Goal: Information Seeking & Learning: Learn about a topic

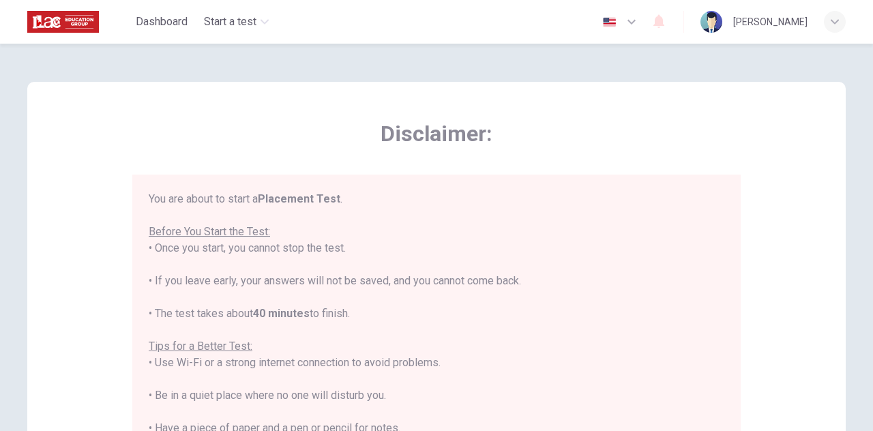
scroll to position [15, 0]
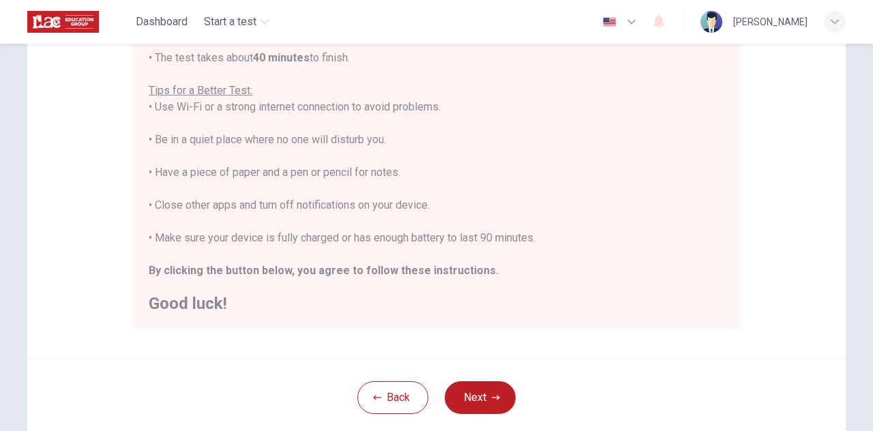
click at [635, 361] on div "Back Next" at bounding box center [436, 397] width 819 height 77
click at [569, 366] on div "Back Next" at bounding box center [436, 397] width 819 height 77
click at [632, 27] on button "button" at bounding box center [621, 21] width 50 height 27
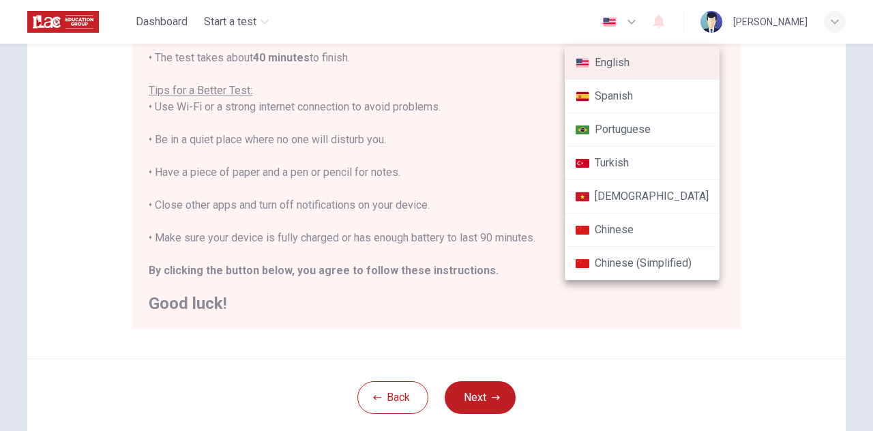
click at [669, 236] on li "Chinese" at bounding box center [642, 230] width 155 height 33
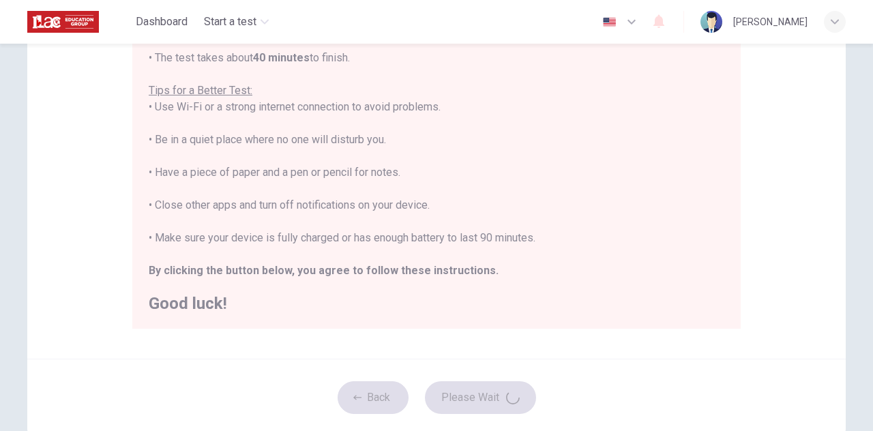
click at [640, 25] on icon "button" at bounding box center [632, 22] width 16 height 16
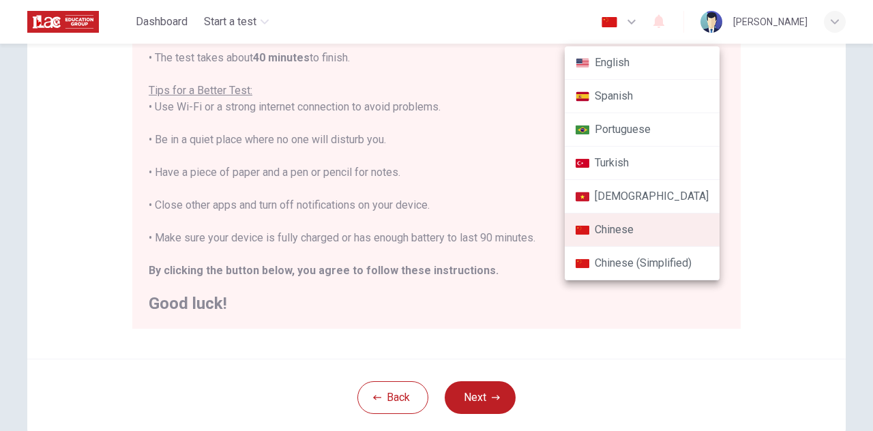
type input "zh"
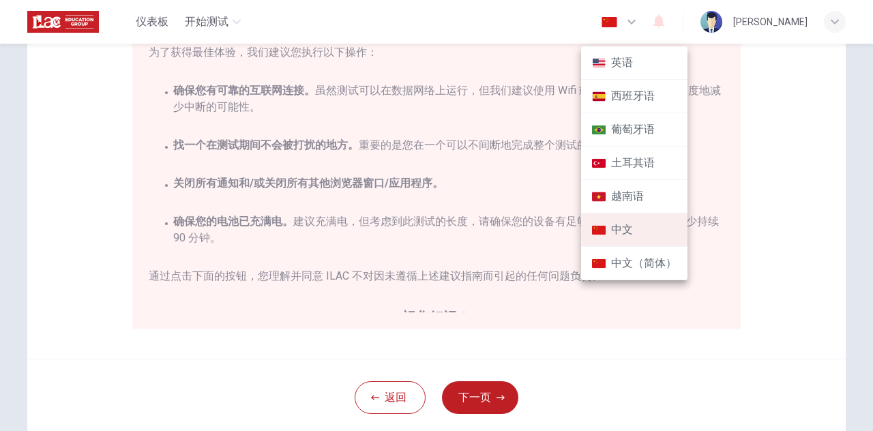
click at [803, 164] on div at bounding box center [436, 215] width 873 height 431
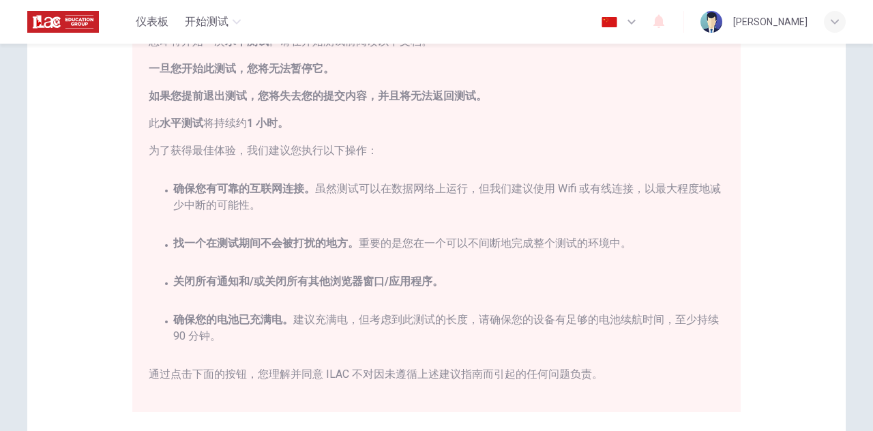
scroll to position [136, 0]
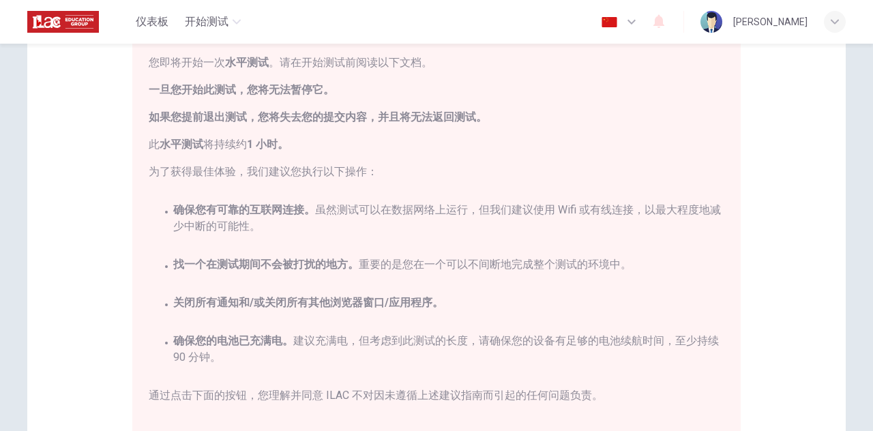
click at [646, 11] on button "button" at bounding box center [621, 21] width 50 height 27
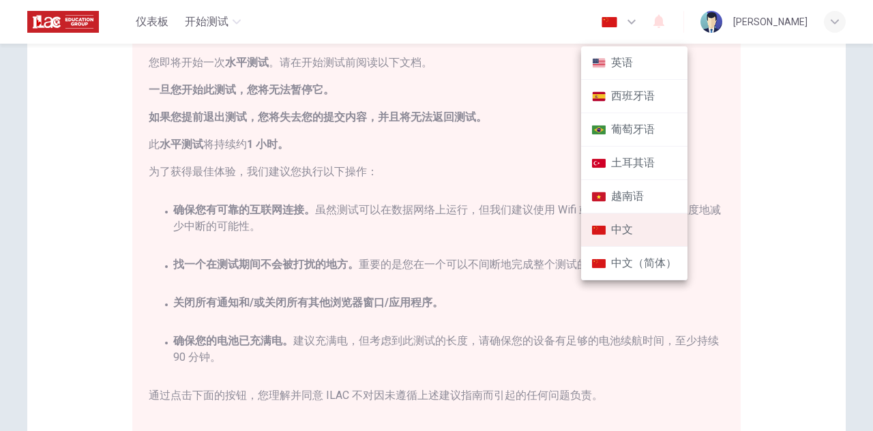
click at [764, 139] on div at bounding box center [436, 215] width 873 height 431
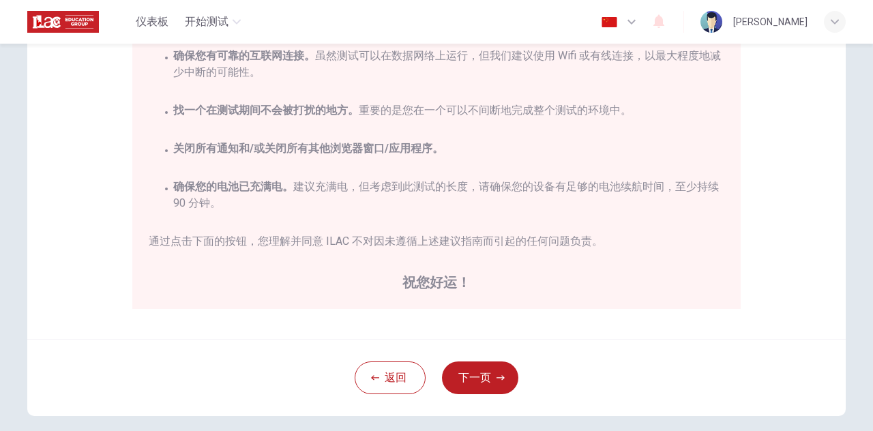
scroll to position [273, 0]
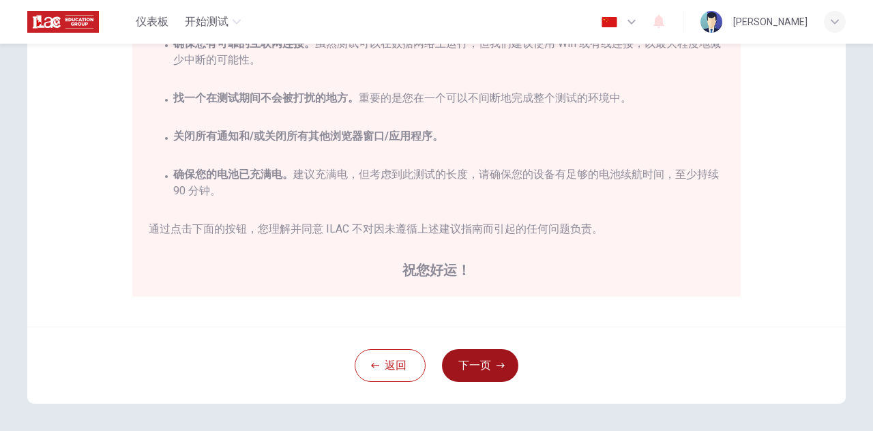
click at [497, 364] on icon "button" at bounding box center [501, 366] width 8 height 8
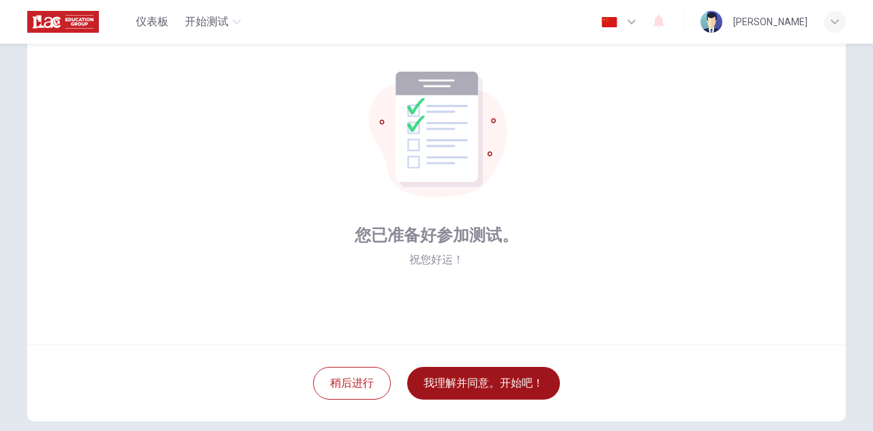
scroll to position [68, 0]
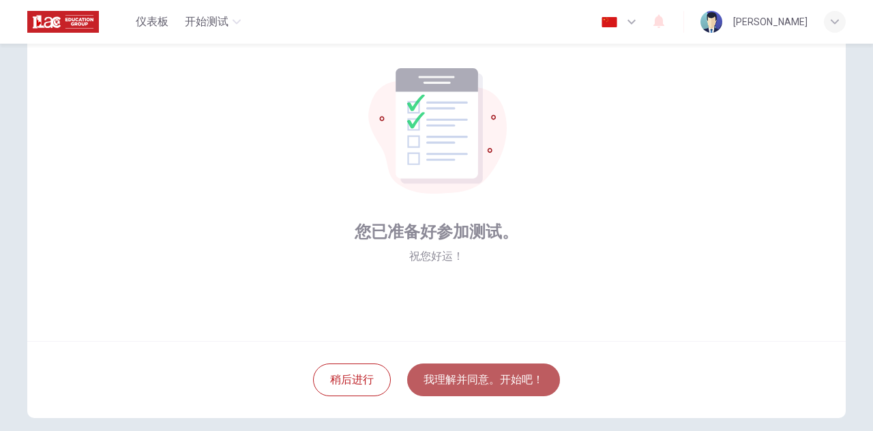
click at [530, 377] on button "我理解并同意。开始吧！" at bounding box center [483, 380] width 153 height 33
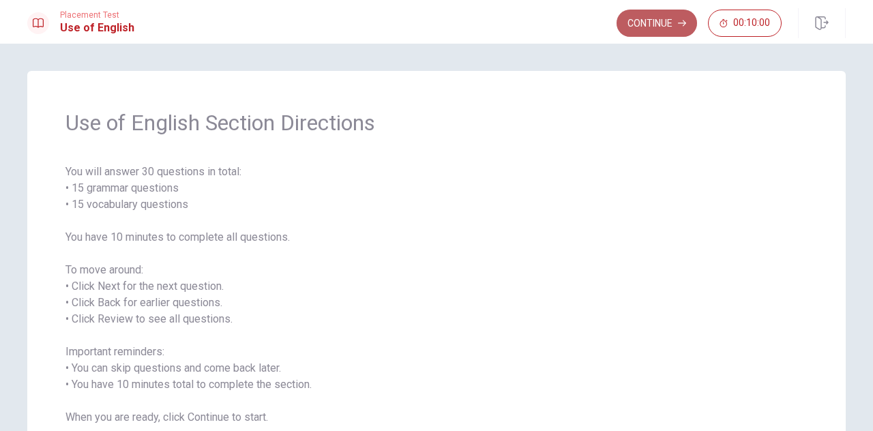
click at [662, 25] on button "Continue" at bounding box center [657, 23] width 81 height 27
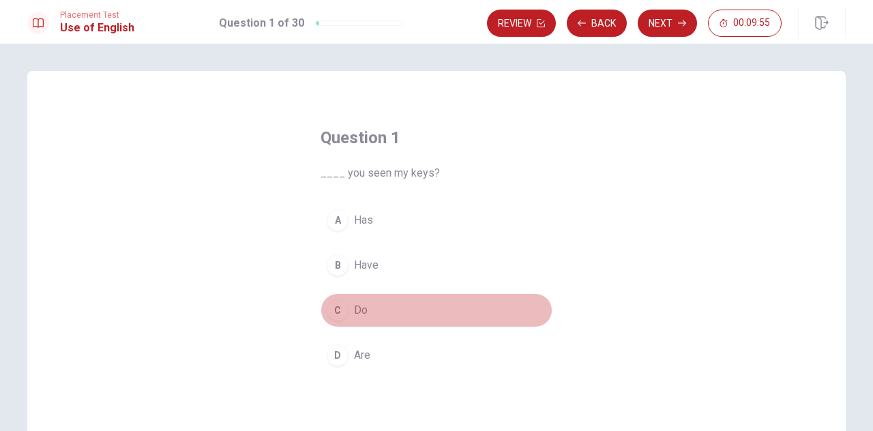
click at [356, 305] on span "Do" at bounding box center [361, 310] width 14 height 16
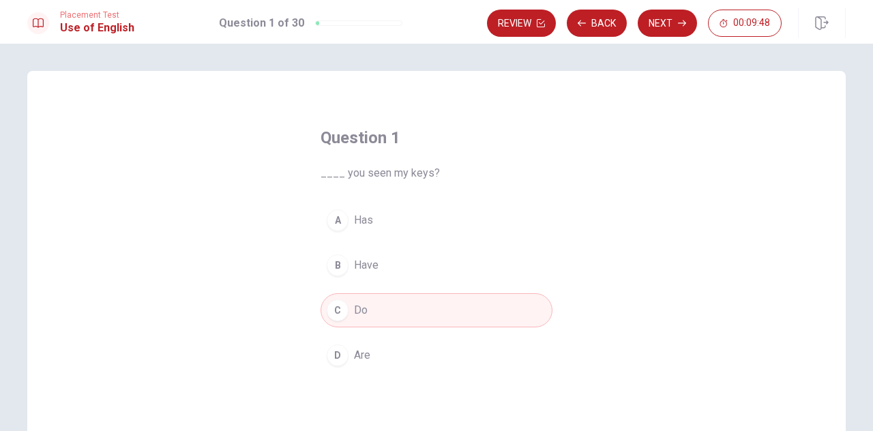
click at [450, 274] on button "B Have" at bounding box center [437, 265] width 232 height 34
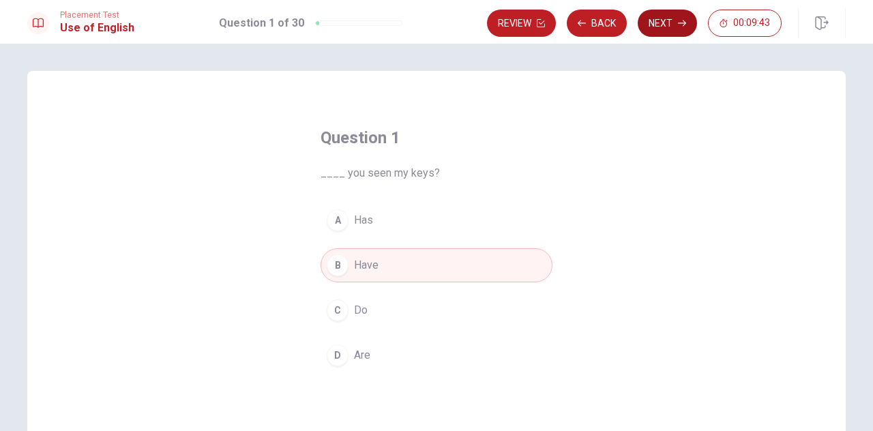
click at [671, 19] on button "Next" at bounding box center [667, 23] width 59 height 27
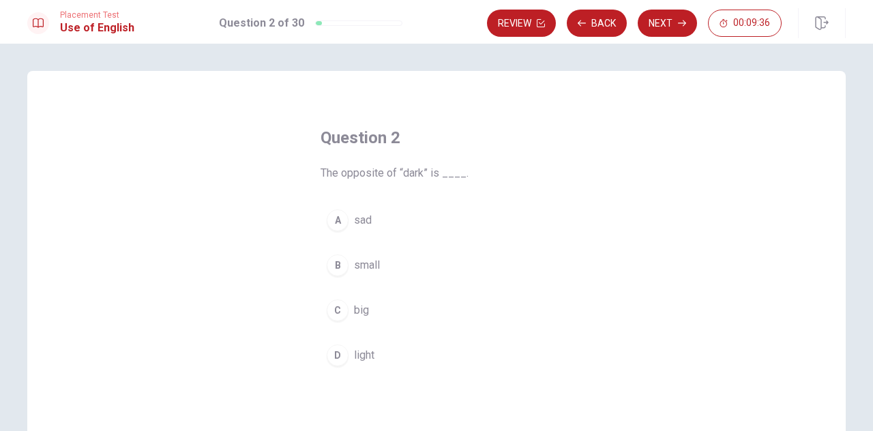
click at [365, 349] on span "light" at bounding box center [364, 355] width 20 height 16
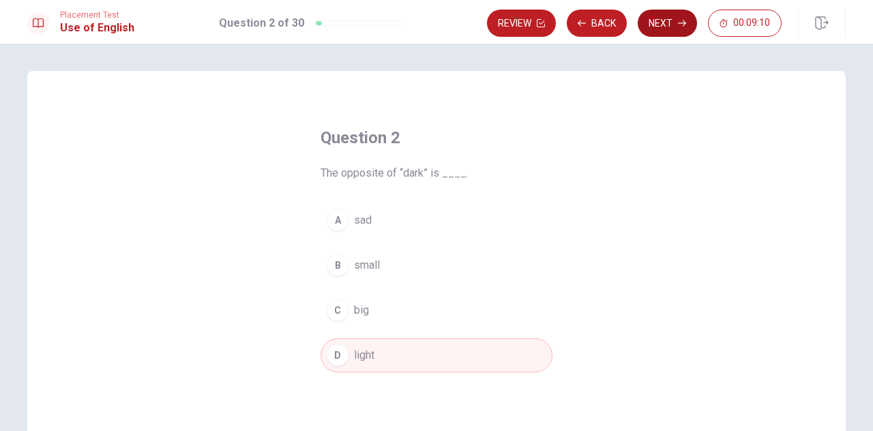
click at [667, 27] on button "Next" at bounding box center [667, 23] width 59 height 27
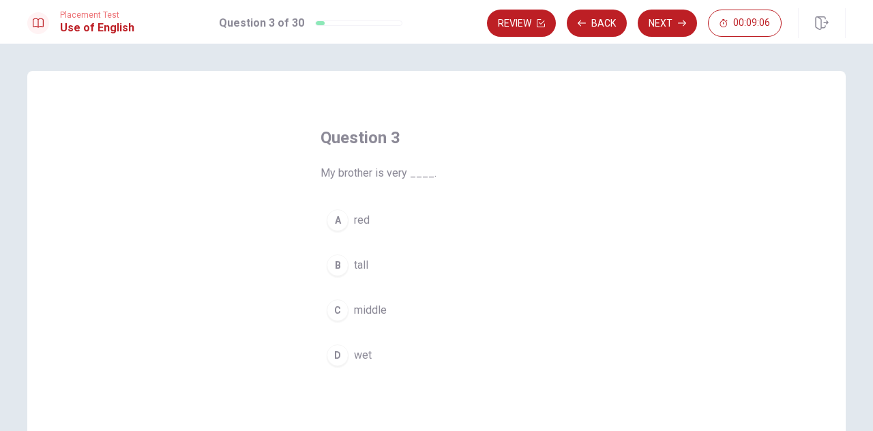
click at [377, 262] on button "B tall" at bounding box center [437, 265] width 232 height 34
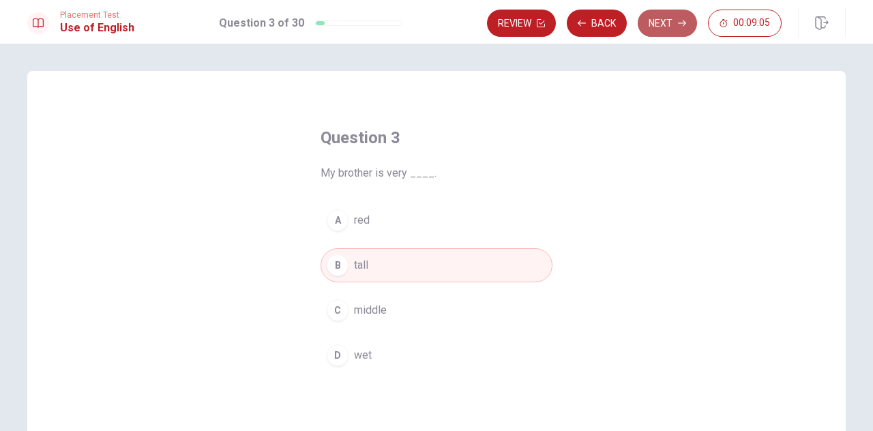
click at [664, 24] on button "Next" at bounding box center [667, 23] width 59 height 27
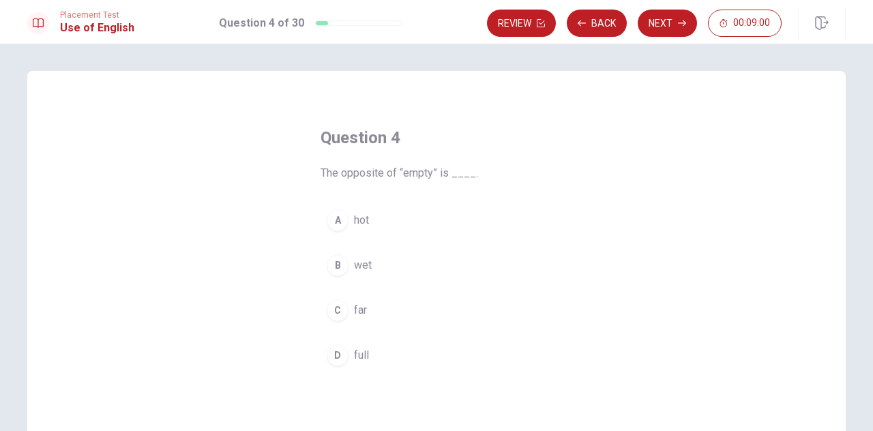
click at [366, 345] on button "D full" at bounding box center [437, 355] width 232 height 34
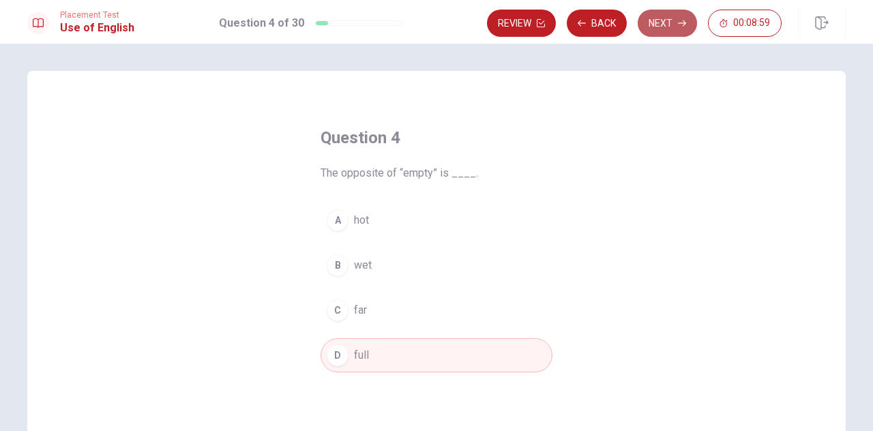
click at [663, 22] on button "Next" at bounding box center [667, 23] width 59 height 27
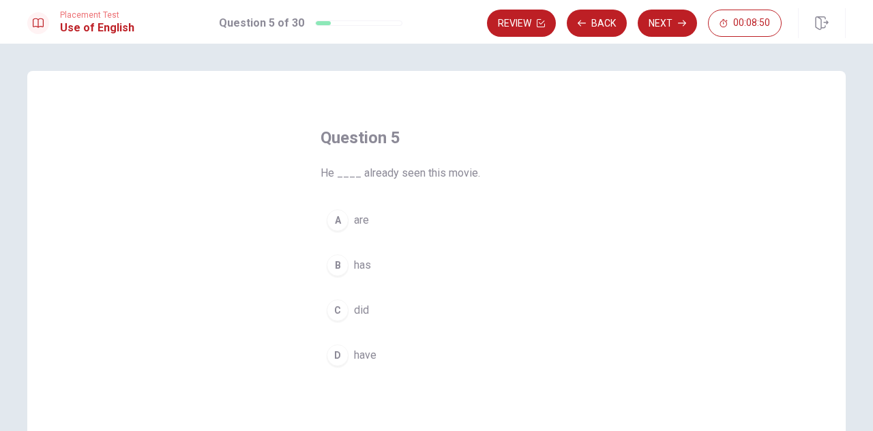
click at [366, 268] on span "has" at bounding box center [362, 265] width 17 height 16
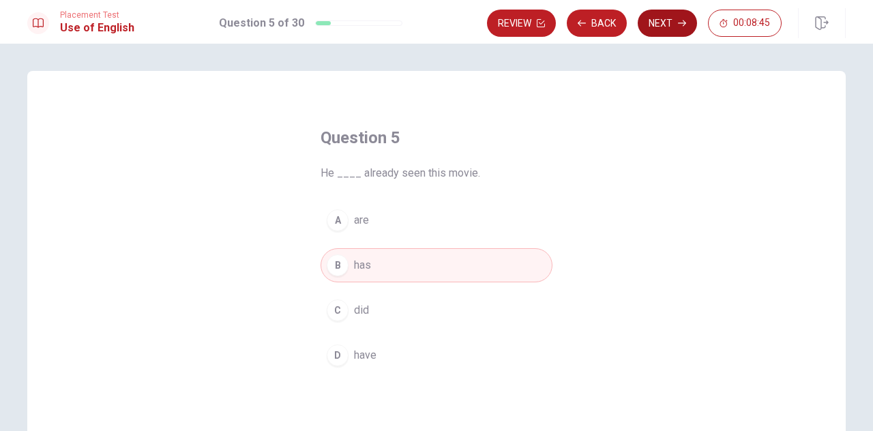
click at [671, 18] on button "Next" at bounding box center [667, 23] width 59 height 27
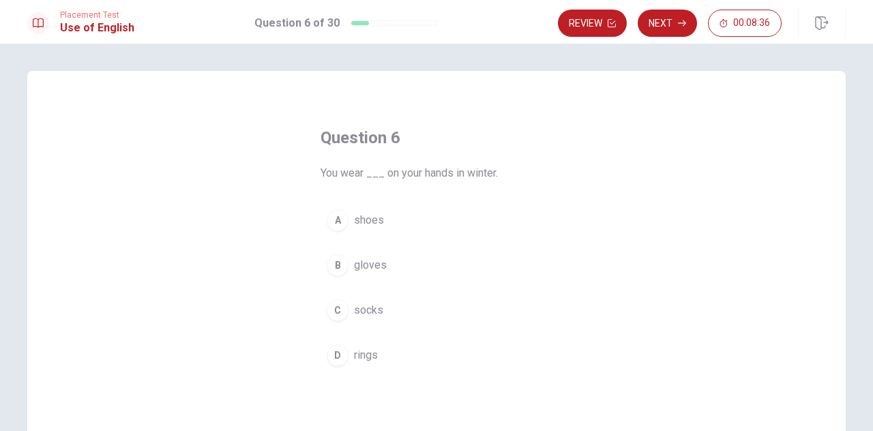
click at [382, 263] on button "B gloves" at bounding box center [437, 265] width 232 height 34
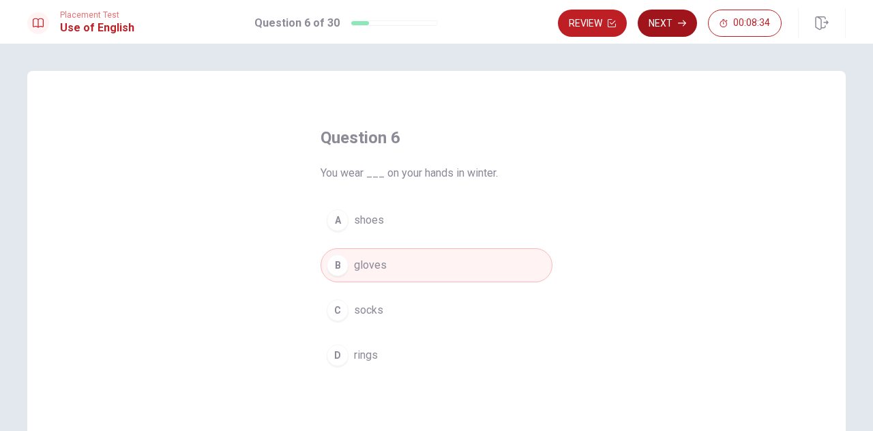
click at [663, 23] on button "Next" at bounding box center [667, 23] width 59 height 27
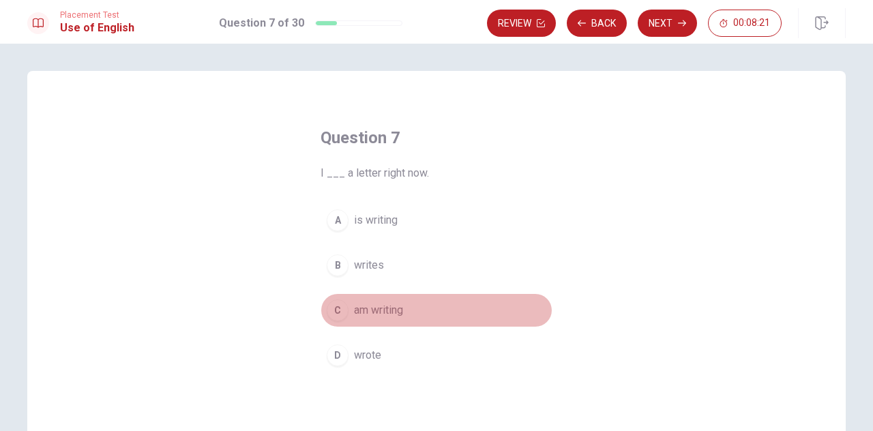
click at [385, 302] on span "am writing" at bounding box center [378, 310] width 49 height 16
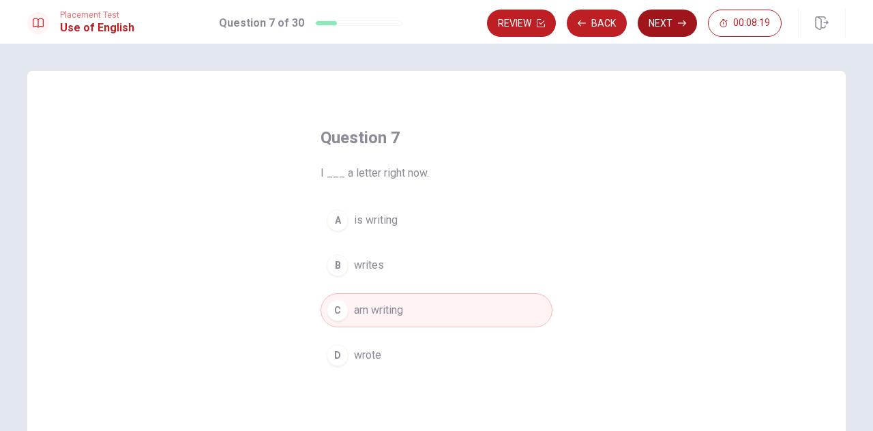
click at [666, 20] on button "Next" at bounding box center [667, 23] width 59 height 27
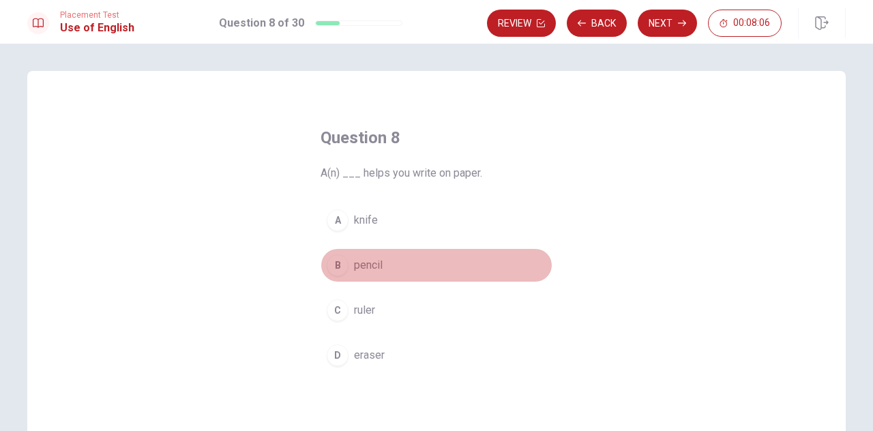
click at [367, 268] on span "pencil" at bounding box center [368, 265] width 29 height 16
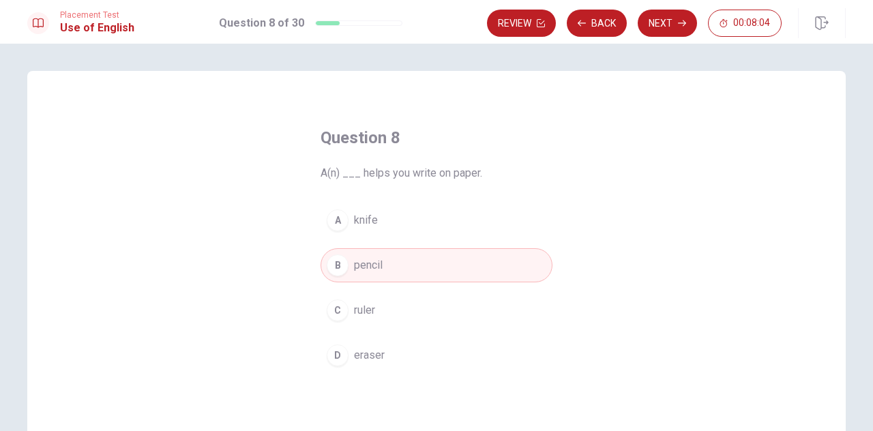
click at [675, 23] on button "Next" at bounding box center [667, 23] width 59 height 27
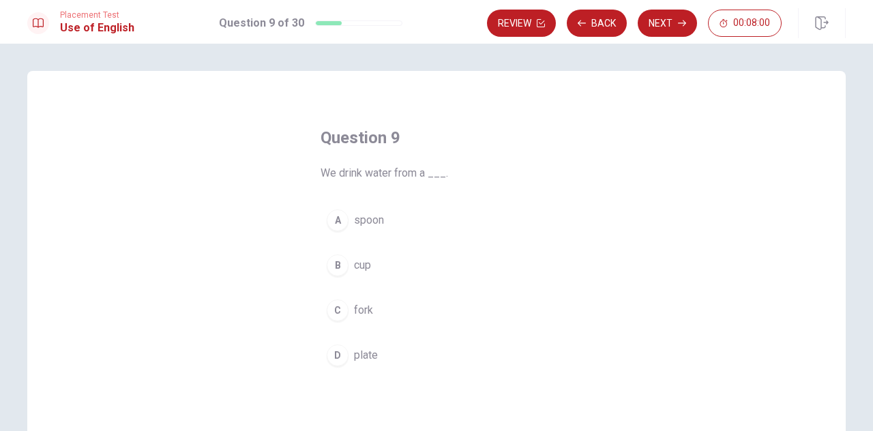
click at [358, 268] on span "cup" at bounding box center [362, 265] width 17 height 16
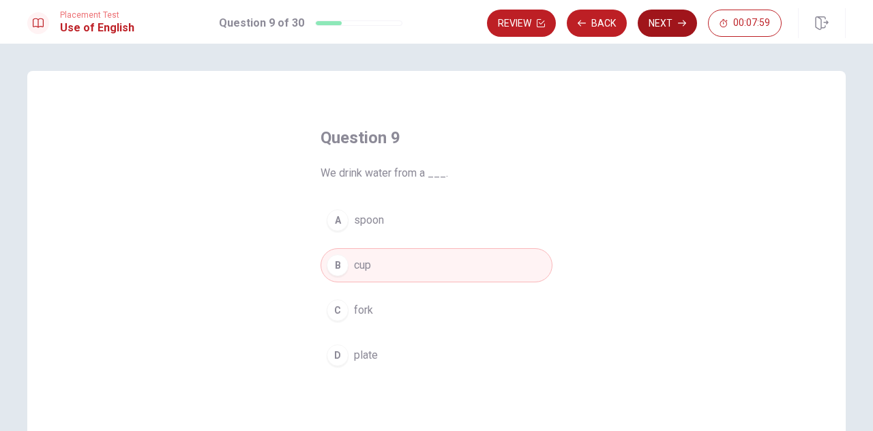
click at [666, 29] on button "Next" at bounding box center [667, 23] width 59 height 27
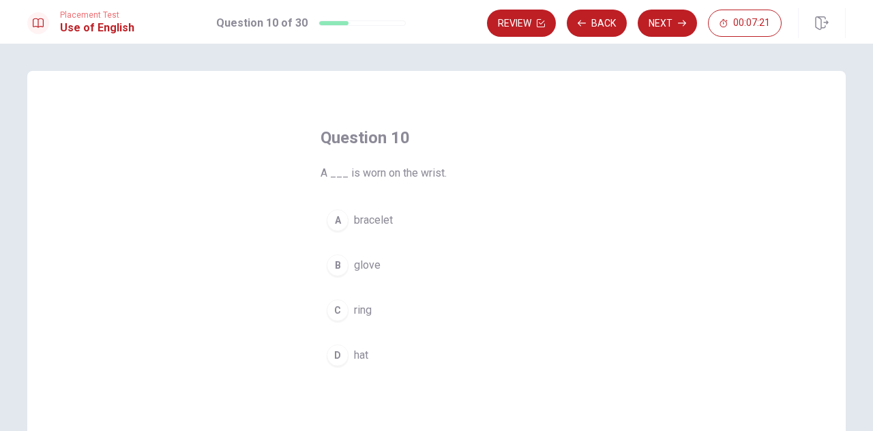
click at [370, 214] on span "bracelet" at bounding box center [373, 220] width 39 height 16
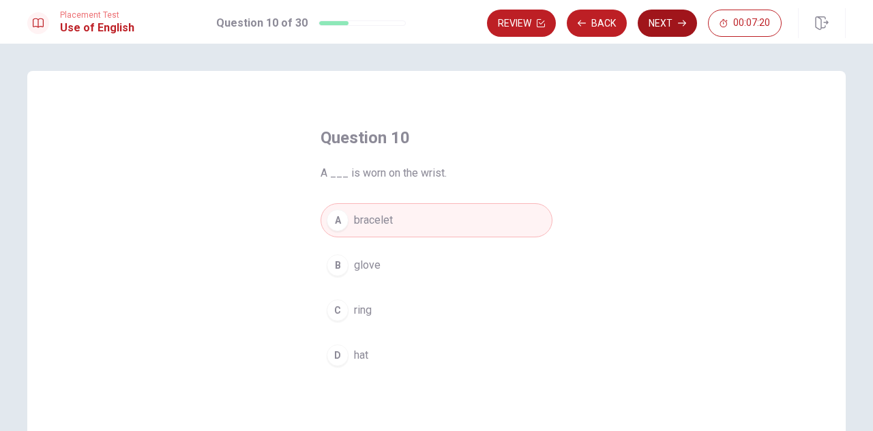
click at [672, 15] on button "Next" at bounding box center [667, 23] width 59 height 27
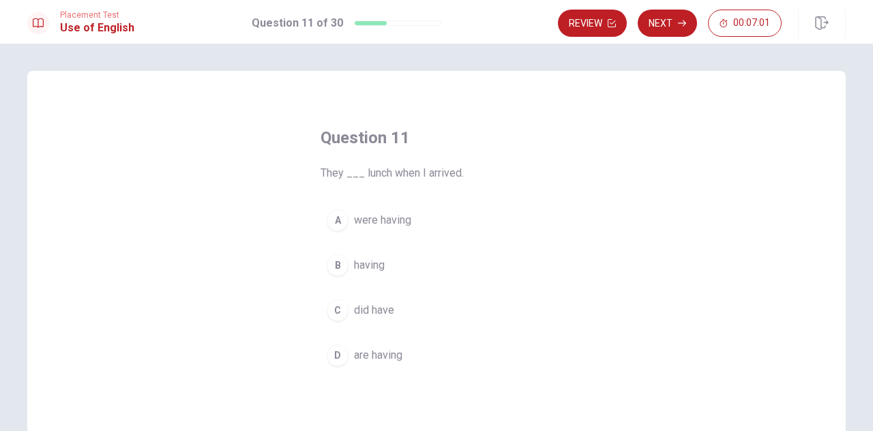
click at [397, 221] on span "were having" at bounding box center [382, 220] width 57 height 16
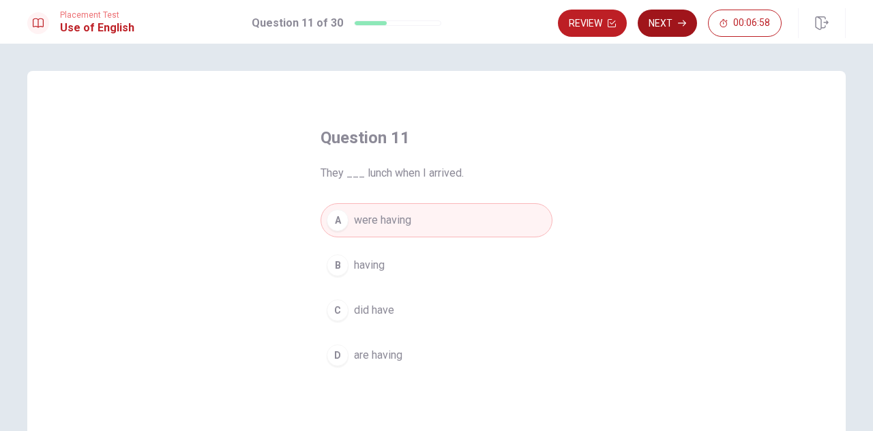
click at [674, 20] on button "Next" at bounding box center [667, 23] width 59 height 27
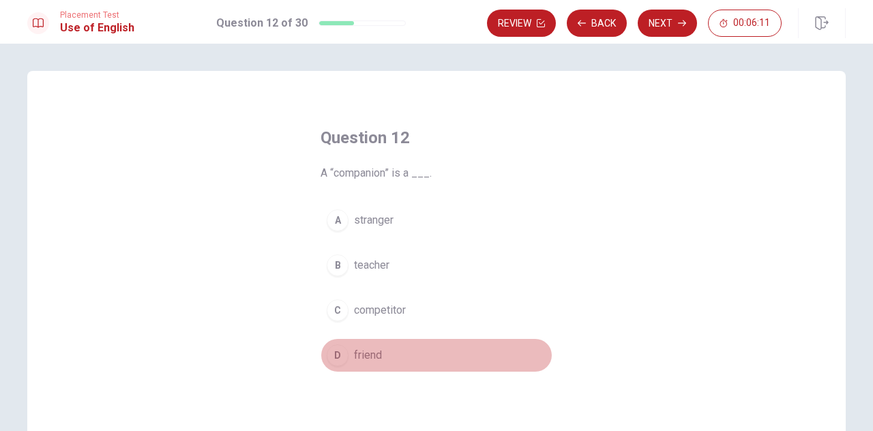
click at [377, 350] on span "friend" at bounding box center [368, 355] width 28 height 16
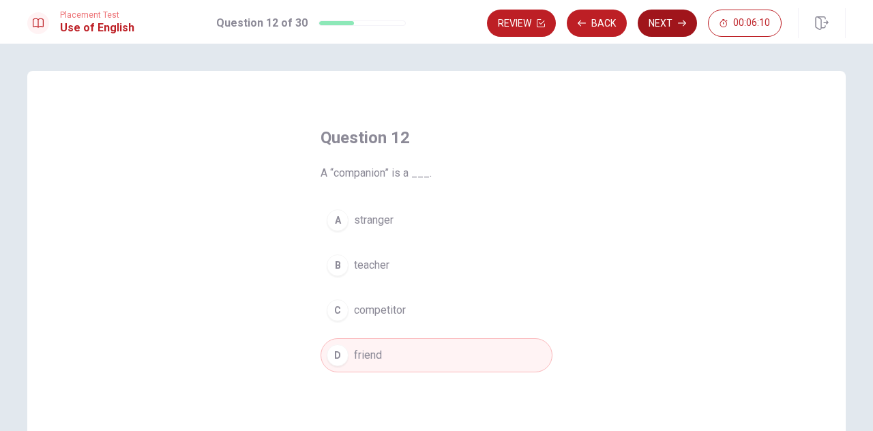
click at [663, 21] on button "Next" at bounding box center [667, 23] width 59 height 27
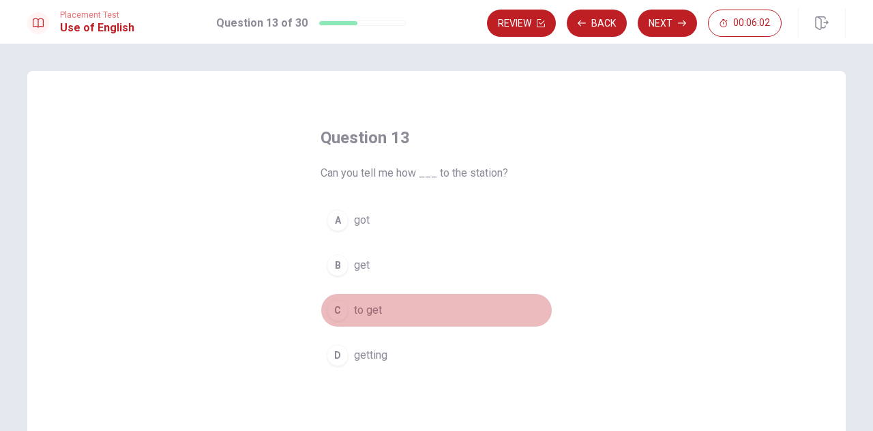
click at [369, 308] on span "to get" at bounding box center [368, 310] width 28 height 16
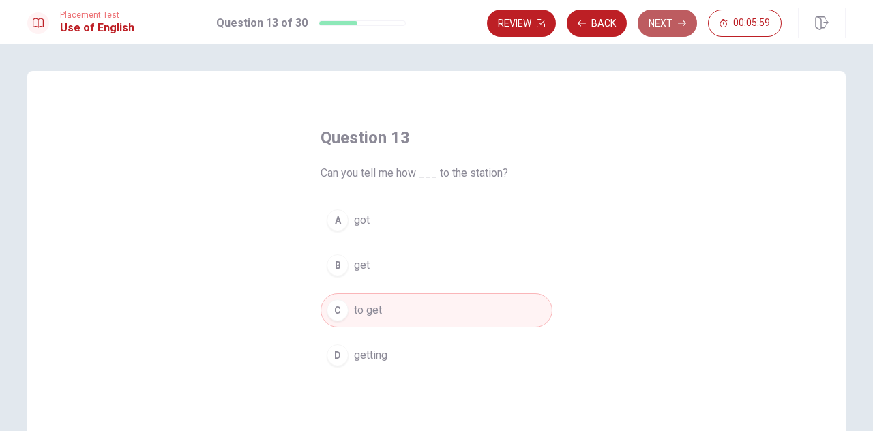
click at [675, 25] on button "Next" at bounding box center [667, 23] width 59 height 27
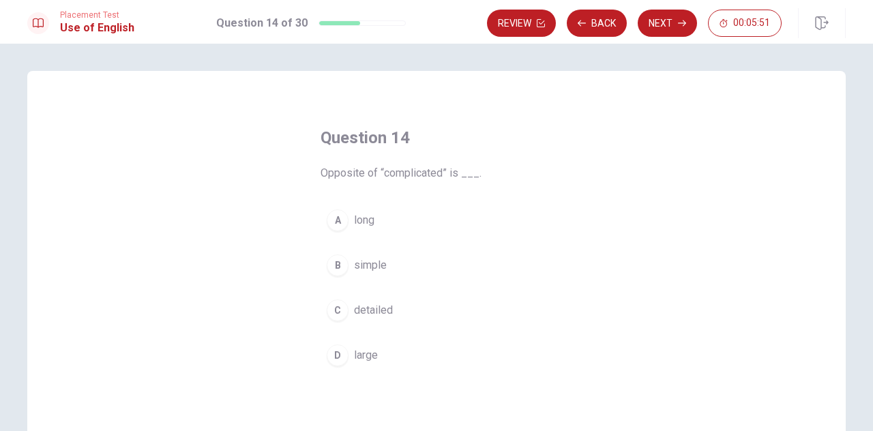
click at [378, 266] on span "simple" at bounding box center [370, 265] width 33 height 16
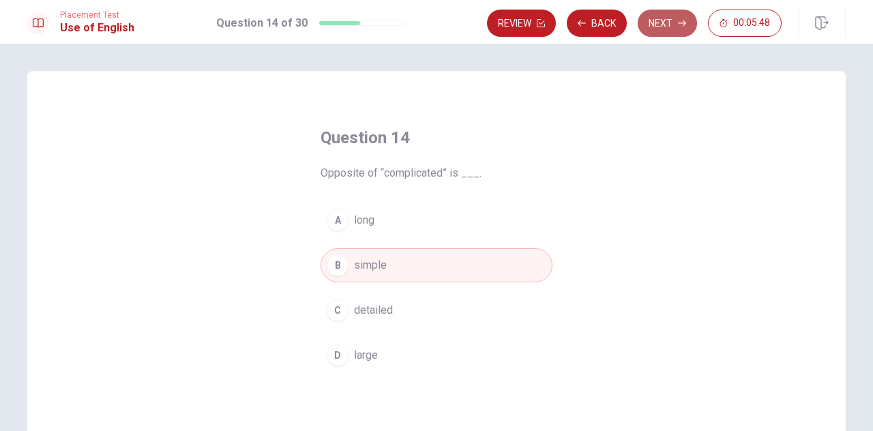
click at [671, 25] on button "Next" at bounding box center [667, 23] width 59 height 27
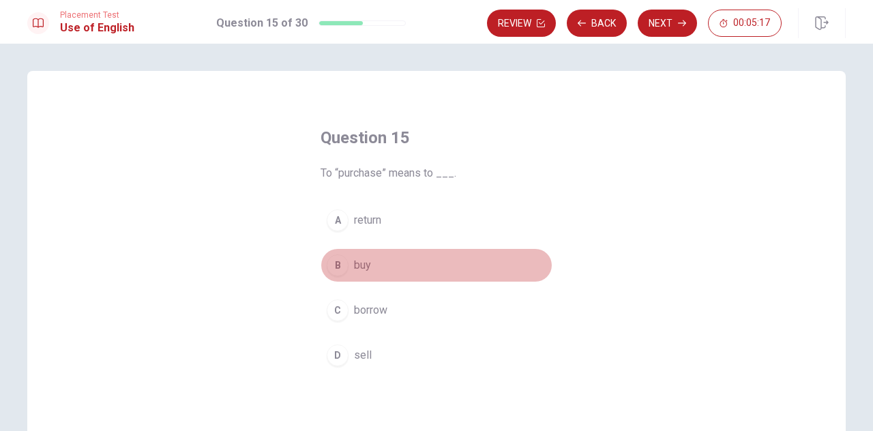
click at [371, 270] on button "B buy" at bounding box center [437, 265] width 232 height 34
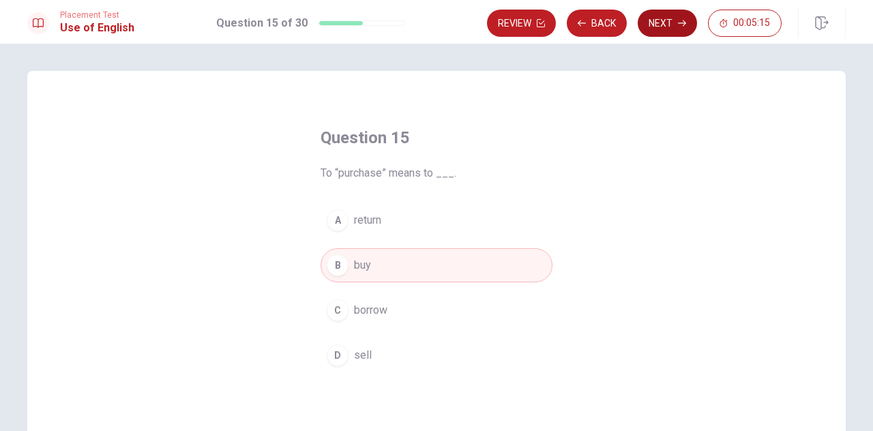
click at [678, 27] on button "Next" at bounding box center [667, 23] width 59 height 27
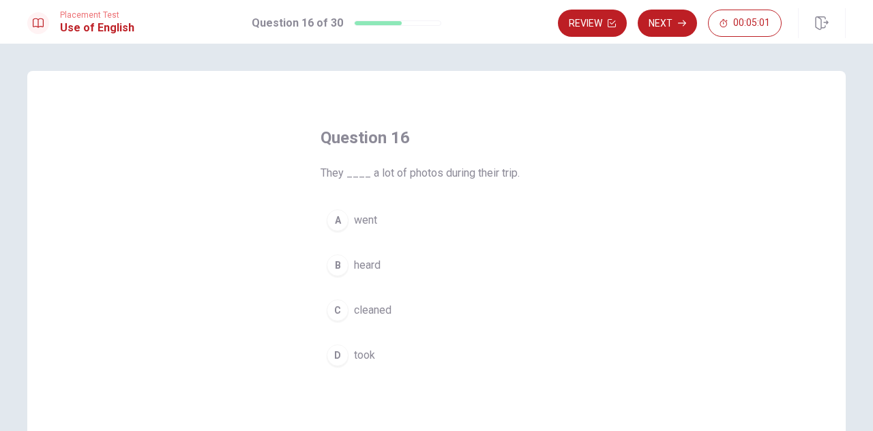
click at [366, 347] on span "took" at bounding box center [364, 355] width 21 height 16
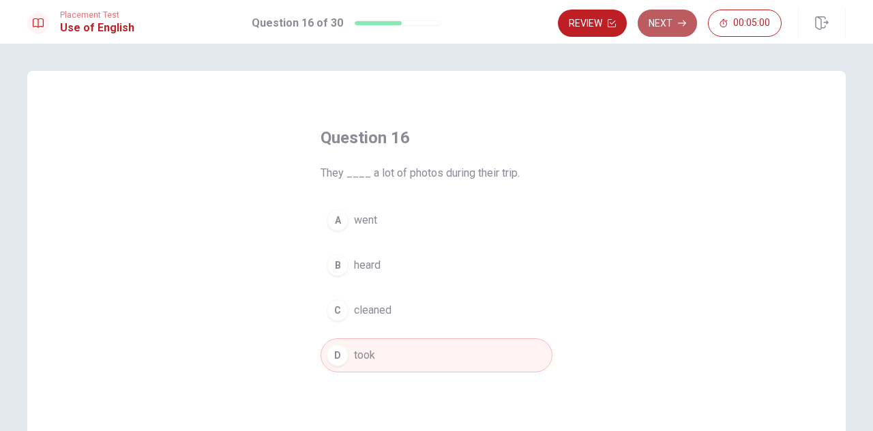
click at [669, 25] on button "Next" at bounding box center [667, 23] width 59 height 27
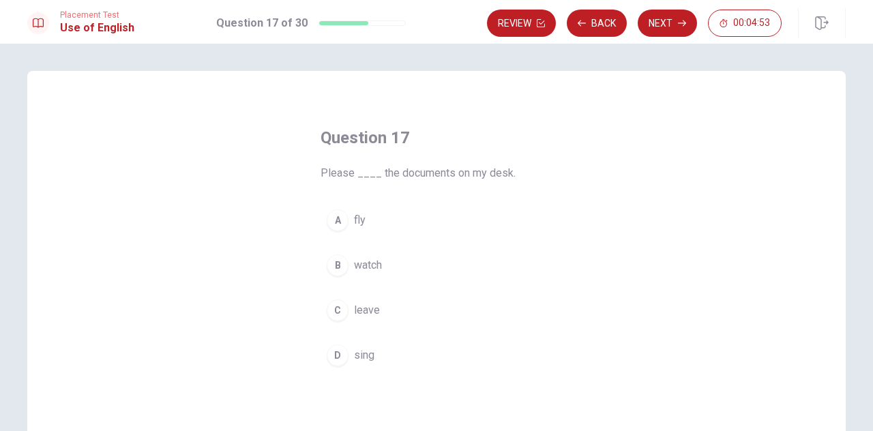
click at [367, 311] on span "leave" at bounding box center [367, 310] width 26 height 16
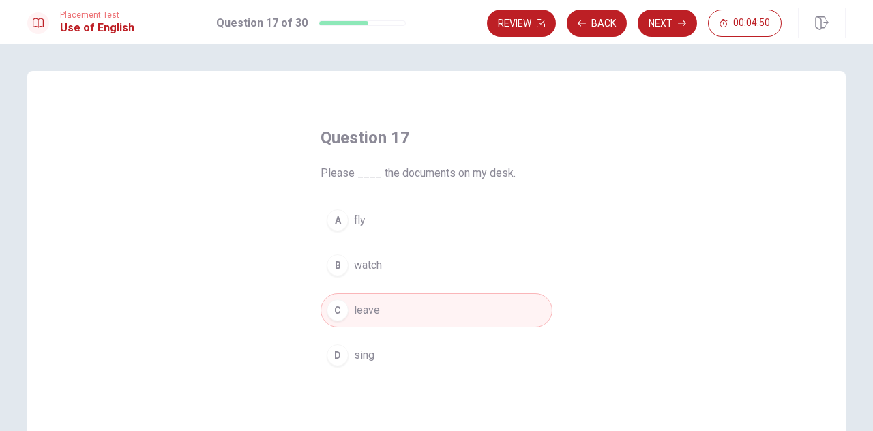
click at [378, 250] on button "B watch" at bounding box center [437, 265] width 232 height 34
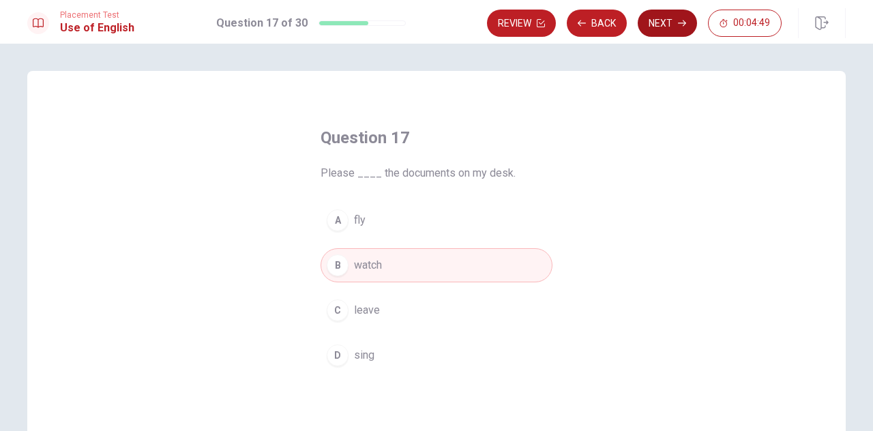
click at [667, 25] on button "Next" at bounding box center [667, 23] width 59 height 27
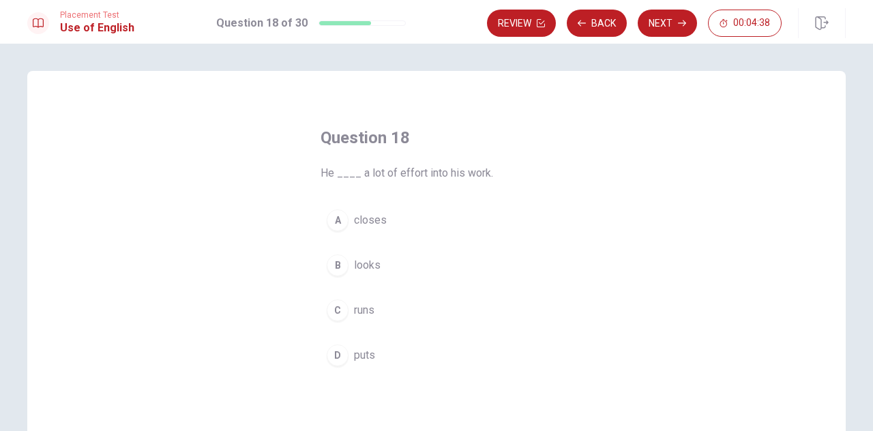
click at [386, 347] on button "D puts" at bounding box center [437, 355] width 232 height 34
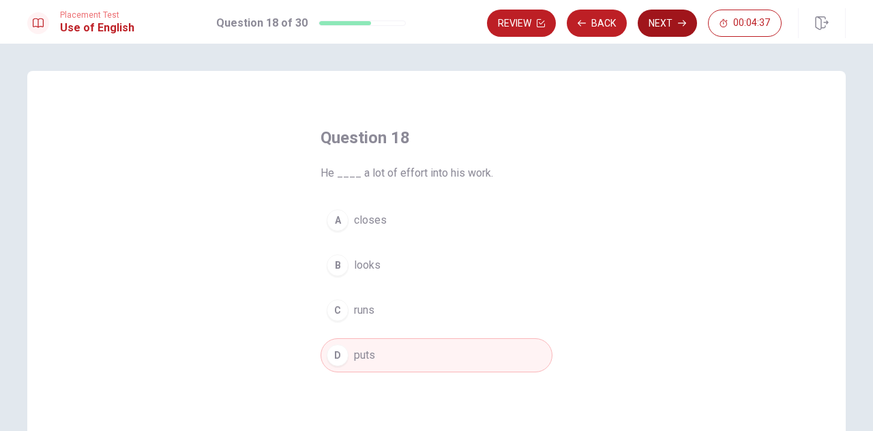
click at [676, 16] on button "Next" at bounding box center [667, 23] width 59 height 27
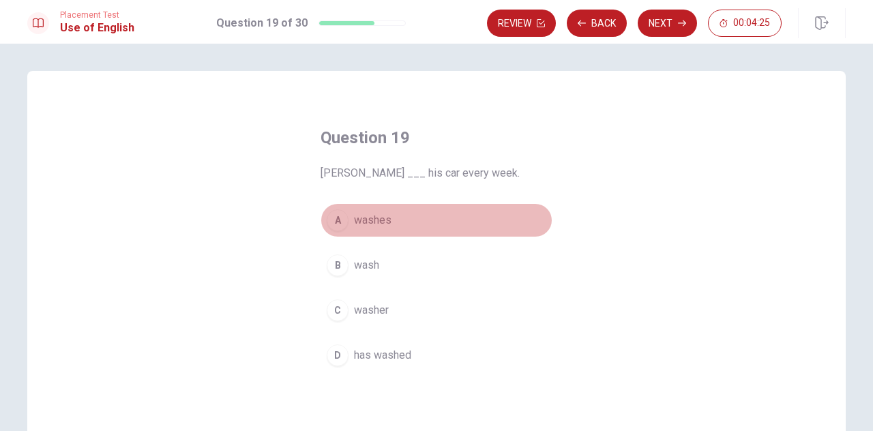
click at [381, 221] on span "washes" at bounding box center [373, 220] width 38 height 16
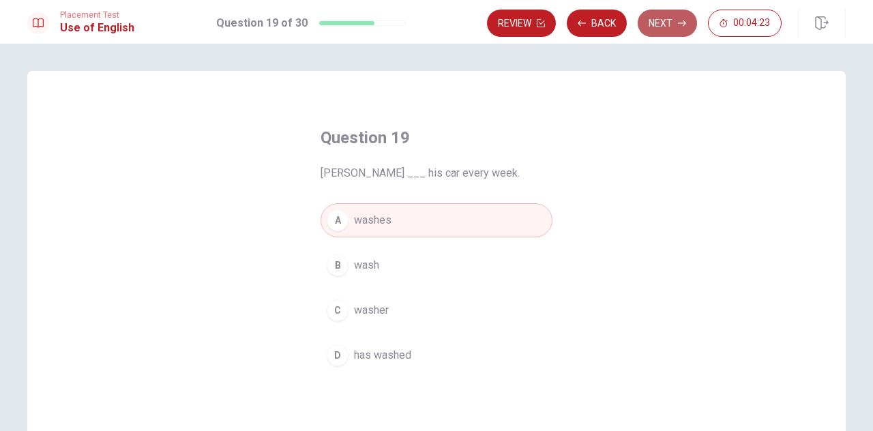
click at [669, 23] on button "Next" at bounding box center [667, 23] width 59 height 27
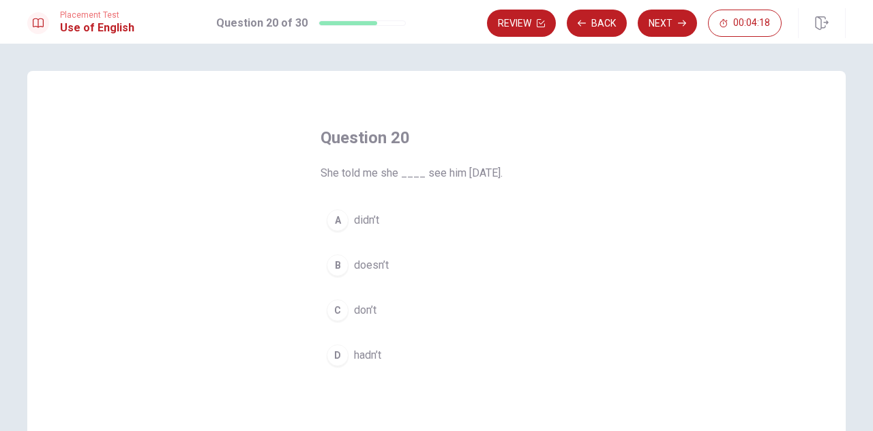
click at [437, 223] on button "A didn’t" at bounding box center [437, 220] width 232 height 34
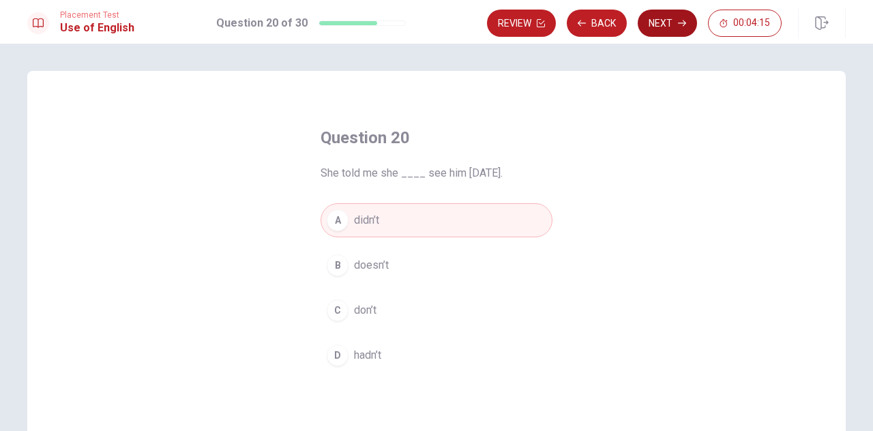
click at [664, 18] on button "Next" at bounding box center [667, 23] width 59 height 27
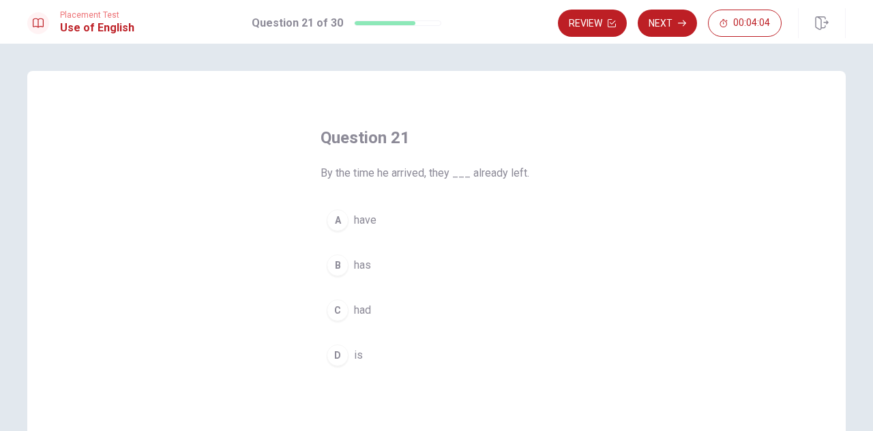
click at [382, 305] on button "C had" at bounding box center [437, 310] width 232 height 34
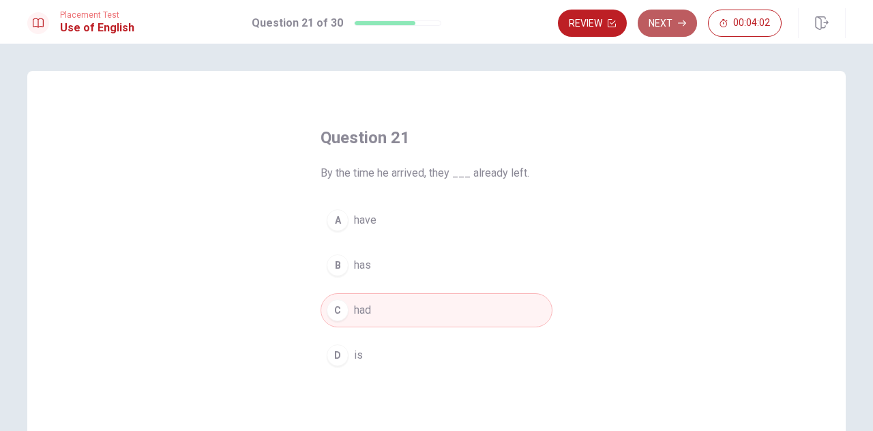
click at [668, 30] on button "Next" at bounding box center [667, 23] width 59 height 27
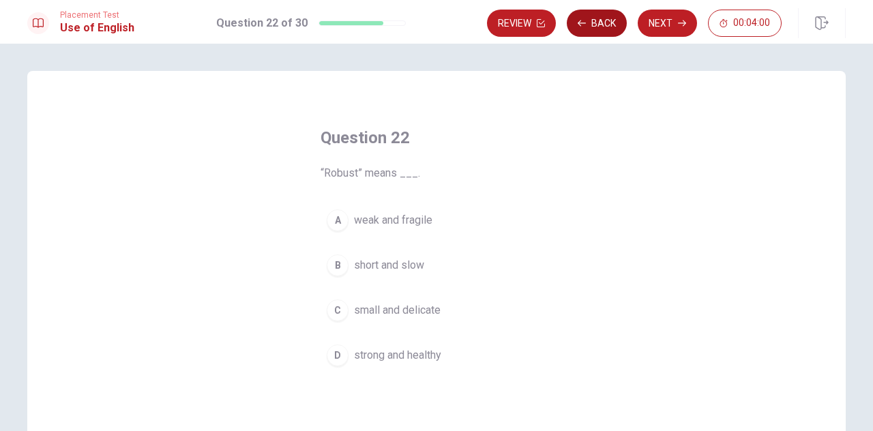
click at [598, 27] on button "Back" at bounding box center [597, 23] width 60 height 27
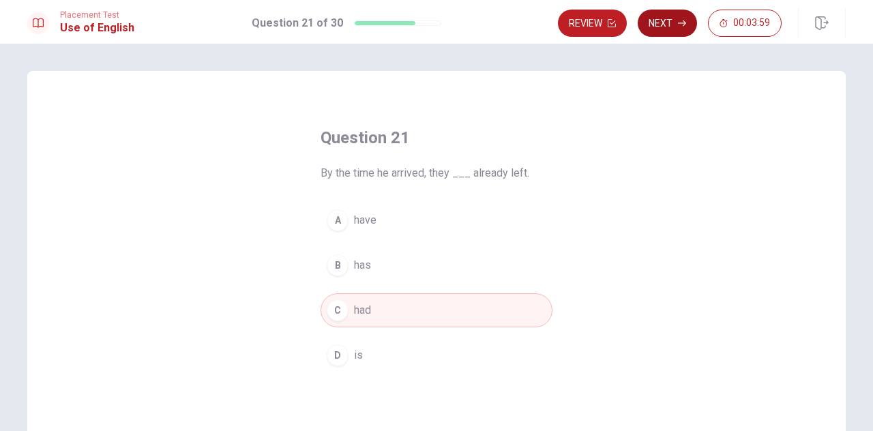
click at [676, 13] on button "Next" at bounding box center [667, 23] width 59 height 27
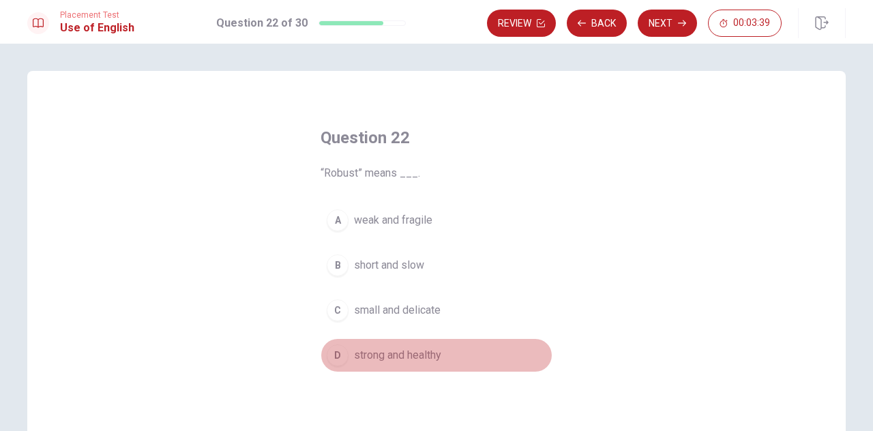
click at [435, 360] on span "strong and healthy" at bounding box center [397, 355] width 87 height 16
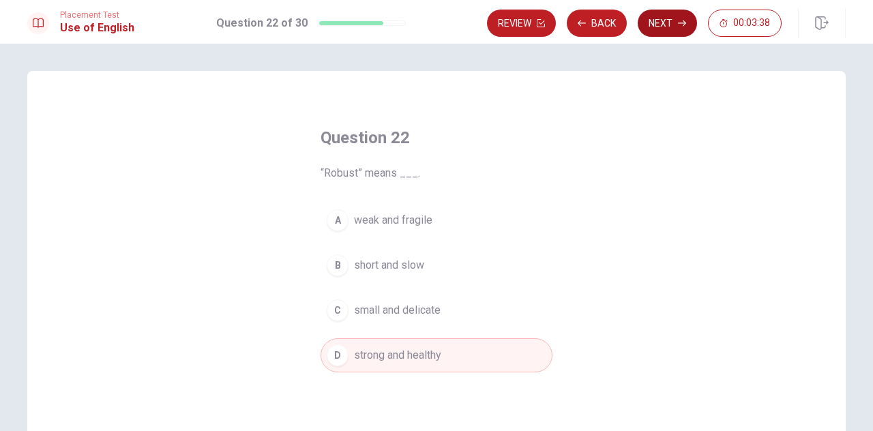
click at [661, 20] on button "Next" at bounding box center [667, 23] width 59 height 27
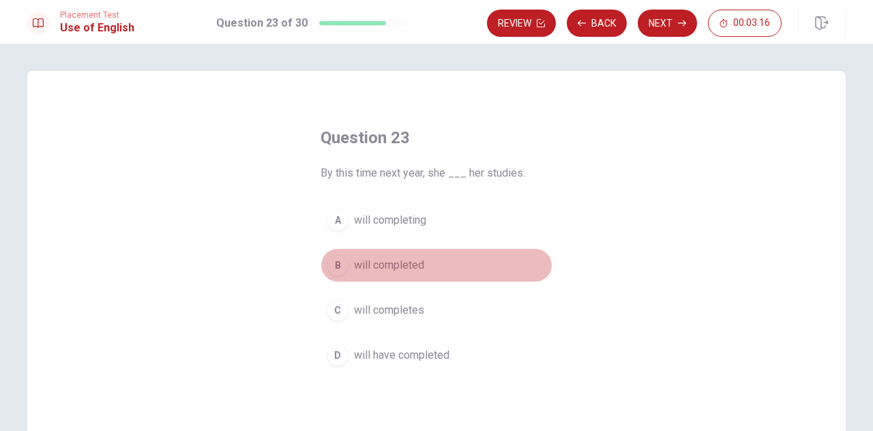
click at [397, 263] on span "will completed" at bounding box center [389, 265] width 70 height 16
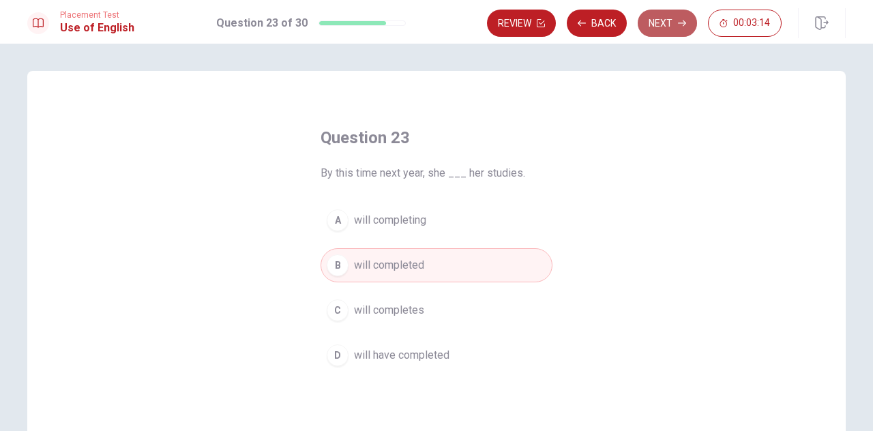
click at [663, 23] on button "Next" at bounding box center [667, 23] width 59 height 27
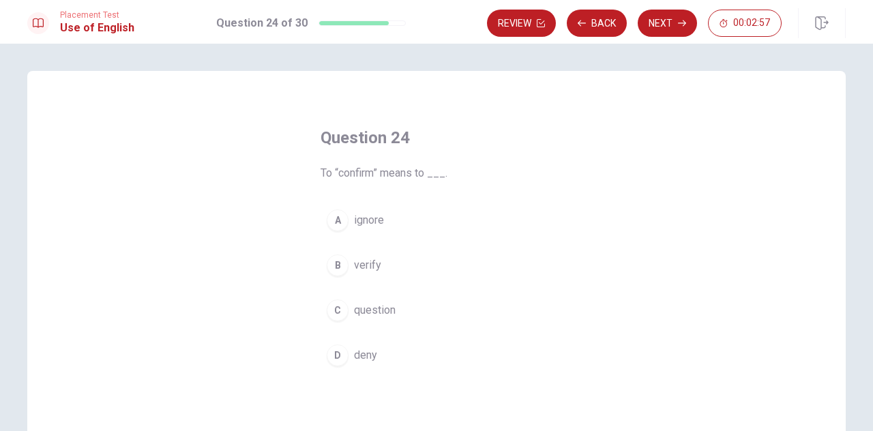
click at [377, 262] on button "B verify" at bounding box center [437, 265] width 232 height 34
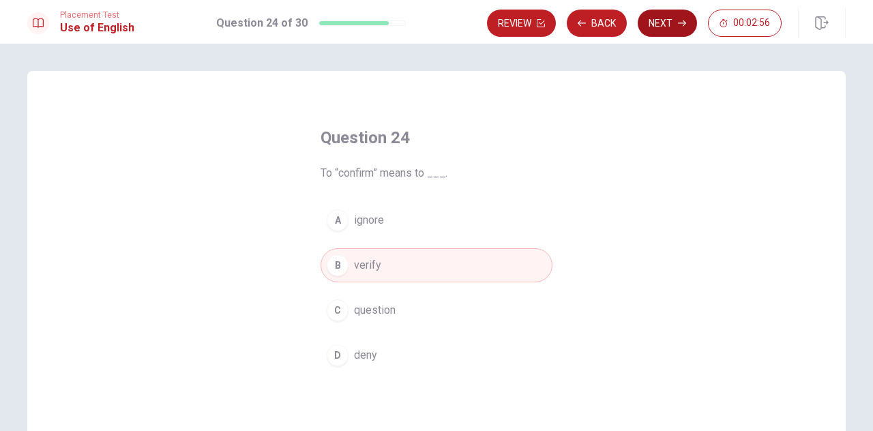
click at [670, 18] on button "Next" at bounding box center [667, 23] width 59 height 27
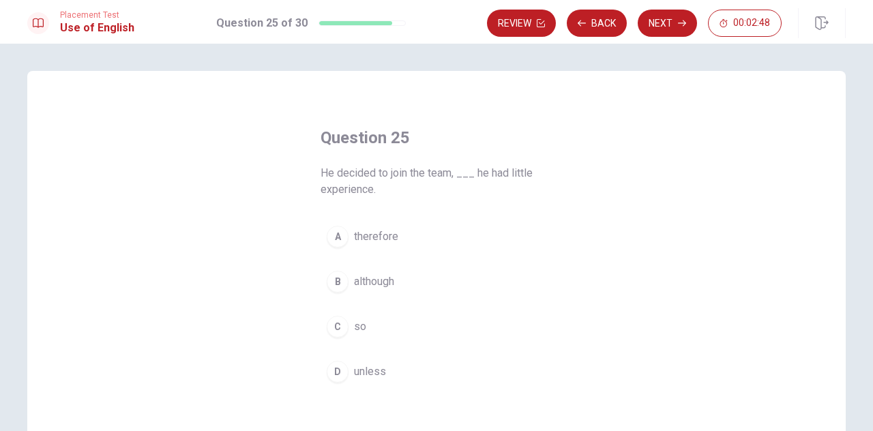
click at [386, 233] on span "therefore" at bounding box center [376, 237] width 44 height 16
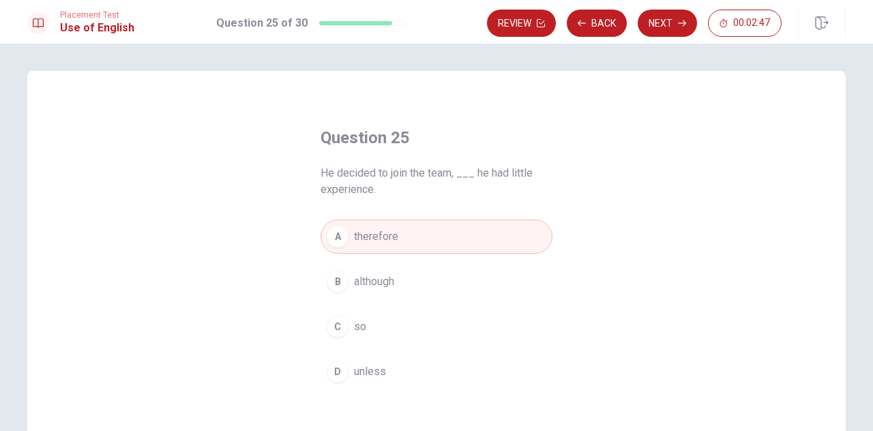
click at [431, 280] on button "B although" at bounding box center [437, 282] width 232 height 34
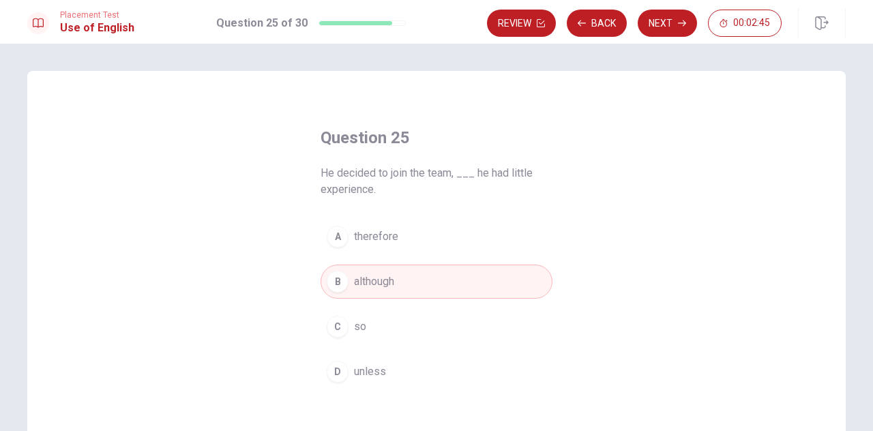
click at [439, 234] on button "A therefore" at bounding box center [437, 237] width 232 height 34
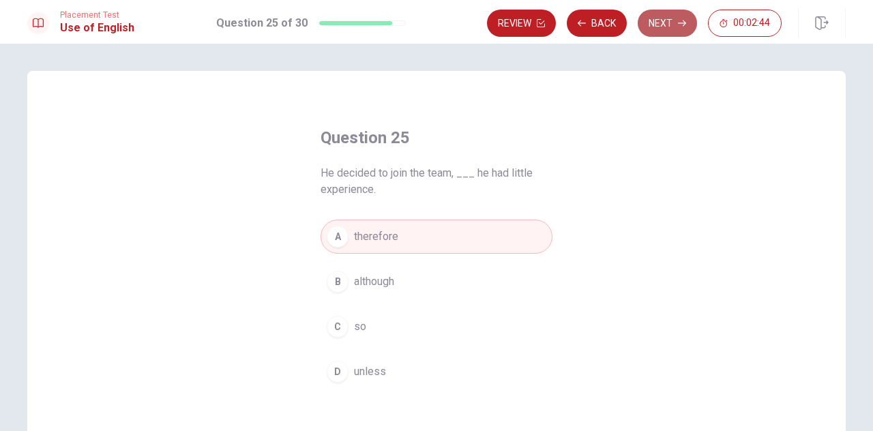
click at [656, 21] on button "Next" at bounding box center [667, 23] width 59 height 27
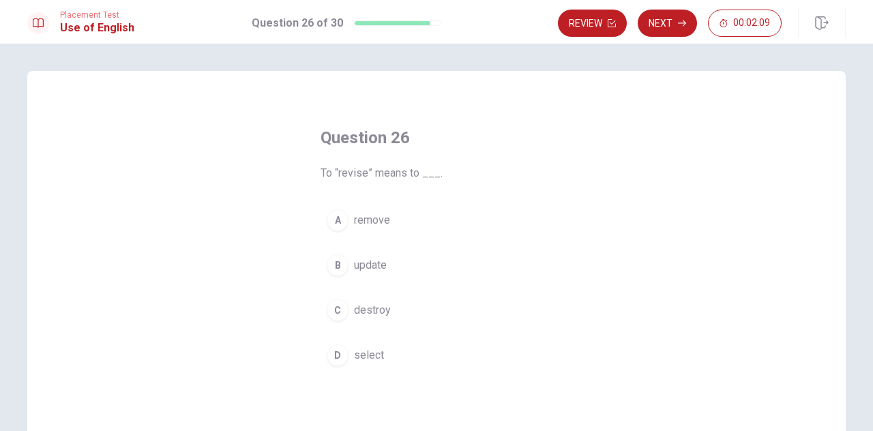
click at [378, 265] on span "update" at bounding box center [370, 265] width 33 height 16
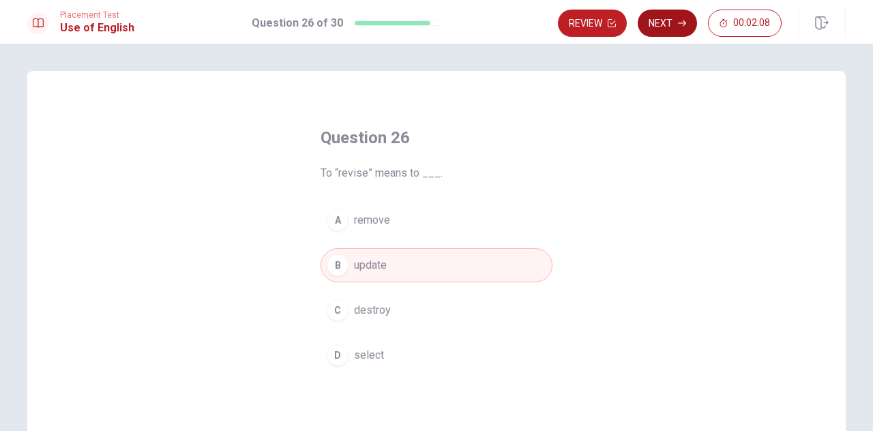
click at [667, 14] on button "Next" at bounding box center [667, 23] width 59 height 27
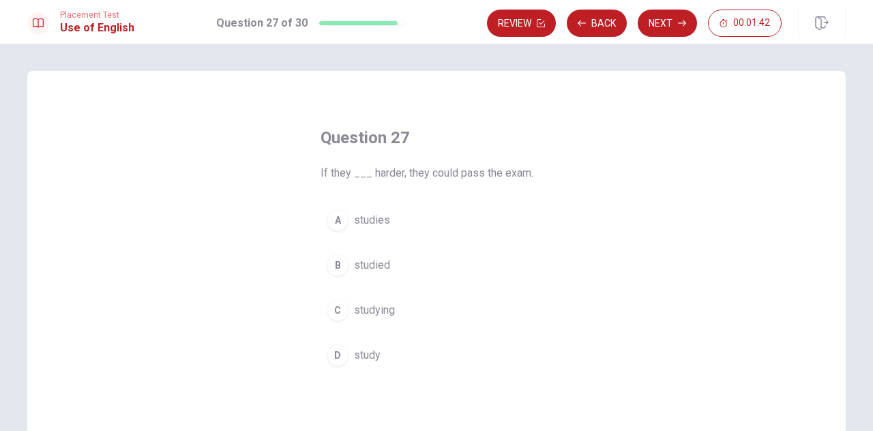
click at [378, 263] on span "studied" at bounding box center [372, 265] width 36 height 16
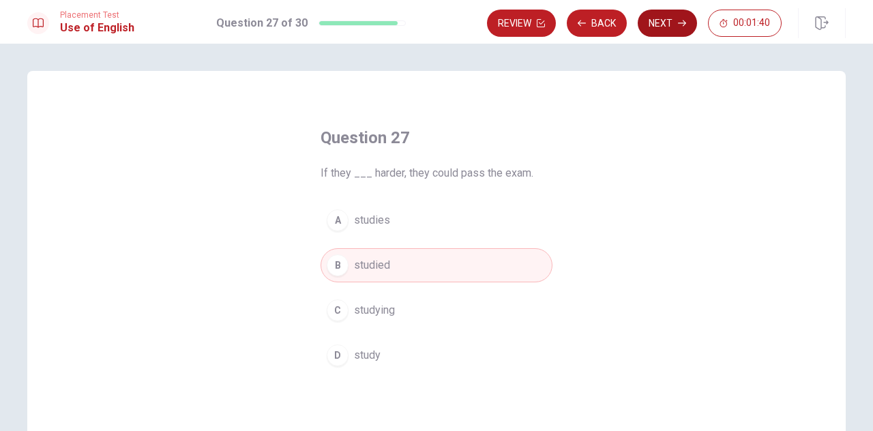
click at [670, 20] on button "Next" at bounding box center [667, 23] width 59 height 27
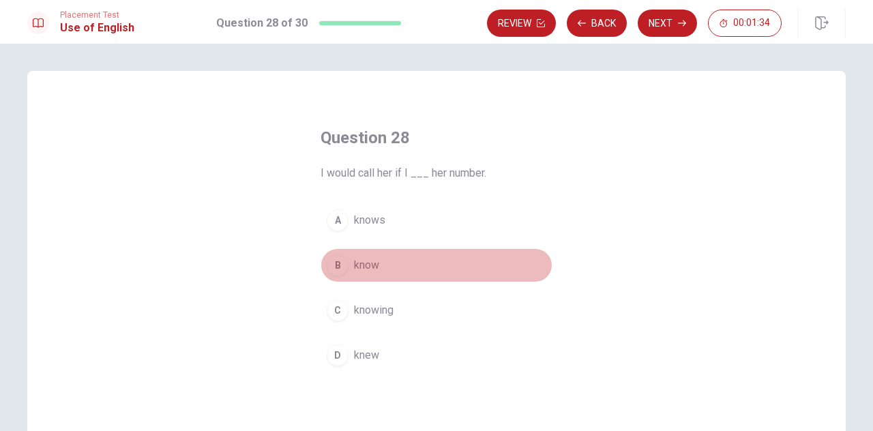
click at [375, 263] on span "know" at bounding box center [366, 265] width 25 height 16
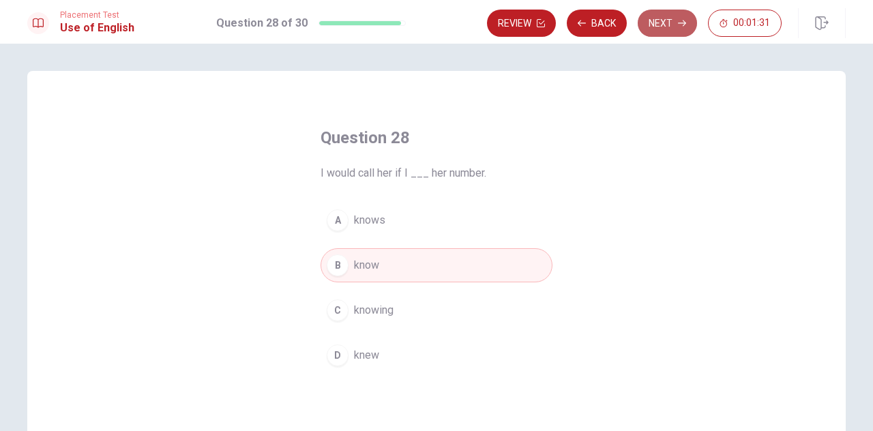
click at [671, 21] on button "Next" at bounding box center [667, 23] width 59 height 27
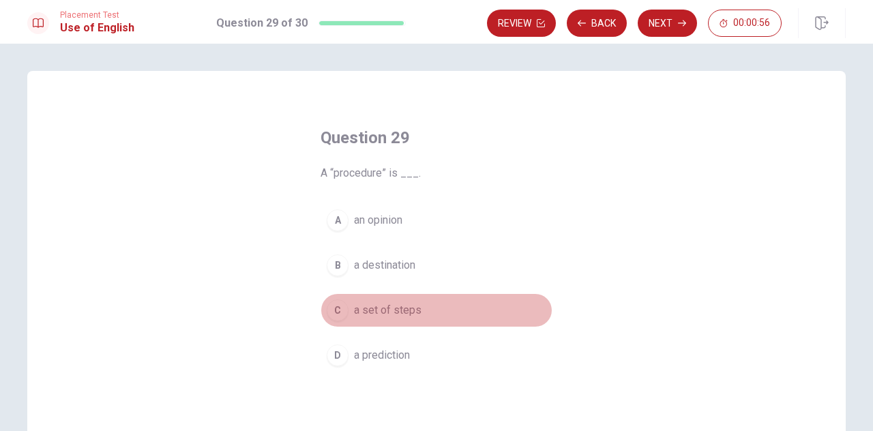
click at [403, 309] on span "a set of steps" at bounding box center [388, 310] width 68 height 16
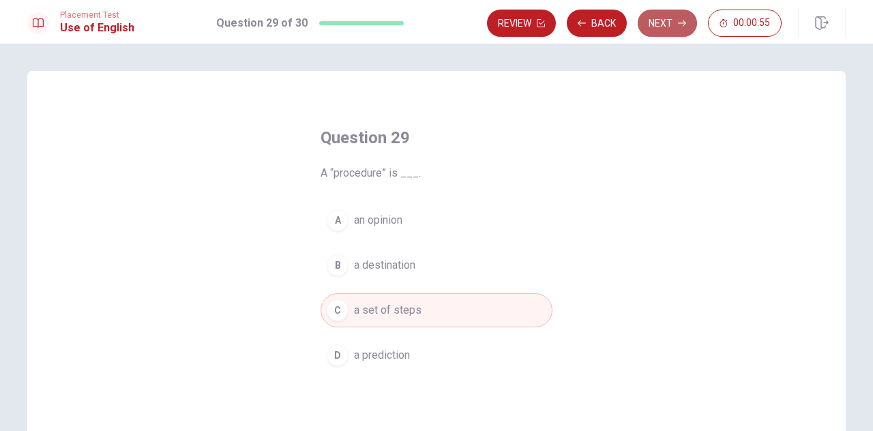
click at [687, 30] on button "Next" at bounding box center [667, 23] width 59 height 27
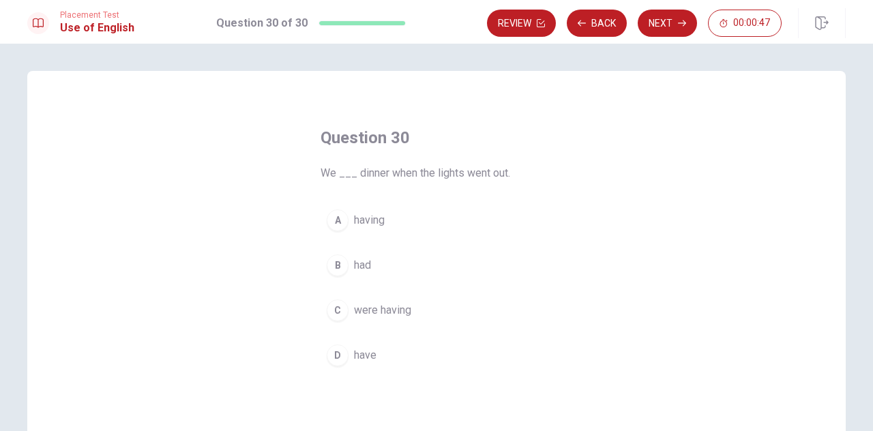
click at [381, 261] on button "B had" at bounding box center [437, 265] width 232 height 34
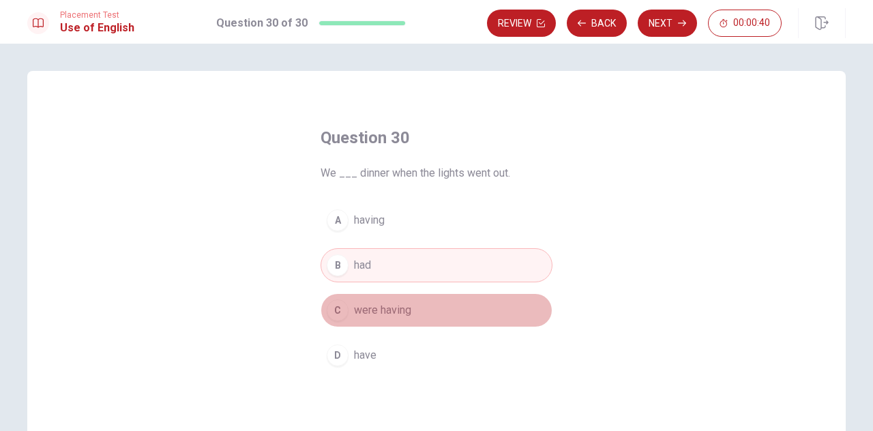
click at [426, 309] on button "C were having" at bounding box center [437, 310] width 232 height 34
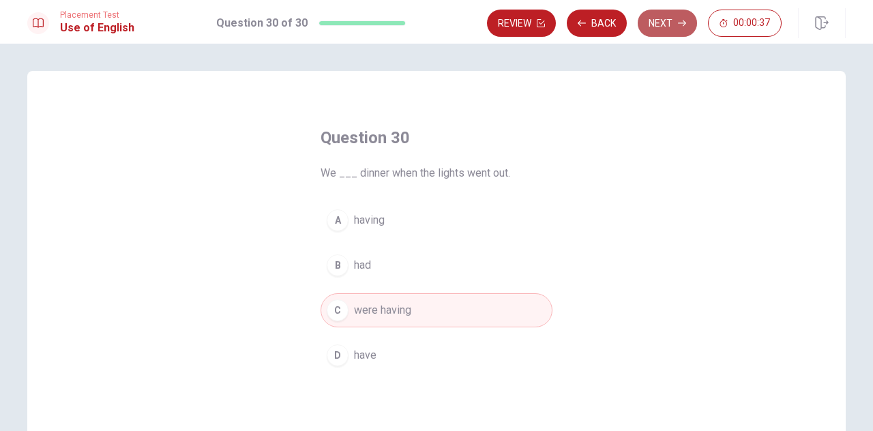
click at [680, 25] on icon "button" at bounding box center [682, 23] width 8 height 8
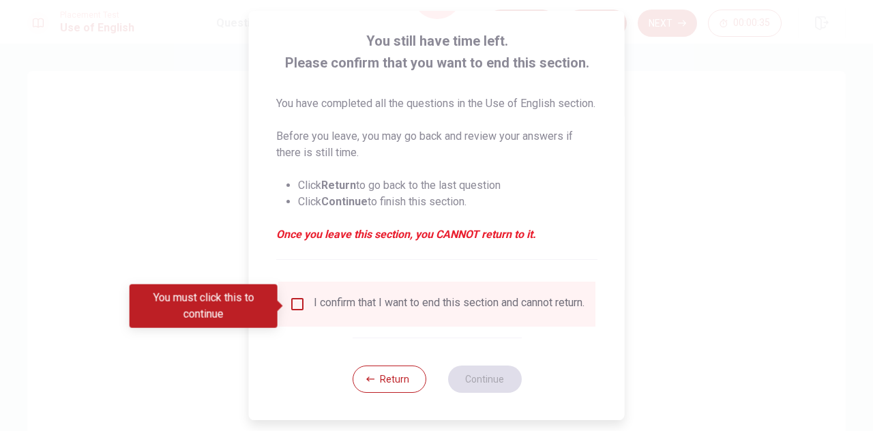
scroll to position [94, 0]
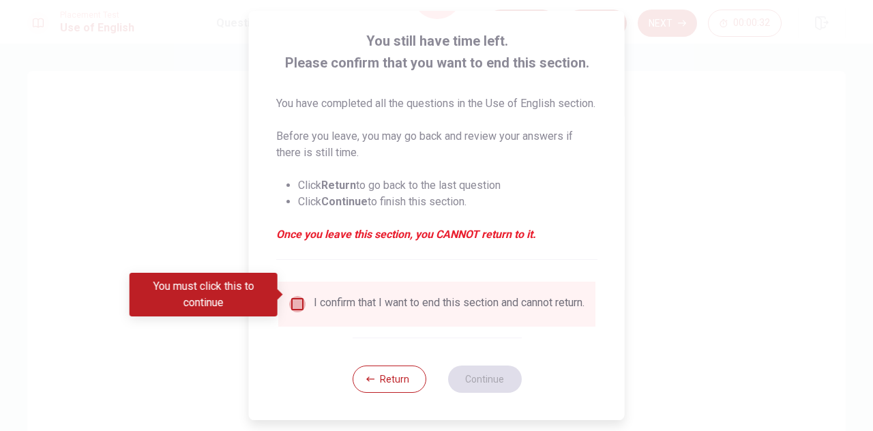
click at [297, 296] on input "You must click this to continue" at bounding box center [297, 304] width 16 height 16
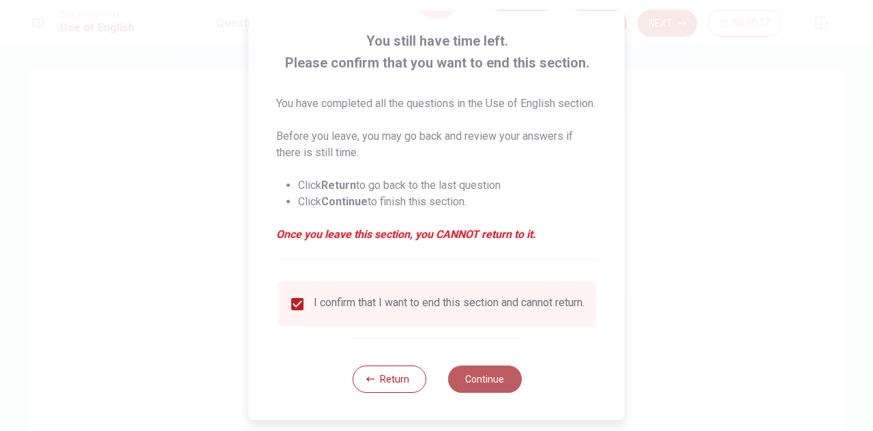
click at [497, 380] on button "Continue" at bounding box center [485, 379] width 74 height 27
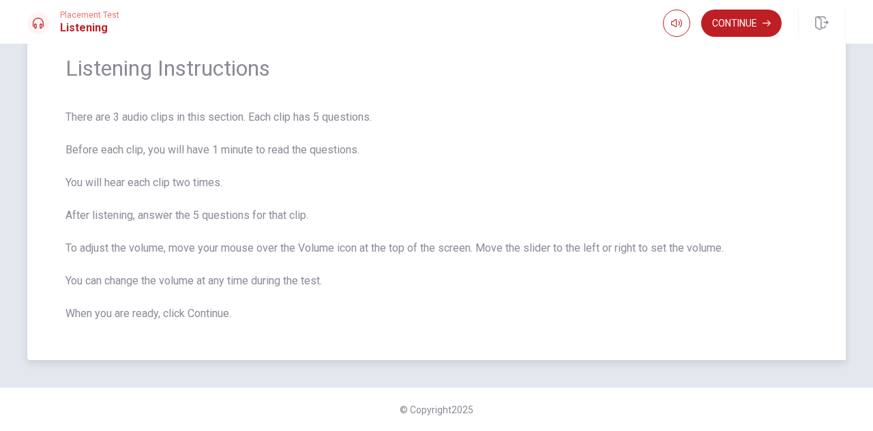
scroll to position [0, 0]
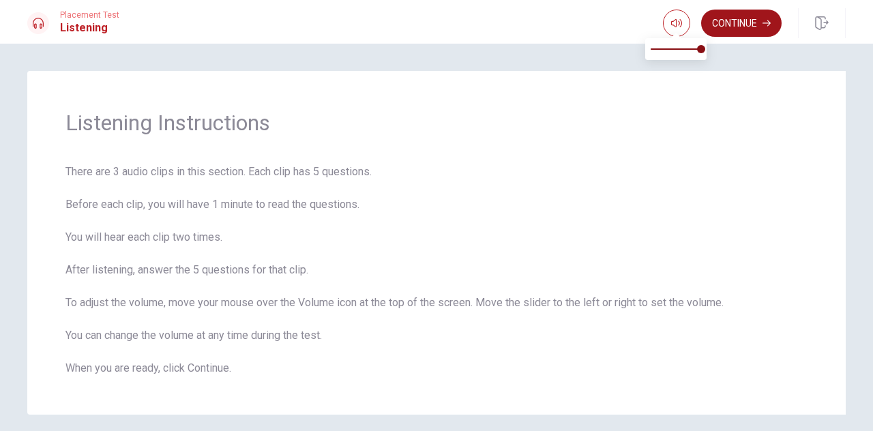
click at [733, 21] on button "Continue" at bounding box center [742, 23] width 81 height 27
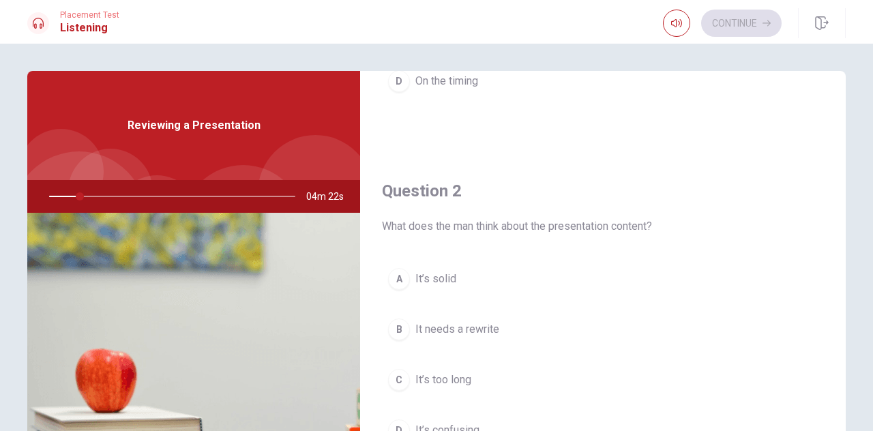
scroll to position [341, 0]
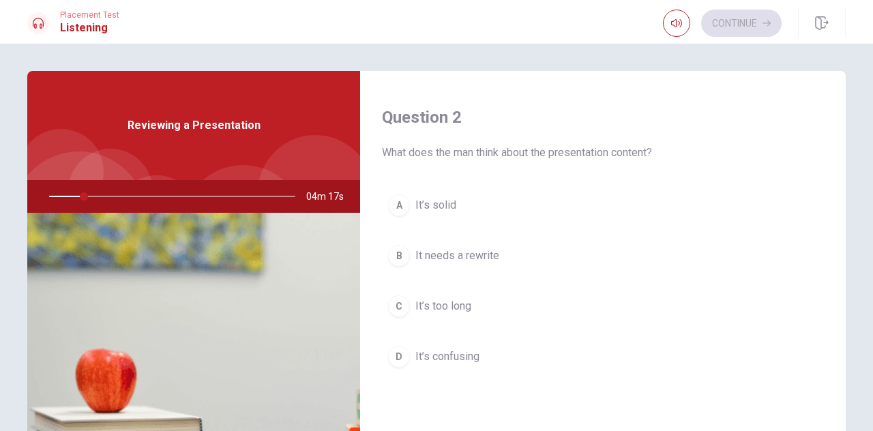
drag, startPoint x: 550, startPoint y: 151, endPoint x: 622, endPoint y: 147, distance: 71.8
click at [619, 147] on span "What does the man think about the presentation content?" at bounding box center [603, 153] width 442 height 16
click at [629, 149] on span "What does the man think about the presentation content?" at bounding box center [603, 153] width 442 height 16
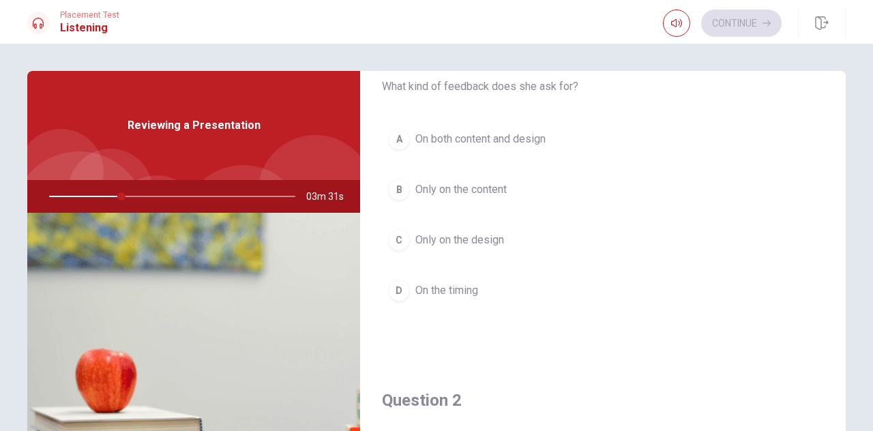
scroll to position [0, 0]
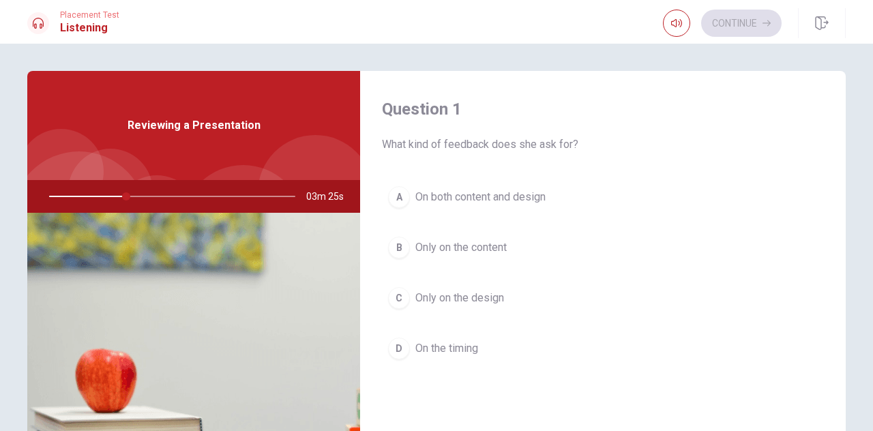
click at [70, 194] on div at bounding box center [170, 196] width 274 height 33
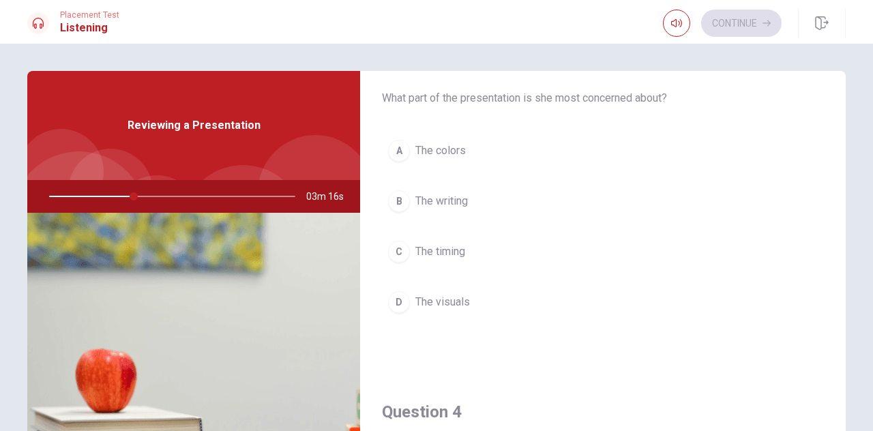
scroll to position [751, 0]
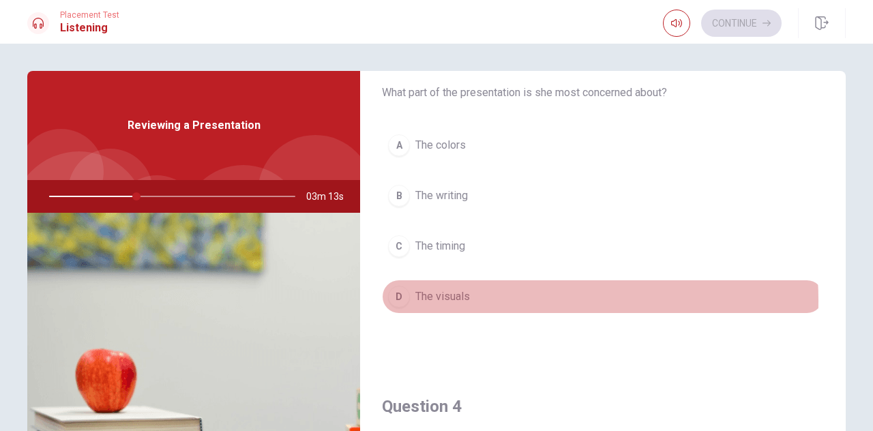
click at [468, 295] on button "D The visuals" at bounding box center [603, 297] width 442 height 34
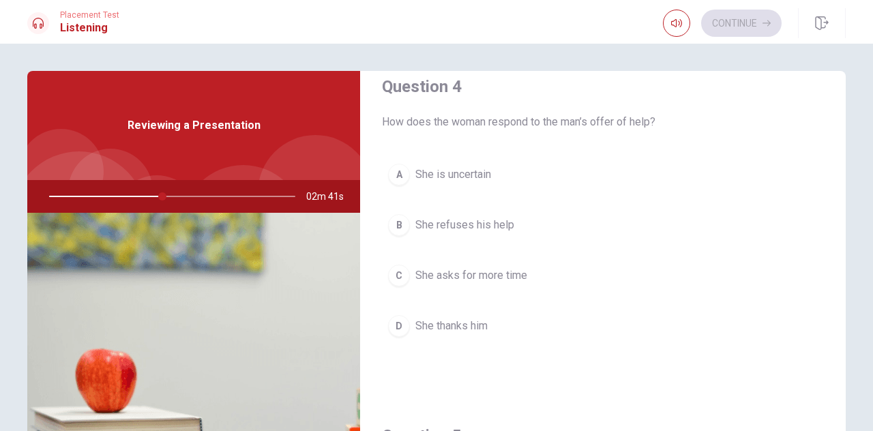
scroll to position [1092, 0]
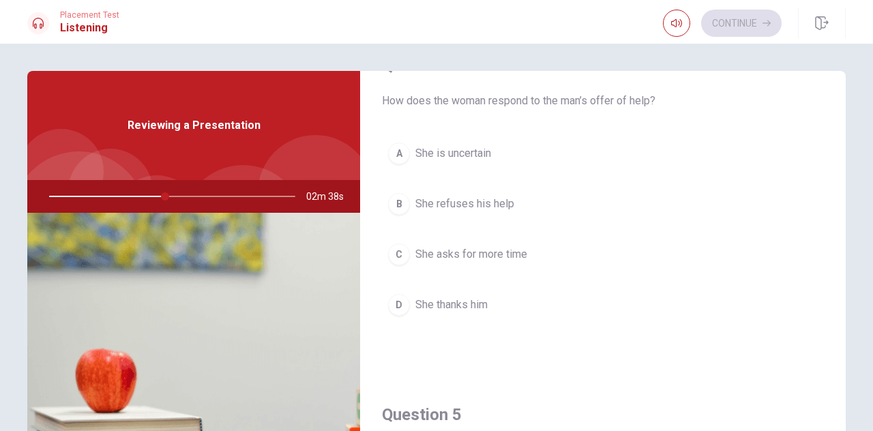
click at [475, 297] on span "She thanks him" at bounding box center [452, 305] width 72 height 16
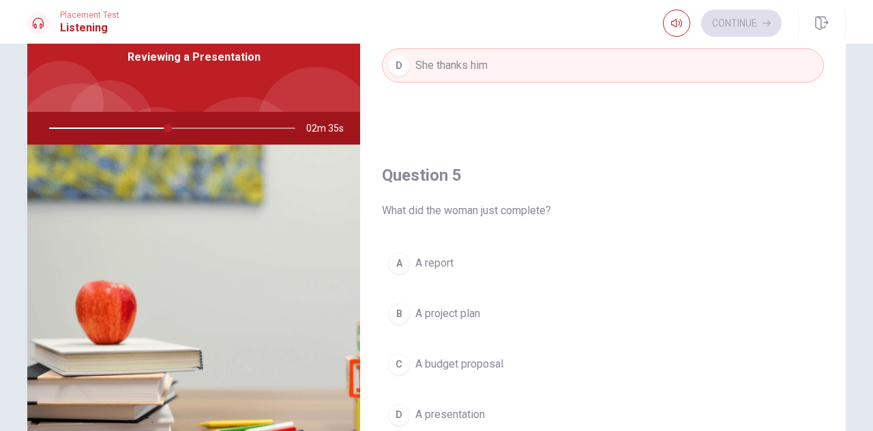
scroll to position [136, 0]
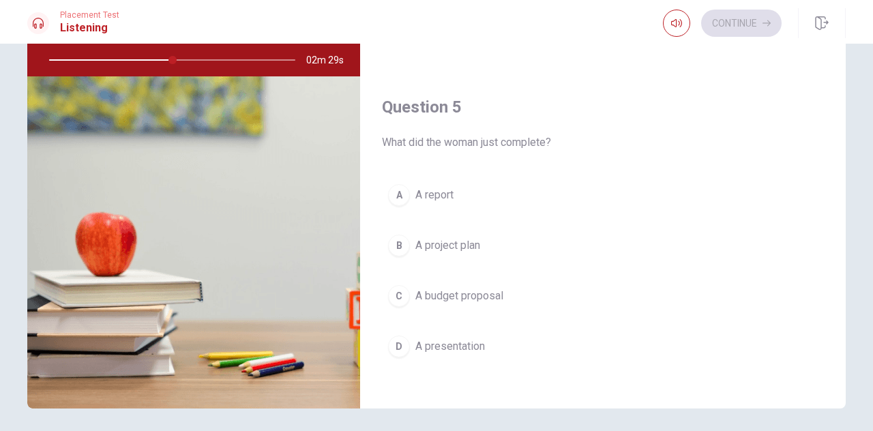
click at [460, 339] on span "A presentation" at bounding box center [451, 346] width 70 height 16
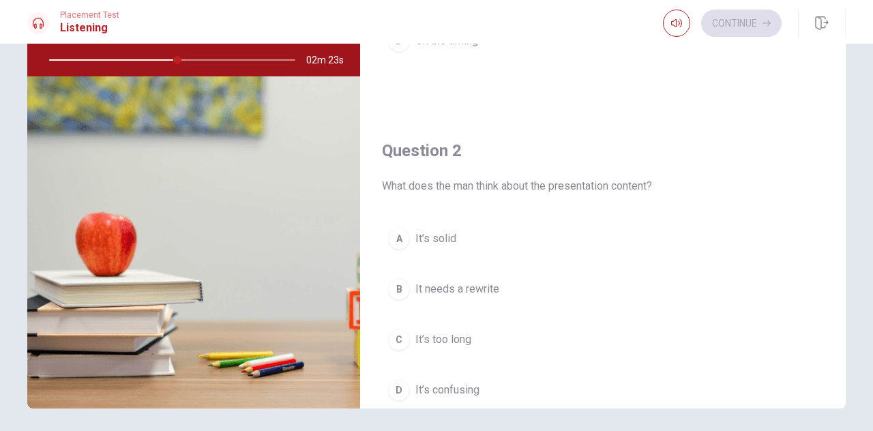
scroll to position [240, 0]
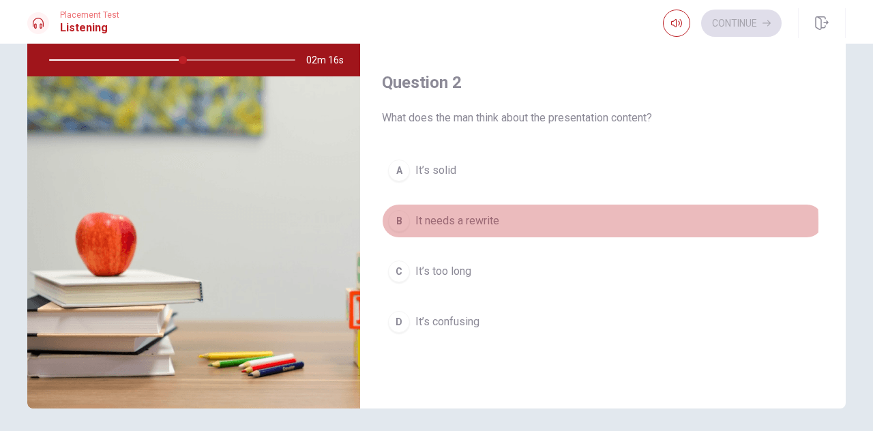
click at [495, 220] on span "It needs a rewrite" at bounding box center [458, 221] width 84 height 16
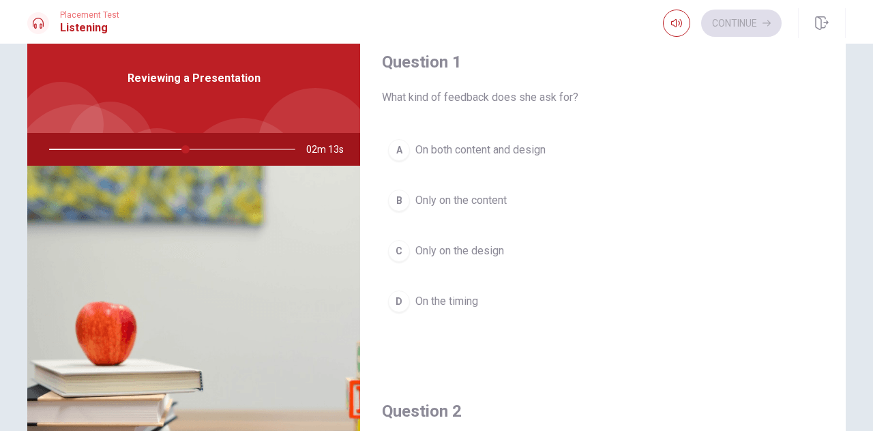
scroll to position [0, 0]
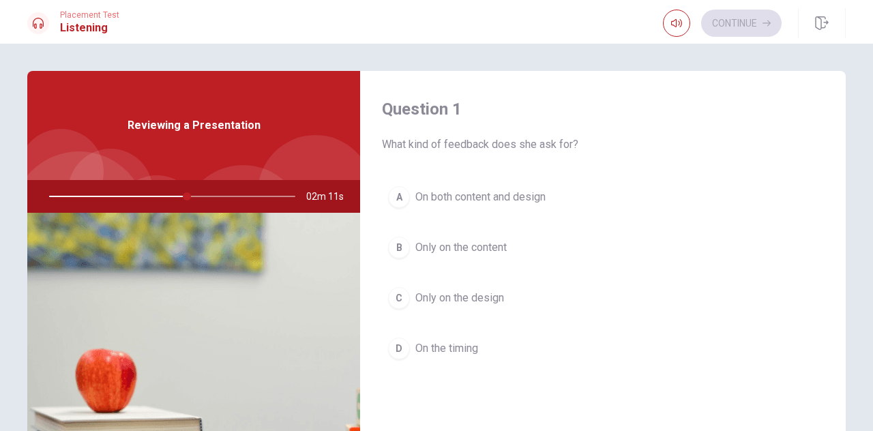
click at [509, 197] on span "On both content and design" at bounding box center [481, 197] width 130 height 16
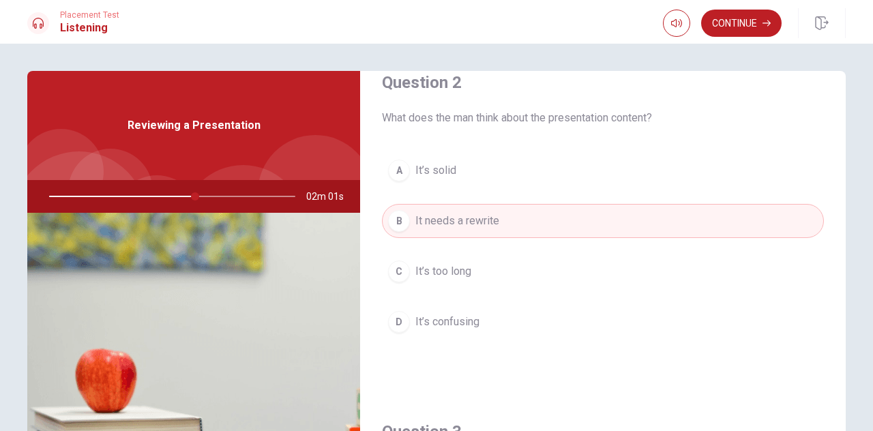
click at [261, 196] on div at bounding box center [170, 196] width 274 height 33
click at [742, 19] on button "Continue" at bounding box center [742, 23] width 81 height 27
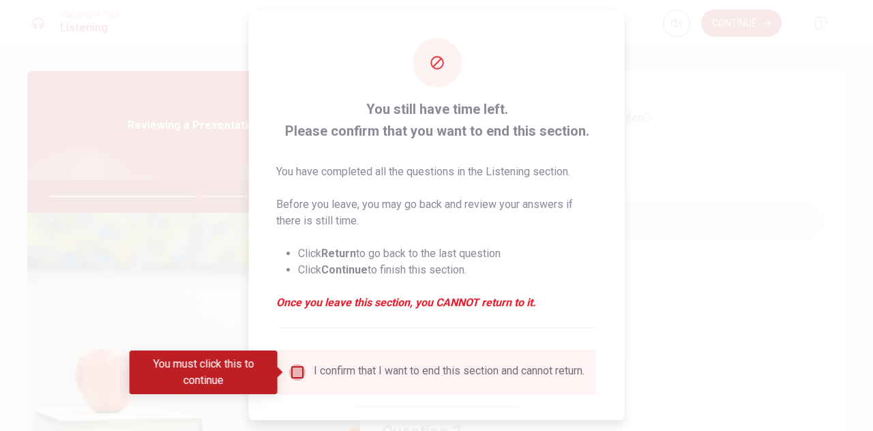
click at [291, 366] on input "You must click this to continue" at bounding box center [297, 372] width 16 height 16
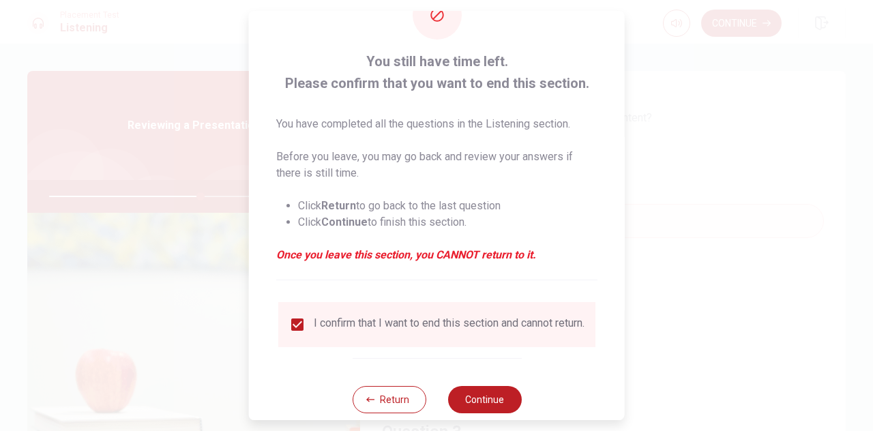
scroll to position [78, 0]
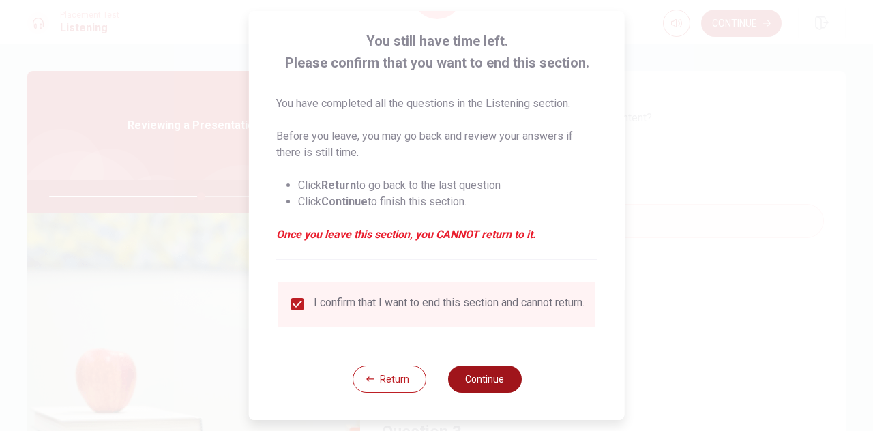
click at [477, 376] on button "Continue" at bounding box center [485, 379] width 74 height 27
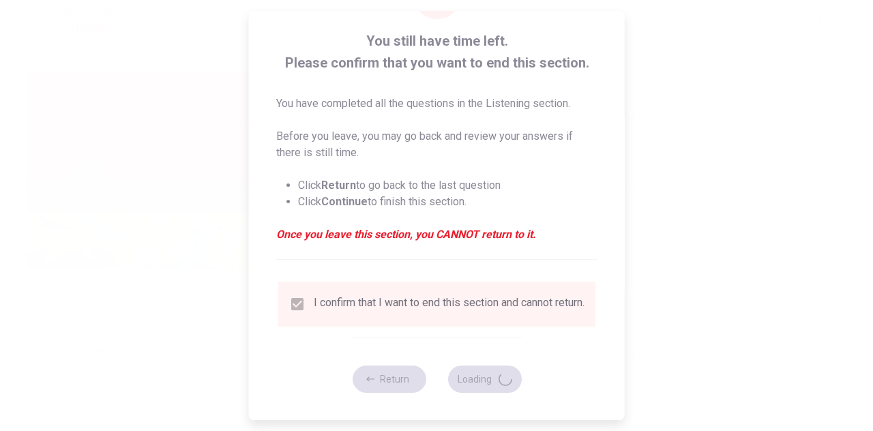
type input "63"
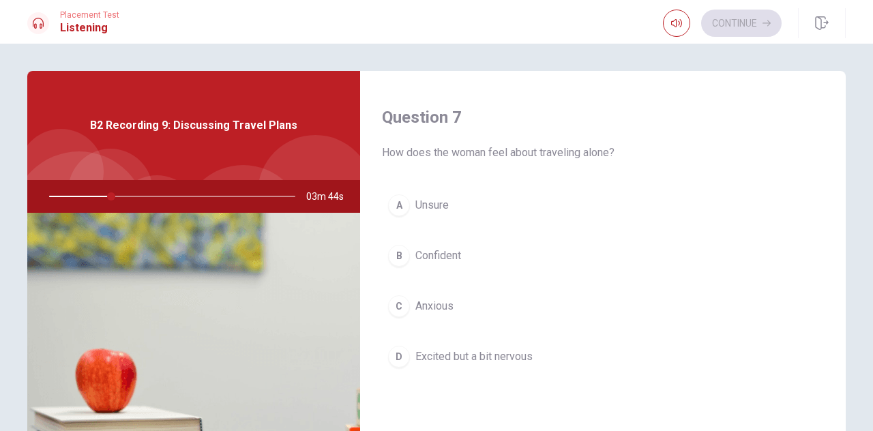
scroll to position [0, 0]
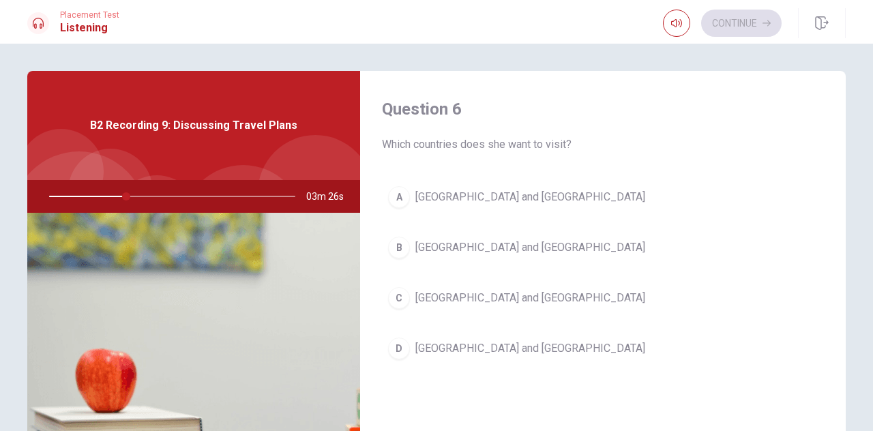
click at [463, 349] on span "[GEOGRAPHIC_DATA] and [GEOGRAPHIC_DATA]" at bounding box center [531, 349] width 230 height 16
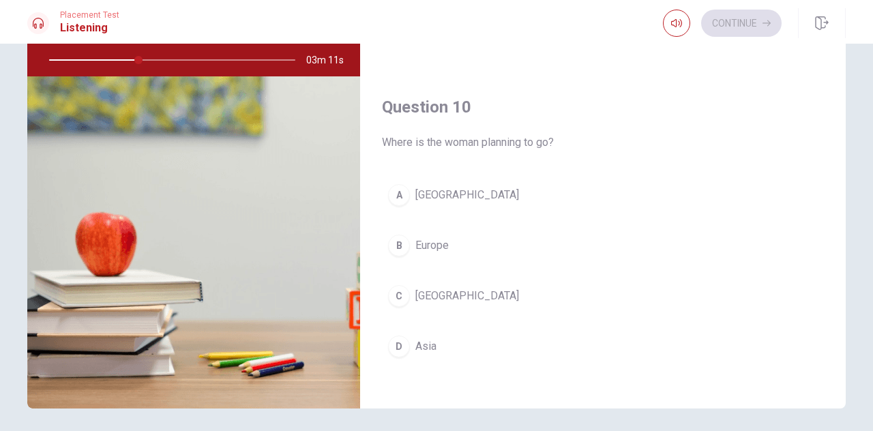
scroll to position [1195, 0]
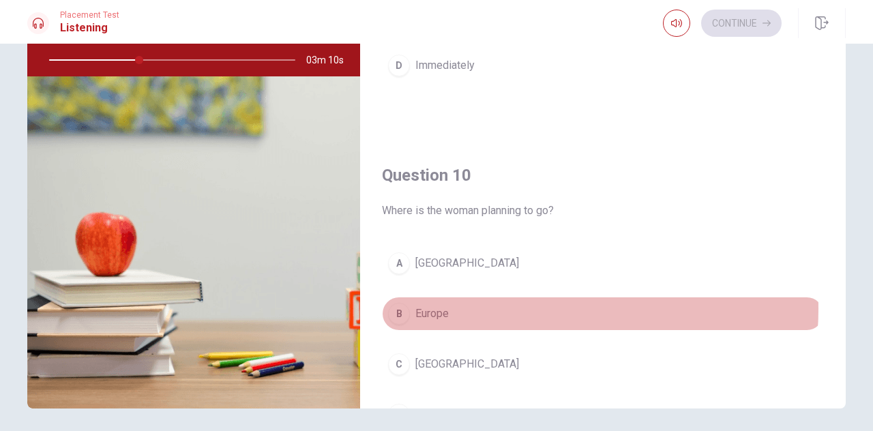
click at [522, 301] on button "B Europe" at bounding box center [603, 314] width 442 height 34
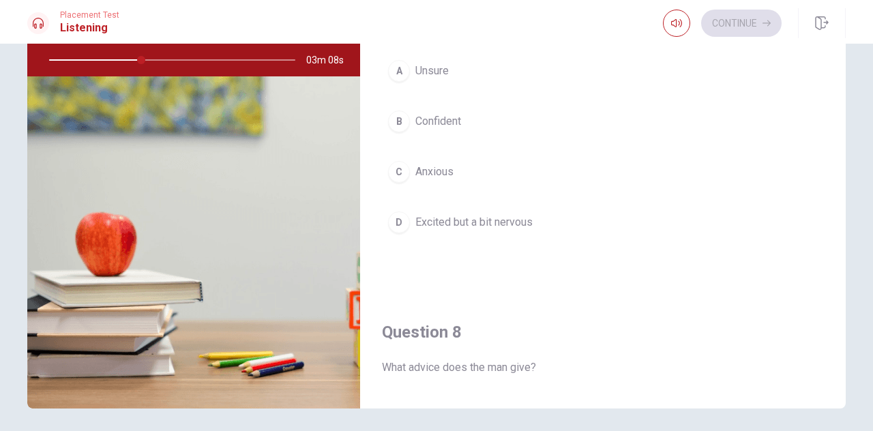
scroll to position [308, 0]
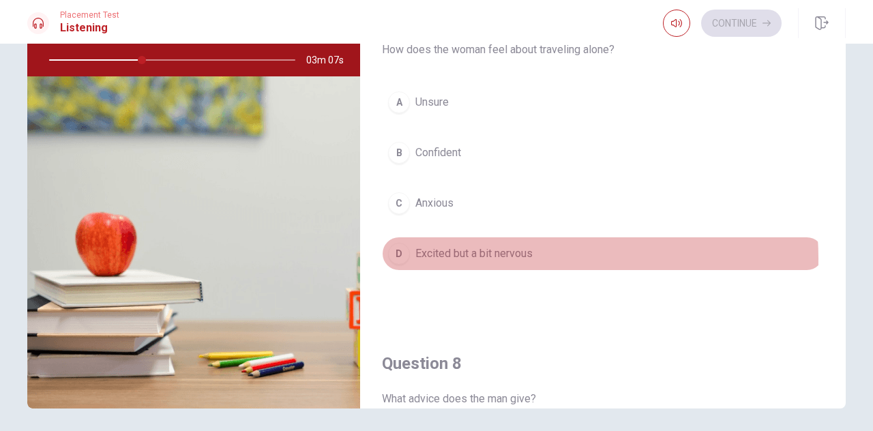
click at [515, 255] on span "Excited but a bit nervous" at bounding box center [474, 254] width 117 height 16
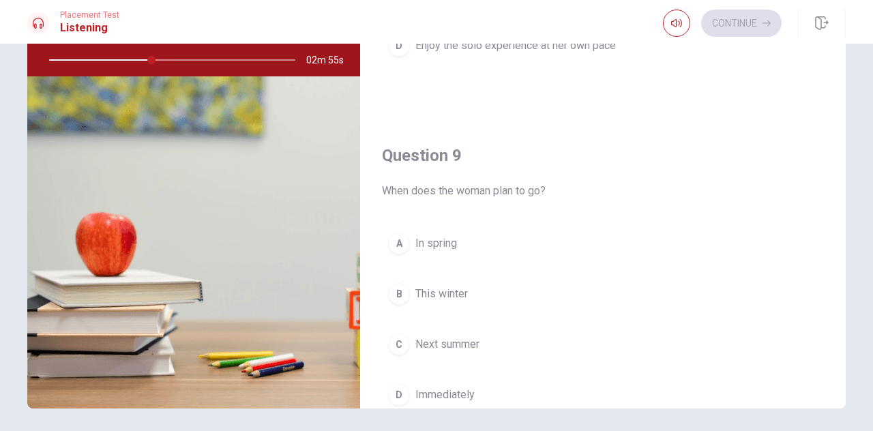
scroll to position [887, 0]
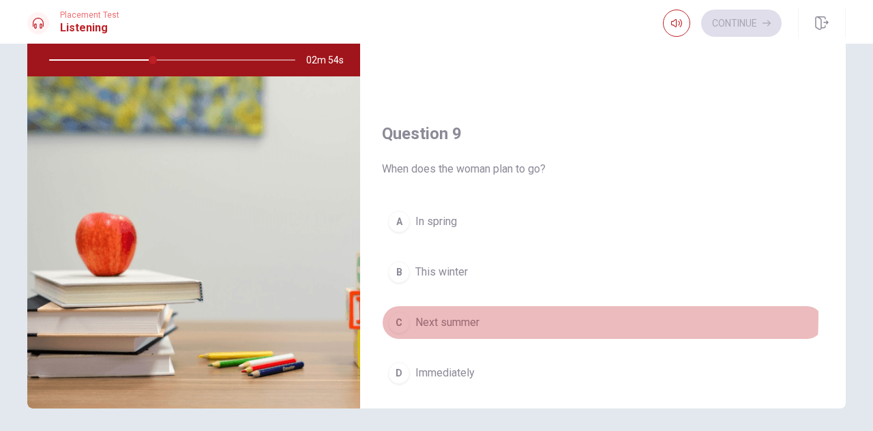
click at [480, 311] on button "C Next summer" at bounding box center [603, 323] width 442 height 34
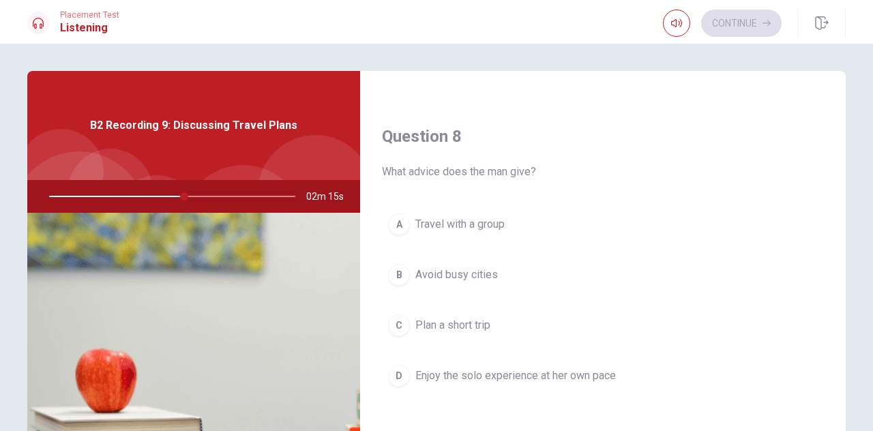
scroll to position [751, 0]
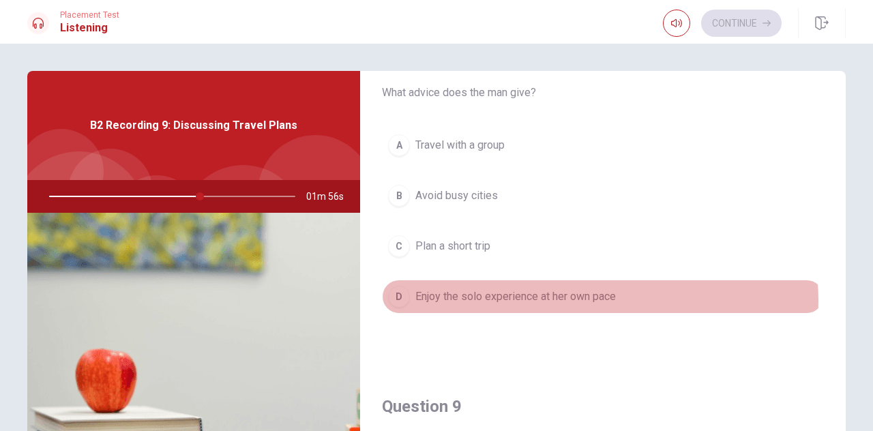
click at [592, 295] on span "Enjoy the solo experience at her own pace" at bounding box center [516, 297] width 201 height 16
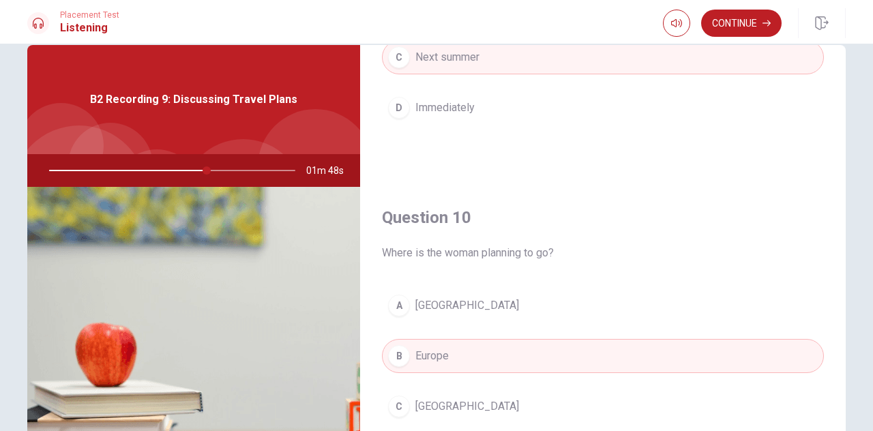
scroll to position [0, 0]
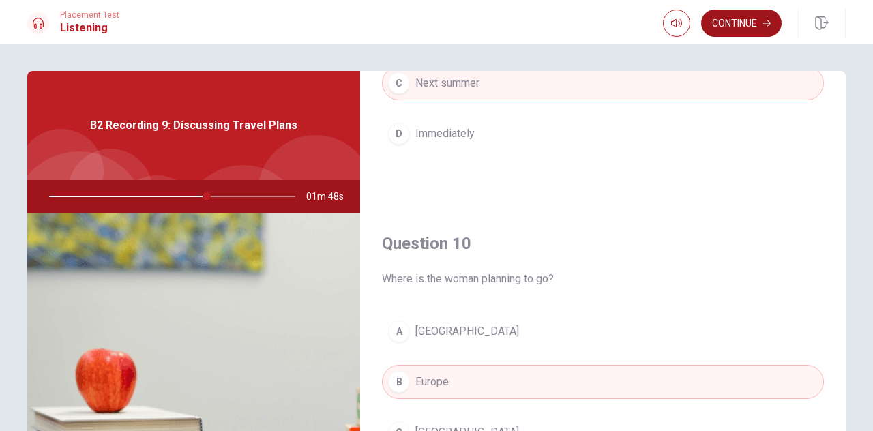
click at [739, 23] on button "Continue" at bounding box center [742, 23] width 81 height 27
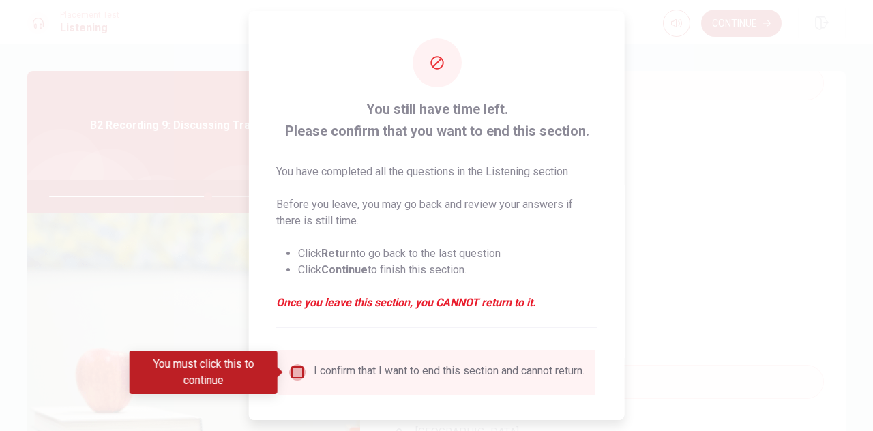
click at [298, 371] on input "You must click this to continue" at bounding box center [297, 372] width 16 height 16
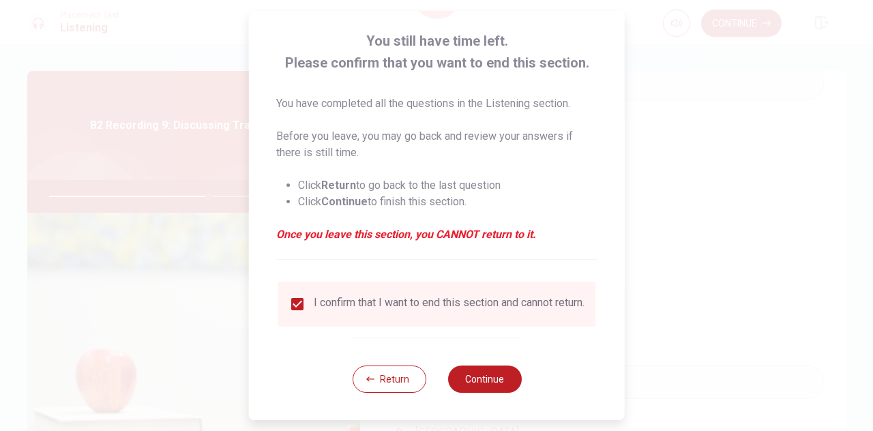
scroll to position [78, 0]
click at [480, 387] on button "Continue" at bounding box center [485, 379] width 74 height 27
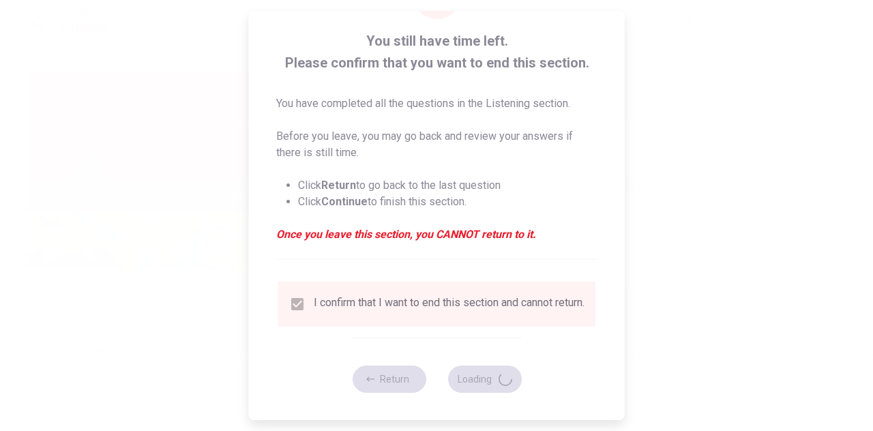
type input "66"
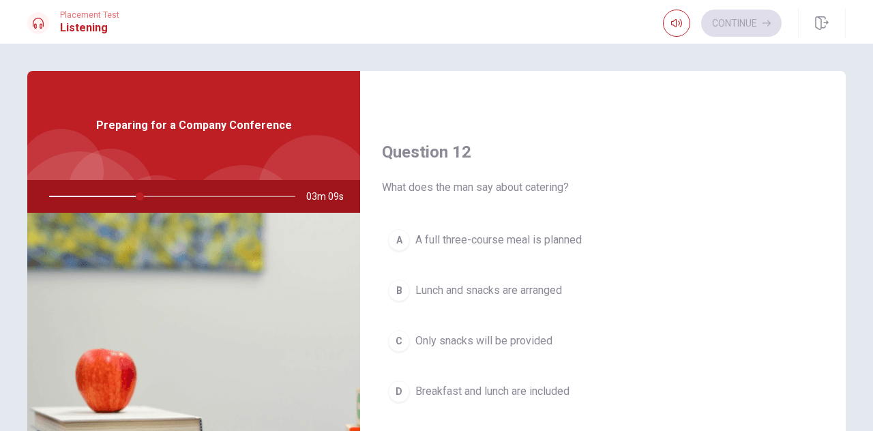
scroll to position [341, 0]
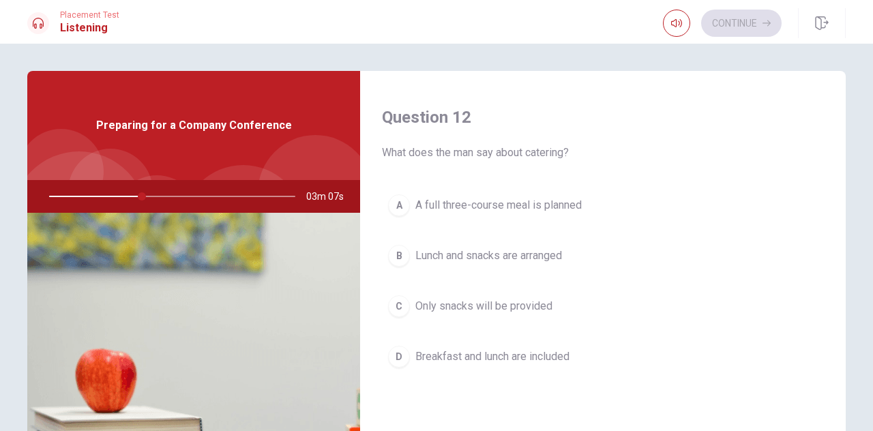
click at [529, 257] on span "Lunch and snacks are arranged" at bounding box center [489, 256] width 147 height 16
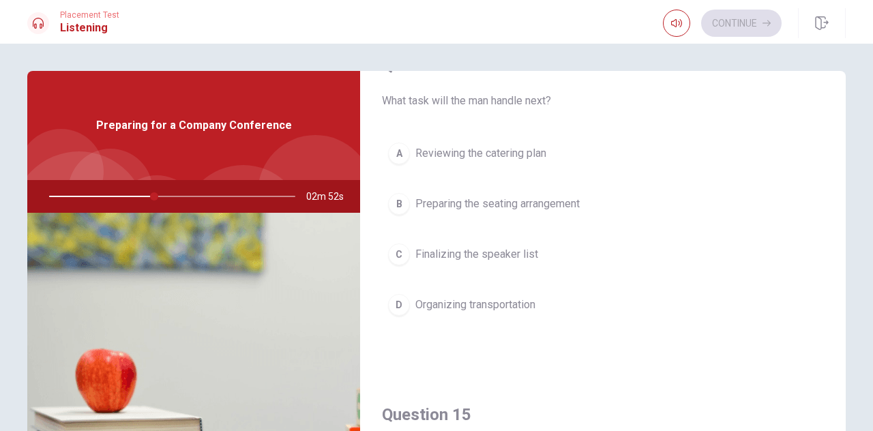
scroll to position [1160, 0]
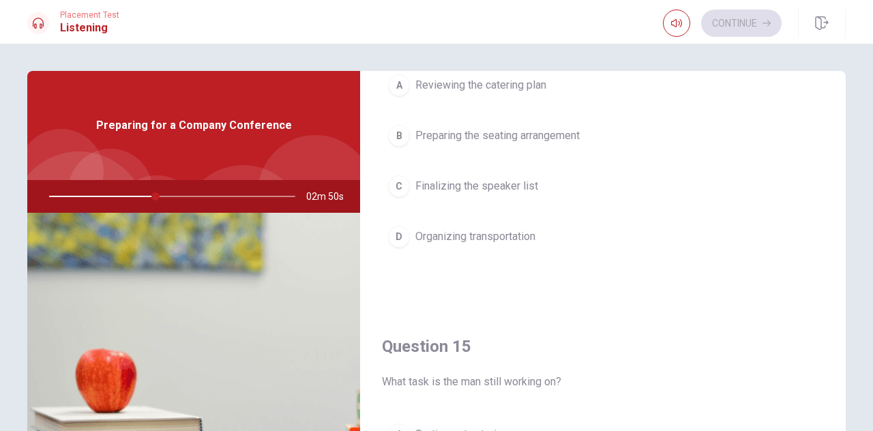
click at [495, 181] on span "Finalizing the speaker list" at bounding box center [477, 186] width 123 height 16
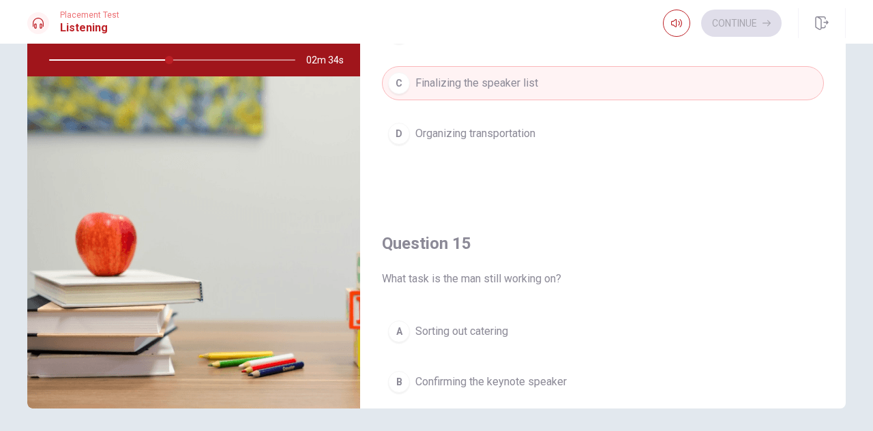
scroll to position [1263, 0]
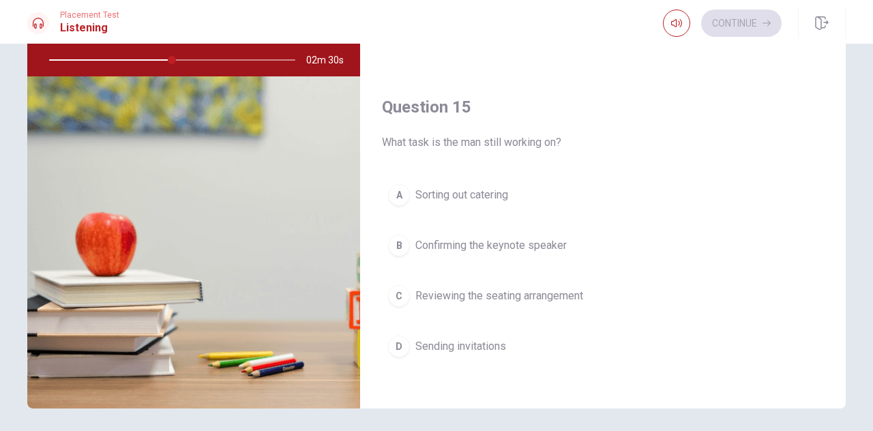
click at [538, 244] on span "Confirming the keynote speaker" at bounding box center [491, 245] width 151 height 16
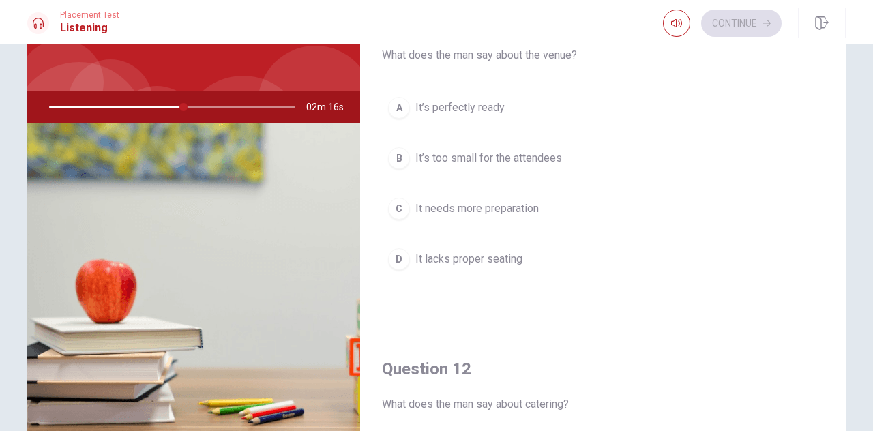
scroll to position [68, 0]
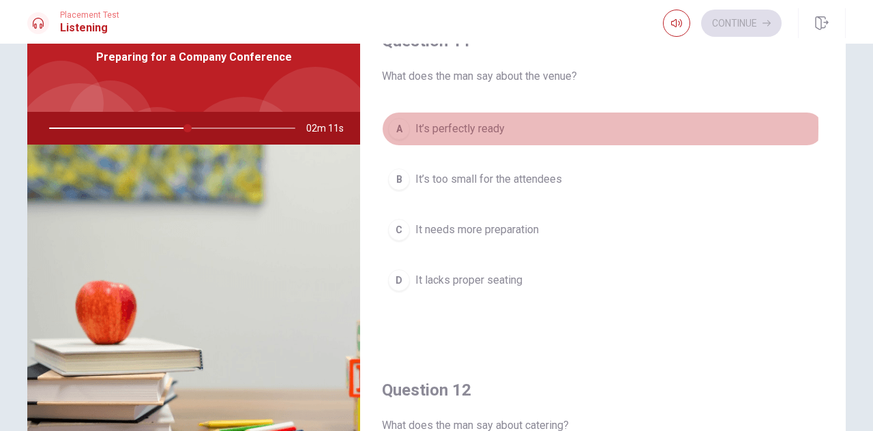
click at [474, 128] on span "It’s perfectly ready" at bounding box center [460, 129] width 89 height 16
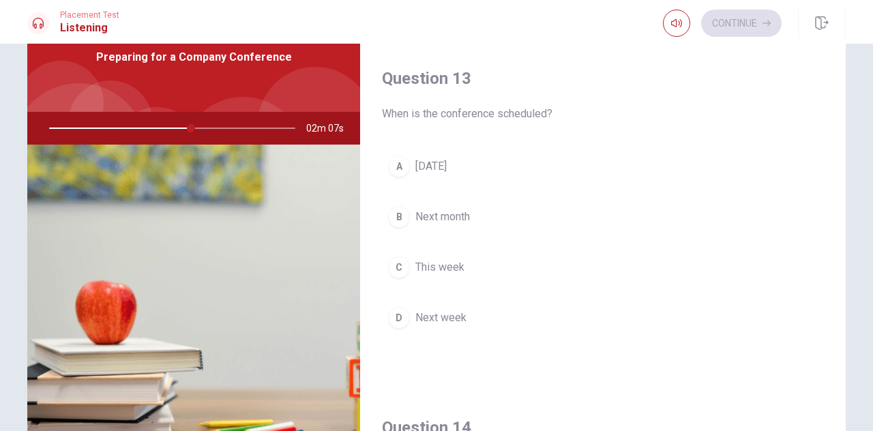
scroll to position [682, 0]
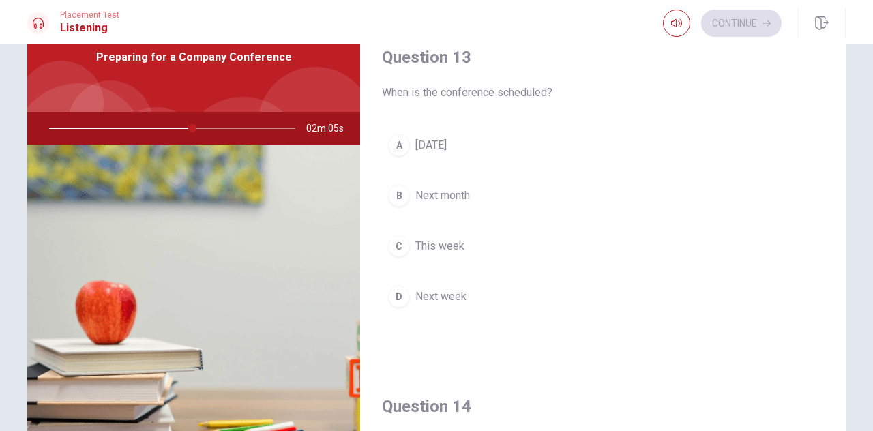
click at [98, 132] on div at bounding box center [170, 128] width 274 height 33
click at [446, 145] on span "[DATE]" at bounding box center [431, 145] width 31 height 16
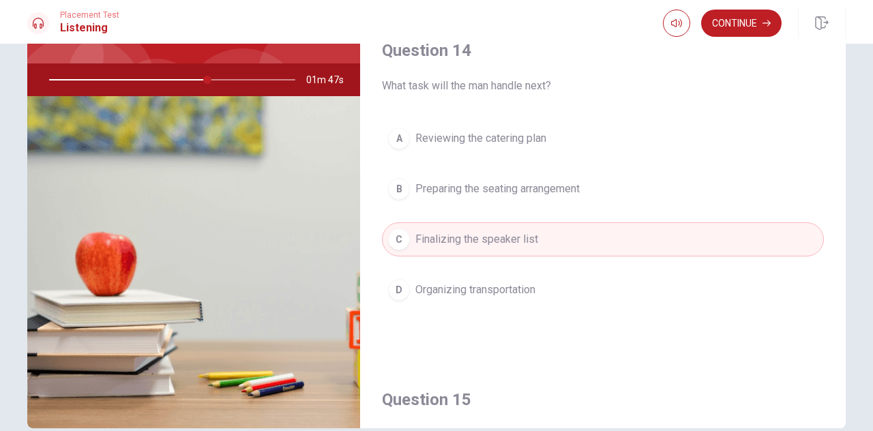
scroll to position [922, 0]
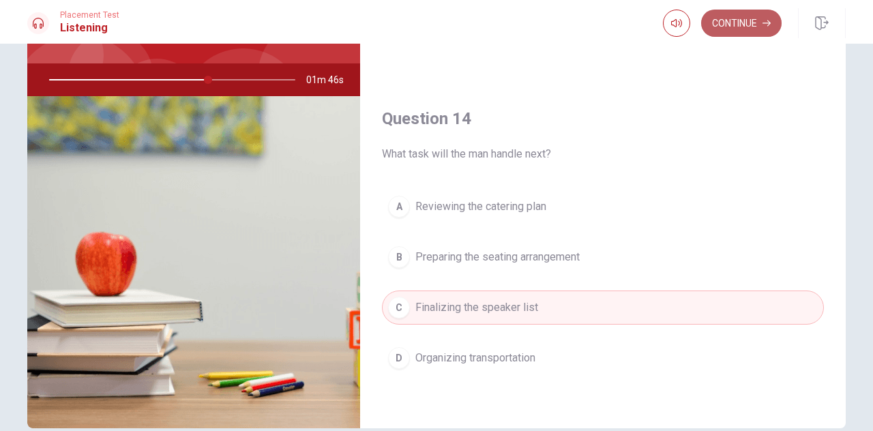
click at [738, 21] on button "Continue" at bounding box center [742, 23] width 81 height 27
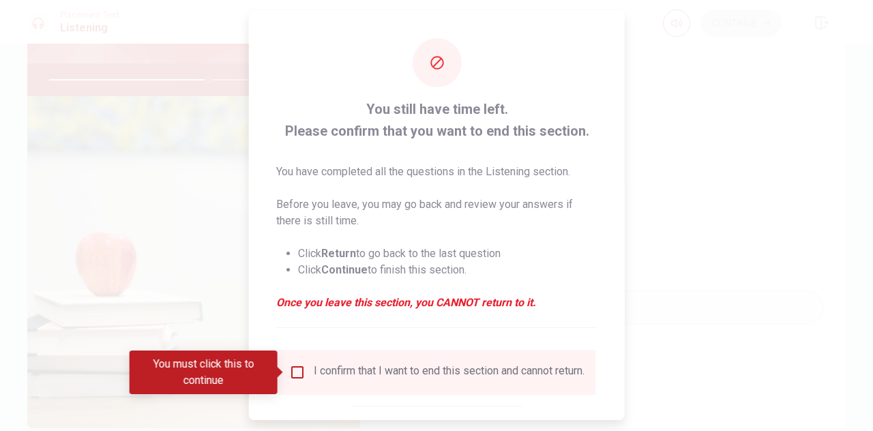
click at [292, 372] on input "You must click this to continue" at bounding box center [297, 372] width 16 height 16
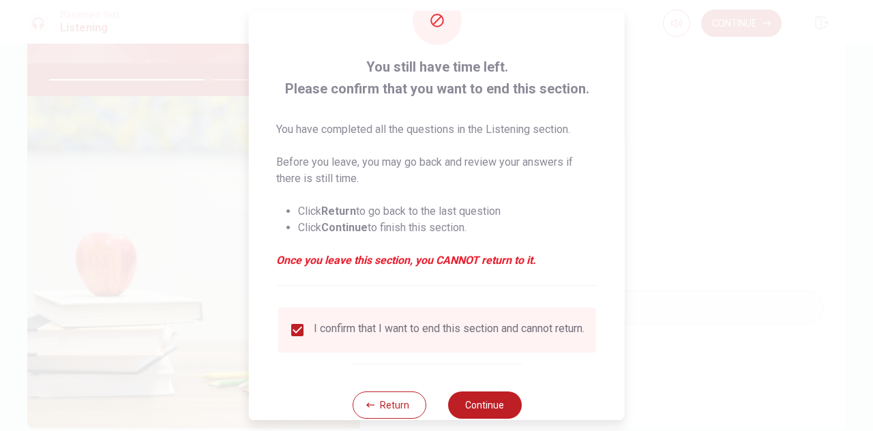
scroll to position [78, 0]
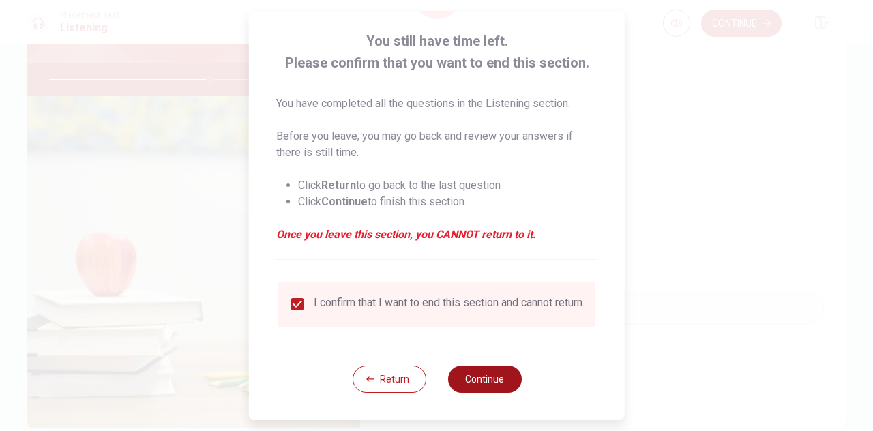
click at [478, 377] on button "Continue" at bounding box center [485, 379] width 74 height 27
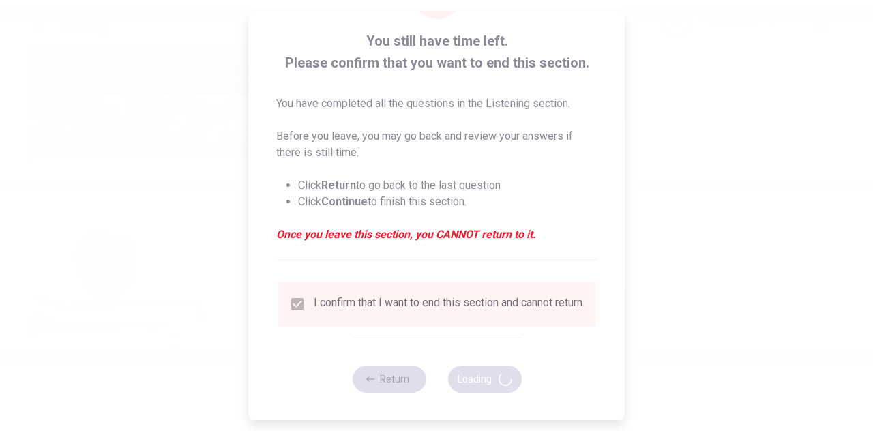
type input "66"
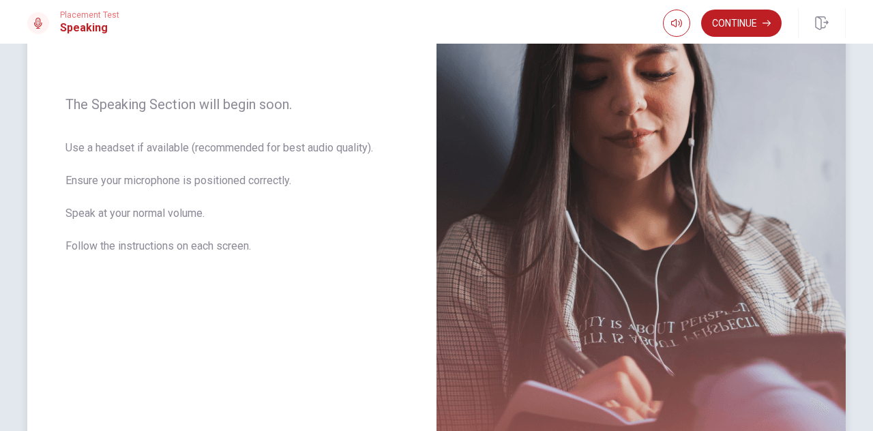
scroll to position [0, 0]
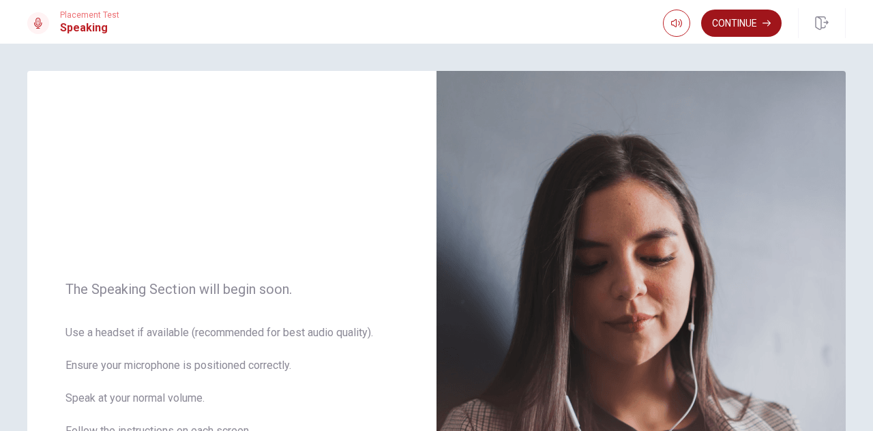
click at [744, 20] on button "Continue" at bounding box center [742, 23] width 81 height 27
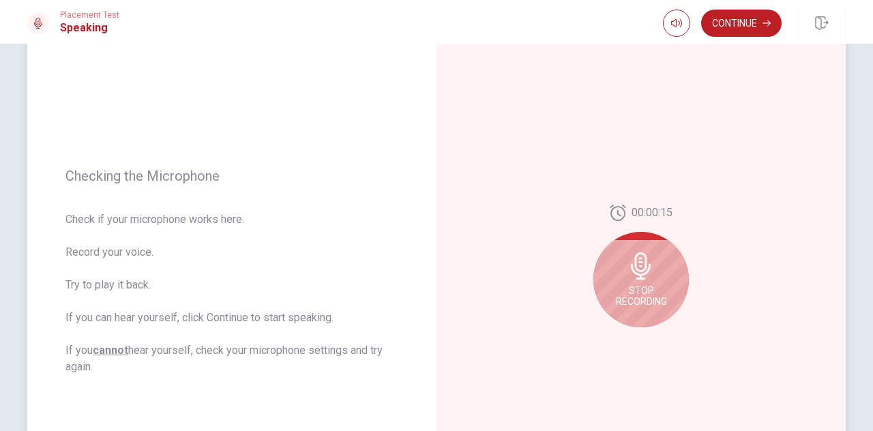
scroll to position [136, 0]
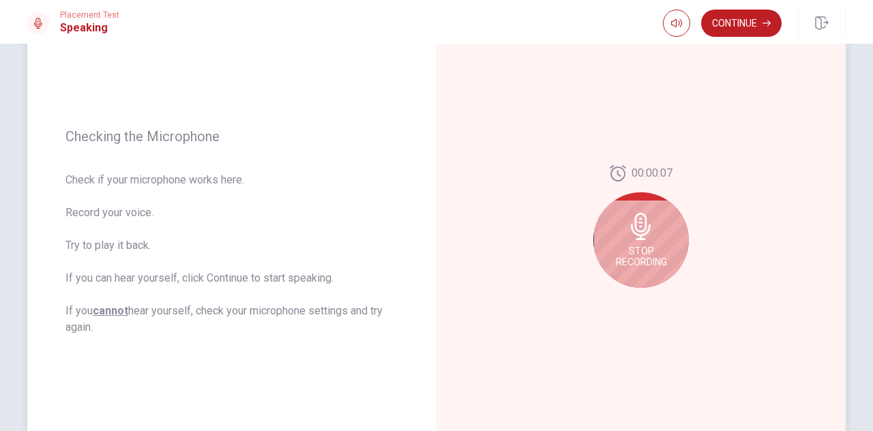
click at [646, 223] on icon at bounding box center [641, 226] width 27 height 27
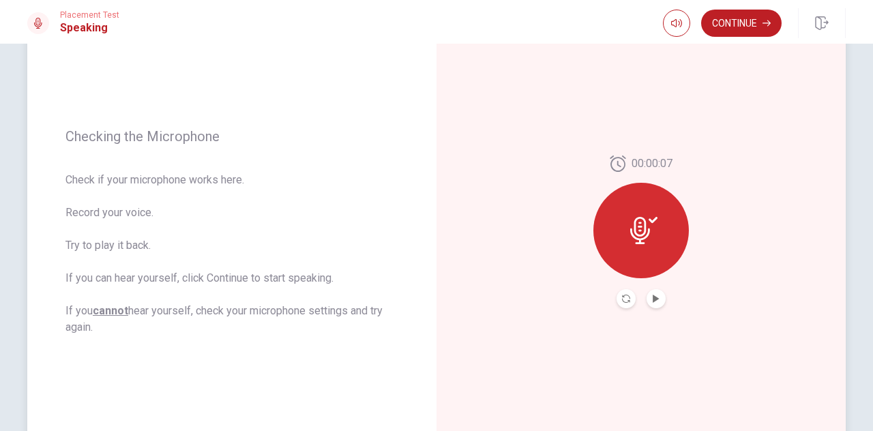
click at [658, 294] on button "Play Audio" at bounding box center [656, 298] width 19 height 19
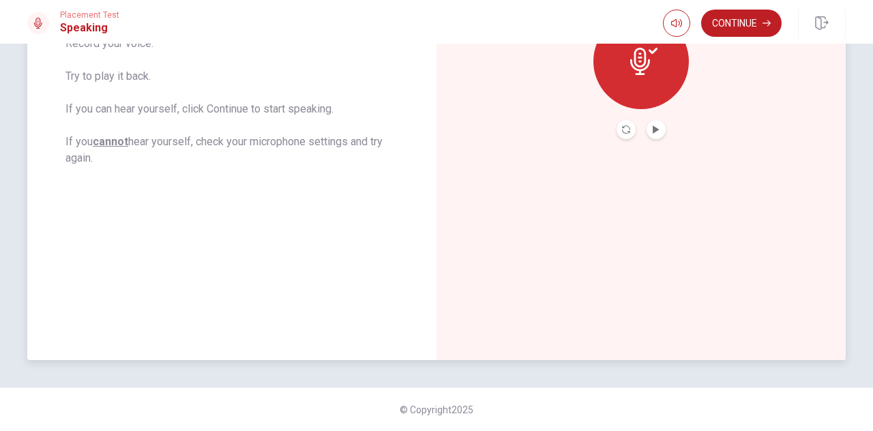
scroll to position [169, 0]
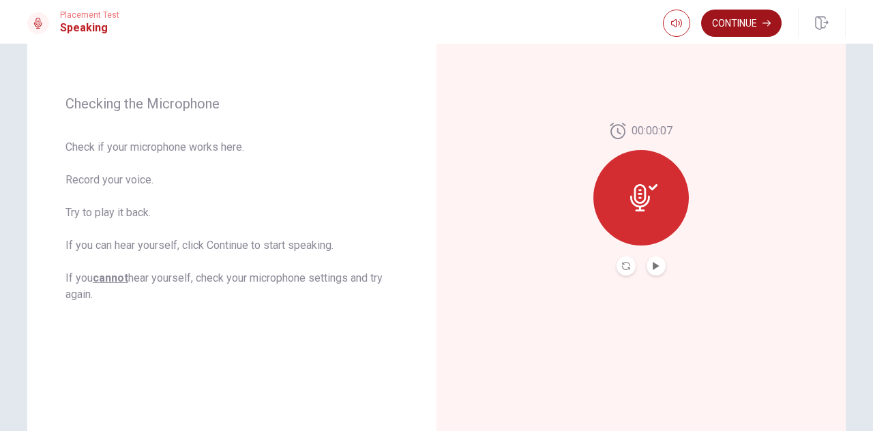
click at [742, 24] on button "Continue" at bounding box center [742, 23] width 81 height 27
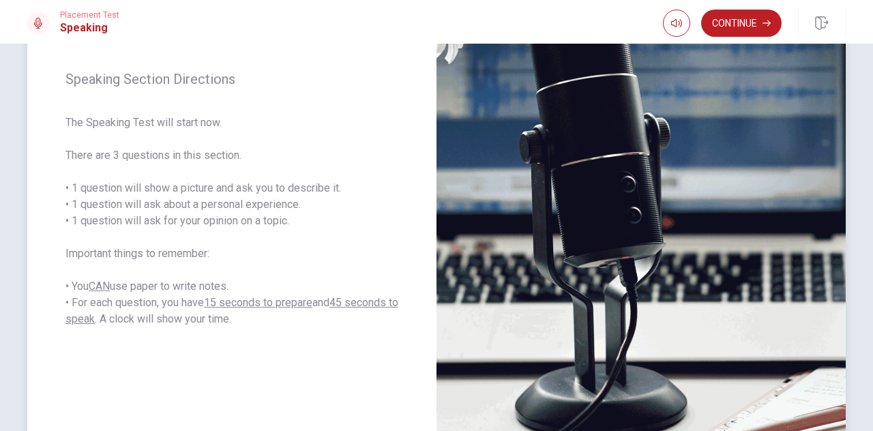
click at [252, 150] on span "The Speaking Test will start now. There are 3 questions in this section. • 1 qu…" at bounding box center [232, 221] width 333 height 213
click at [330, 126] on span "The Speaking Test will start now. There are 3 questions in this section. • 1 qu…" at bounding box center [232, 221] width 333 height 213
click at [345, 110] on div "Speaking Section Directions The Speaking Test will start now. There are 3 quest…" at bounding box center [231, 199] width 409 height 595
click at [343, 200] on span "The Speaking Test will start now. There are 3 questions in this section. • 1 qu…" at bounding box center [232, 221] width 333 height 213
drag, startPoint x: 93, startPoint y: 196, endPoint x: 187, endPoint y: 186, distance: 94.7
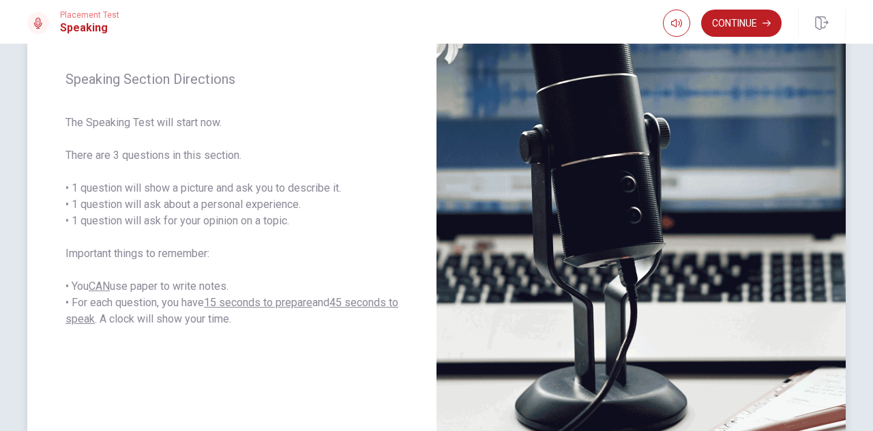
click at [187, 186] on span "The Speaking Test will start now. There are 3 questions in this section. • 1 qu…" at bounding box center [232, 221] width 333 height 213
click at [232, 188] on span "The Speaking Test will start now. There are 3 questions in this section. • 1 qu…" at bounding box center [232, 221] width 333 height 213
click at [732, 12] on button "Continue" at bounding box center [742, 23] width 81 height 27
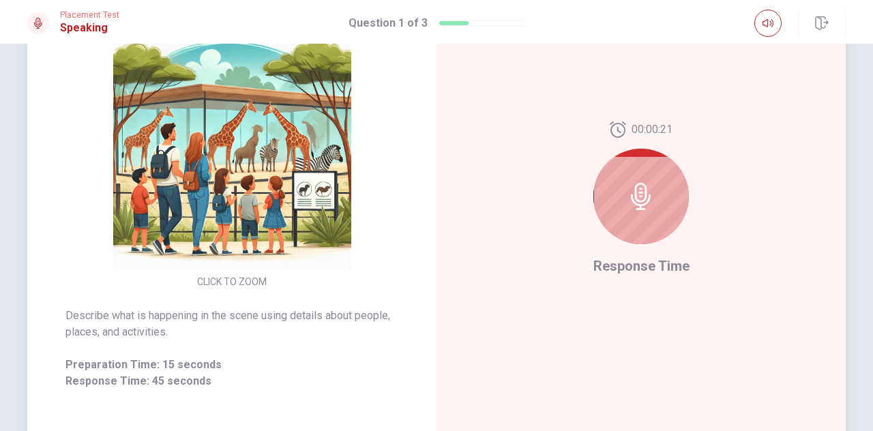
click at [633, 208] on icon at bounding box center [641, 196] width 20 height 27
click at [638, 196] on icon at bounding box center [641, 196] width 20 height 27
click at [632, 268] on span "Response Time" at bounding box center [642, 266] width 96 height 16
click at [258, 280] on button "CLICK TO ZOOM" at bounding box center [232, 281] width 81 height 19
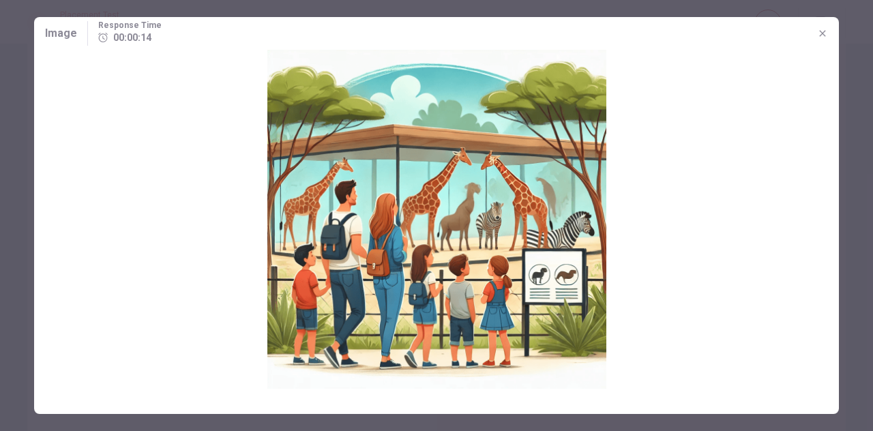
click at [537, 200] on img at bounding box center [436, 219] width 805 height 339
click at [822, 33] on icon "button" at bounding box center [823, 33] width 6 height 6
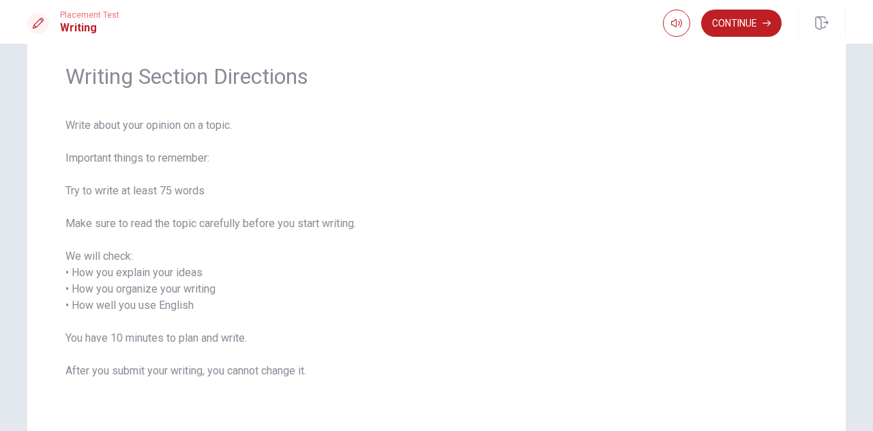
scroll to position [68, 0]
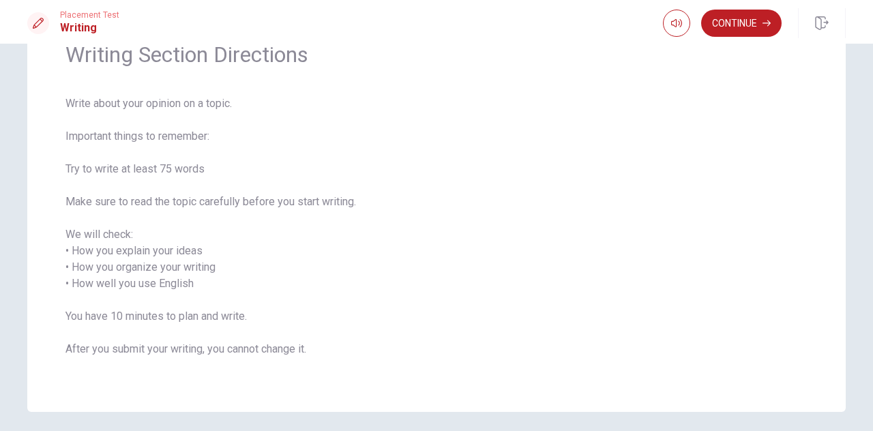
click at [730, 158] on span "Write about your opinion on a topic. Important things to remember: Try to write…" at bounding box center [437, 235] width 742 height 278
click at [753, 28] on button "Continue" at bounding box center [742, 23] width 81 height 27
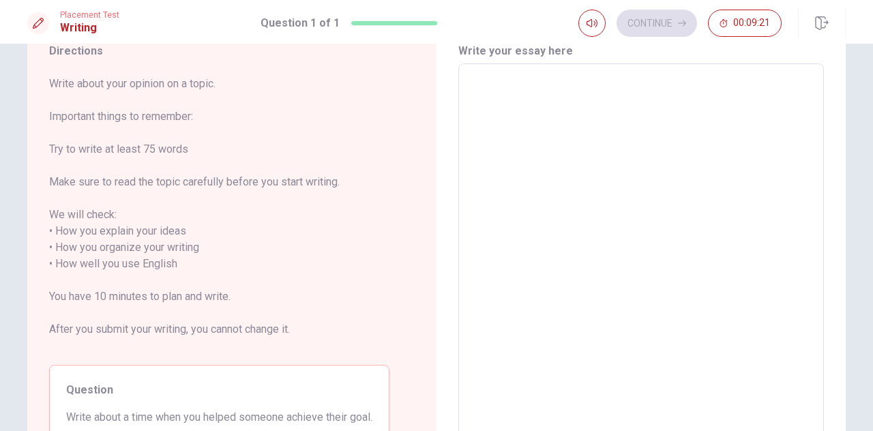
scroll to position [0, 0]
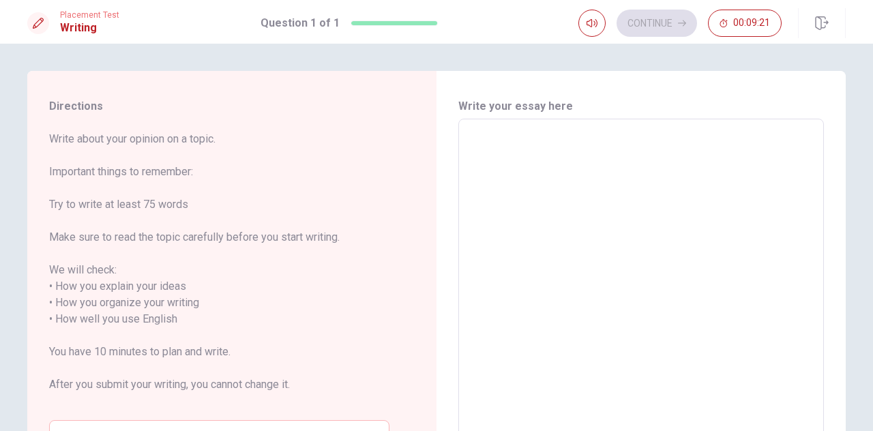
click at [530, 167] on textarea at bounding box center [641, 311] width 347 height 362
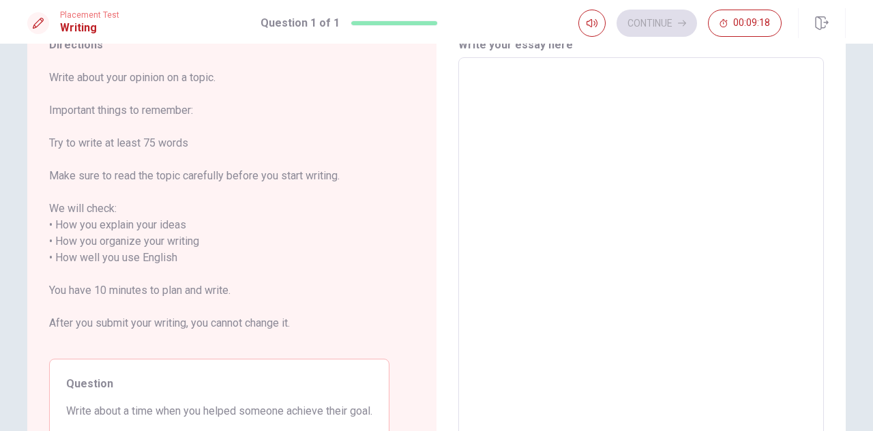
scroll to position [55, 0]
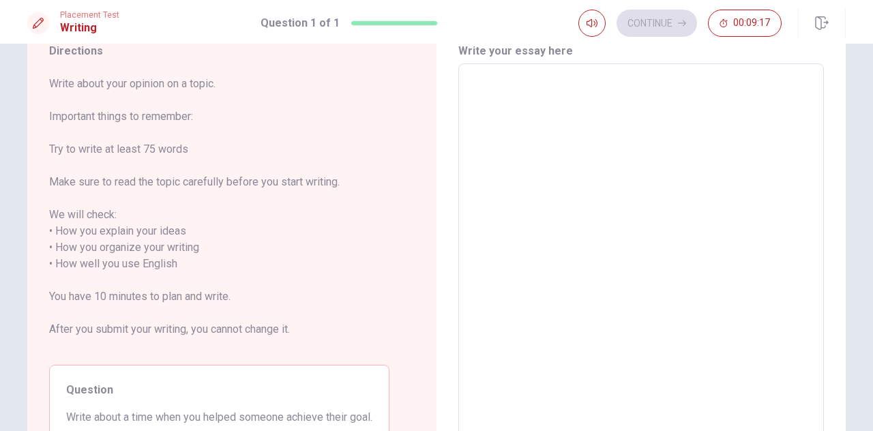
click at [521, 171] on textarea at bounding box center [641, 256] width 347 height 362
type textarea "b"
type textarea "x"
type textarea "bu"
type textarea "x"
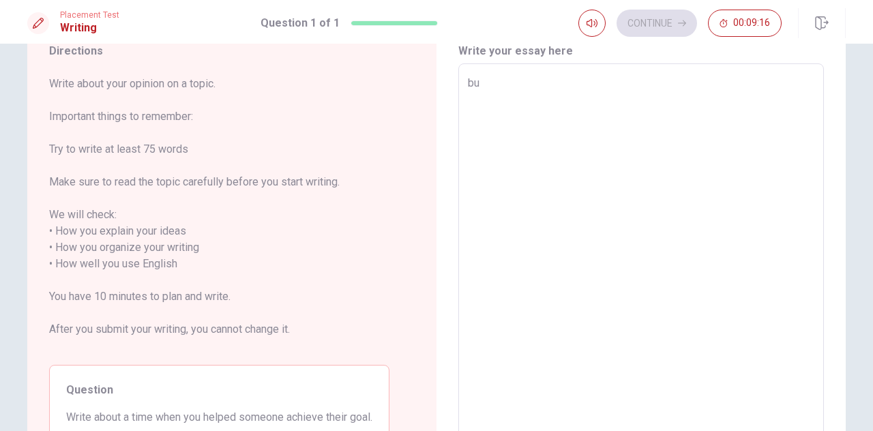
type textarea "bub"
type textarea "x"
type textarea "bub"
type textarea "x"
type textarea "bub"
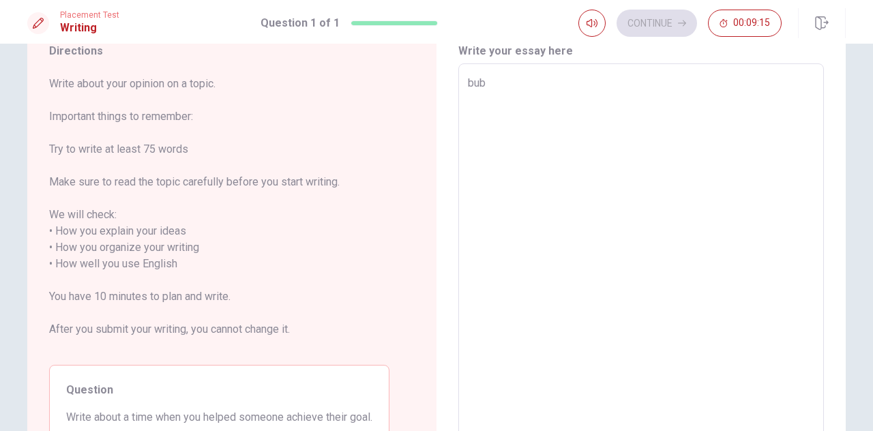
type textarea "x"
type textarea "bu"
type textarea "x"
type textarea "b"
type textarea "x"
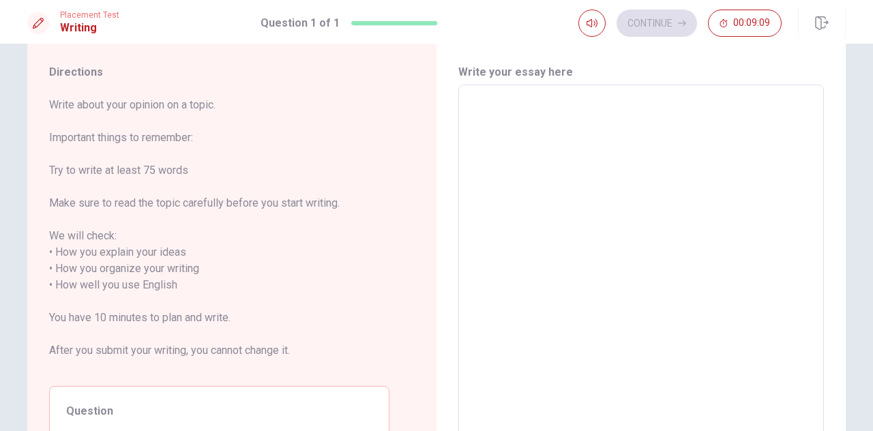
scroll to position [0, 0]
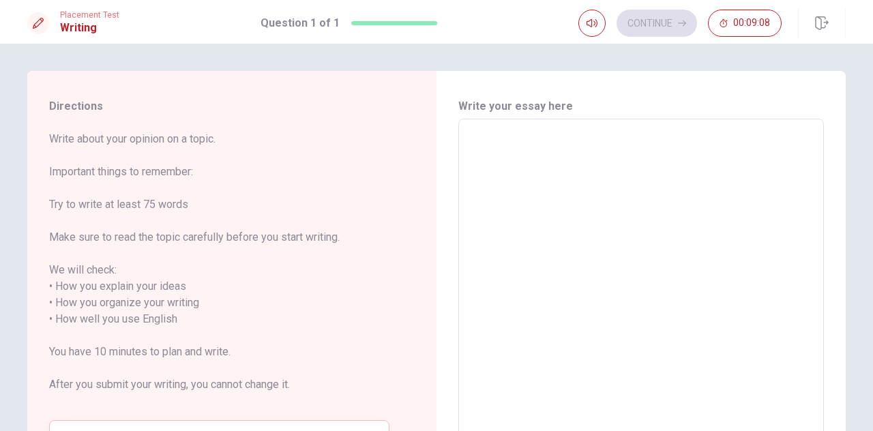
click at [516, 183] on textarea at bounding box center [641, 311] width 347 height 362
click at [545, 200] on textarea at bounding box center [641, 311] width 347 height 362
click at [547, 190] on textarea at bounding box center [641, 311] width 347 height 362
click at [528, 202] on textarea at bounding box center [641, 311] width 347 height 362
type textarea "g"
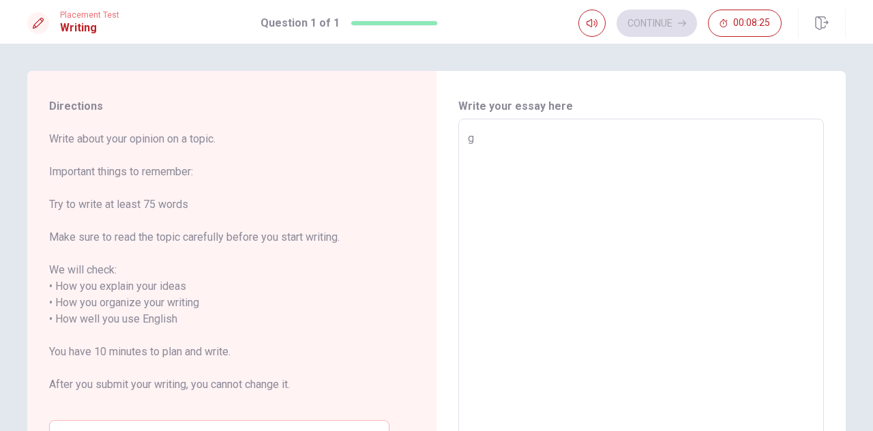
type textarea "x"
type textarea "gjh"
type textarea "x"
type textarea "gj"
type textarea "x"
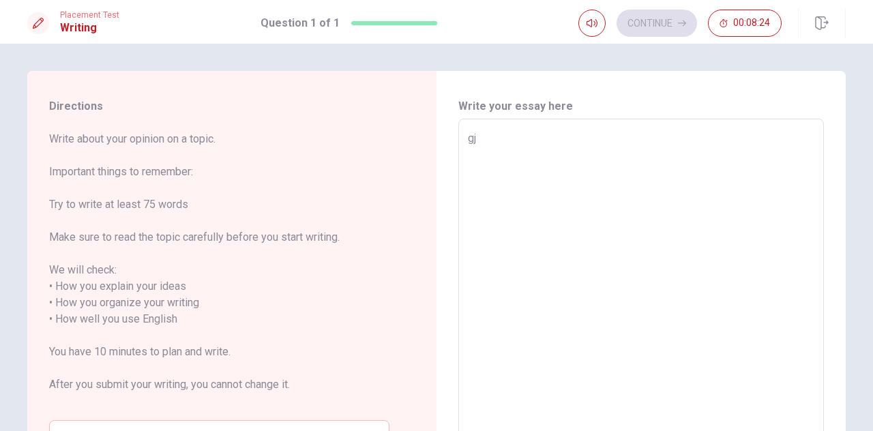
type textarea "g"
type textarea "x"
type textarea "T"
type textarea "x"
type textarea "Tw"
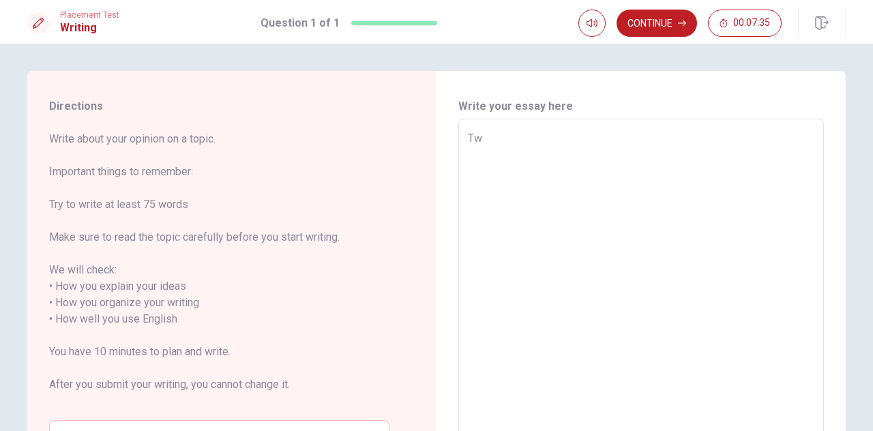
type textarea "x"
type textarea "Twi"
type textarea "x"
type textarea "Tw"
type textarea "x"
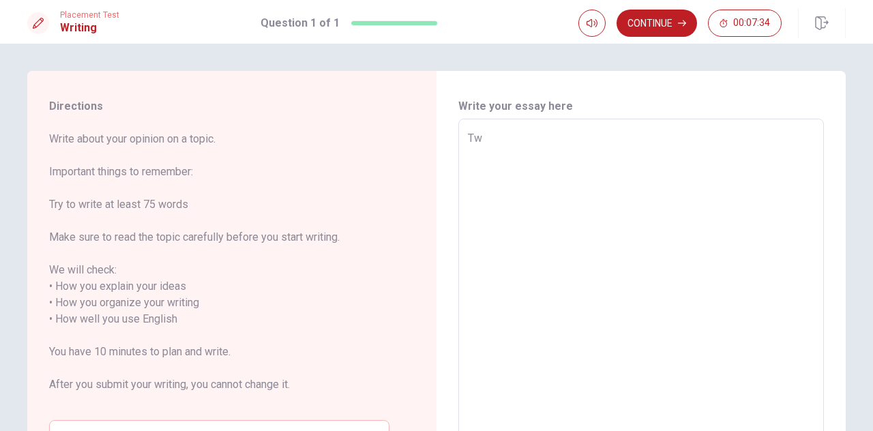
type textarea "Two"
type textarea "x"
type textarea "Two"
type textarea "x"
type textarea "Two o"
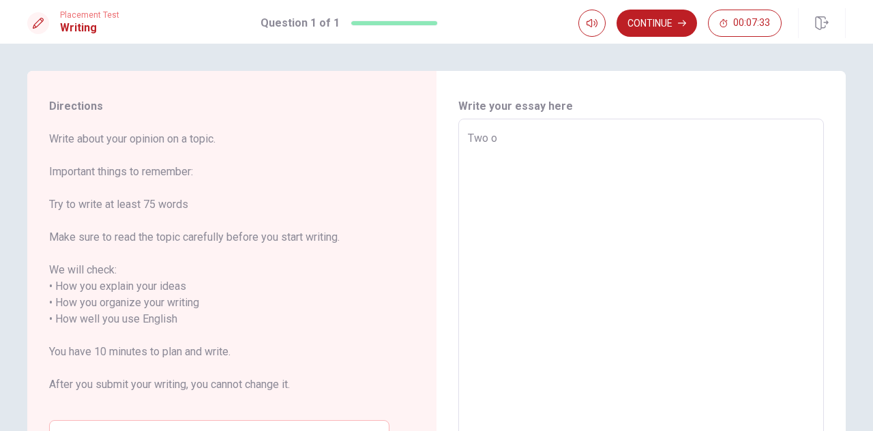
type textarea "x"
type textarea "Two or"
type textarea "x"
type textarea "Two or"
type textarea "x"
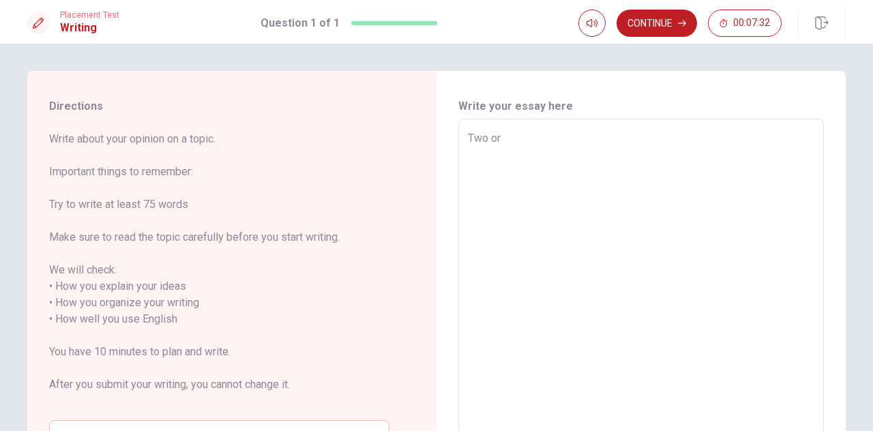
type textarea "Two or T"
type textarea "x"
type textarea "Two or"
type textarea "x"
type textarea "Two or t"
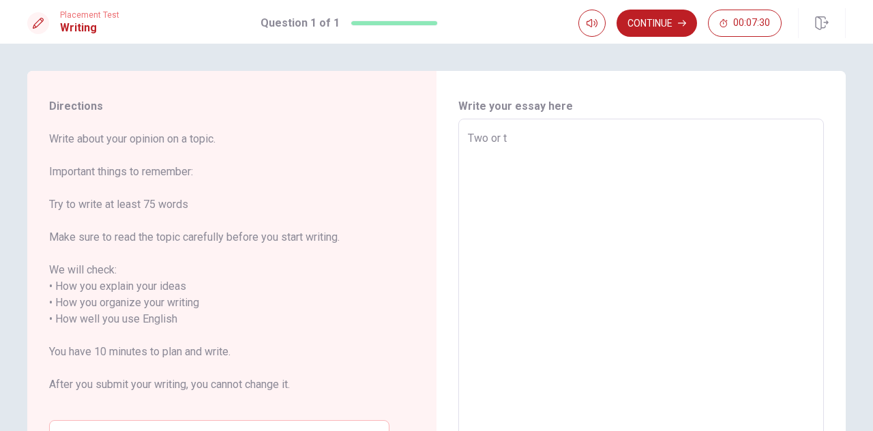
type textarea "x"
type textarea "Two or th"
type textarea "x"
type textarea "Two or t"
type textarea "x"
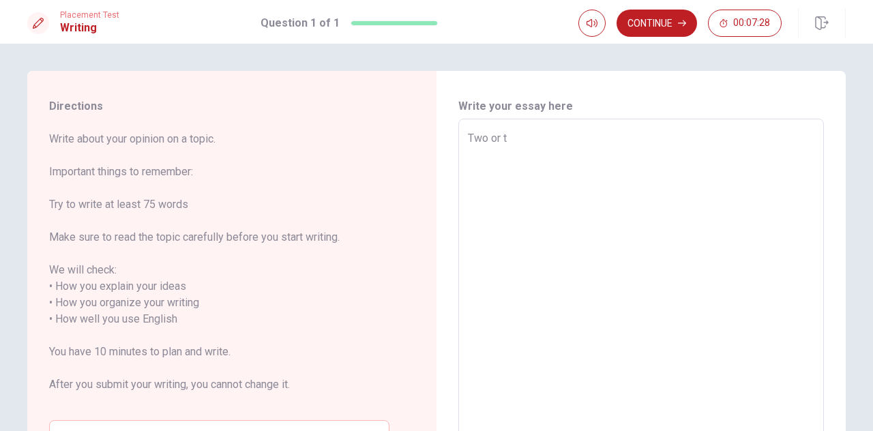
type textarea "Two or"
type textarea "x"
type textarea "Two or"
type textarea "x"
type textarea "Two o"
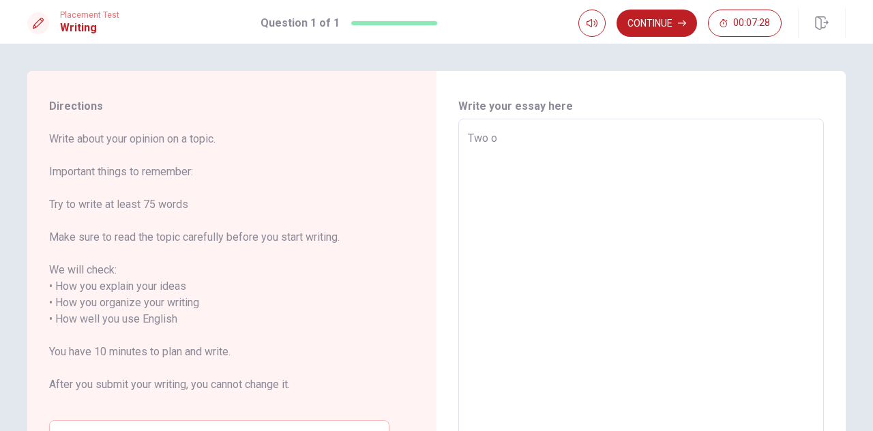
type textarea "x"
type textarea "Two"
type textarea "x"
type textarea "Two g"
type textarea "x"
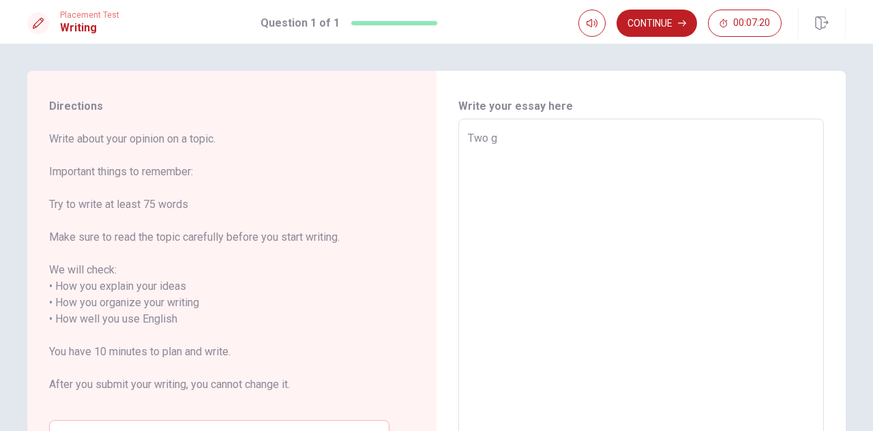
type textarea "Two gj"
type textarea "x"
type textarea "Two gjh"
type textarea "x"
type textarea "Two gjhg"
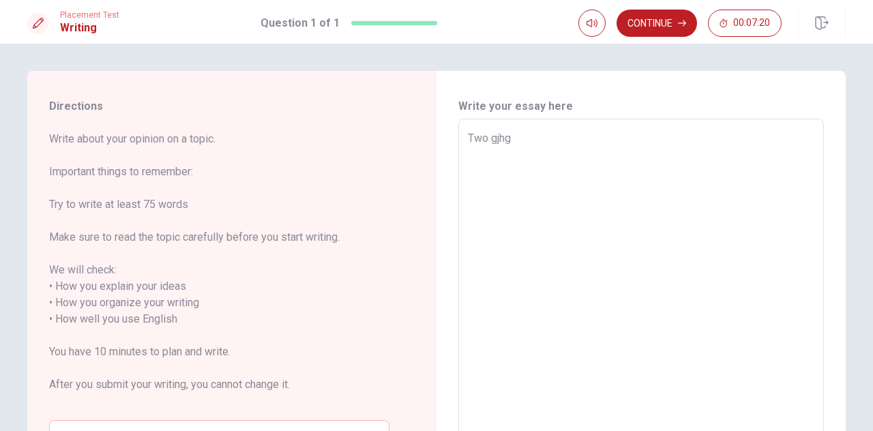
type textarea "x"
type textarea "Two gjh"
type textarea "x"
type textarea "Two gj"
type textarea "x"
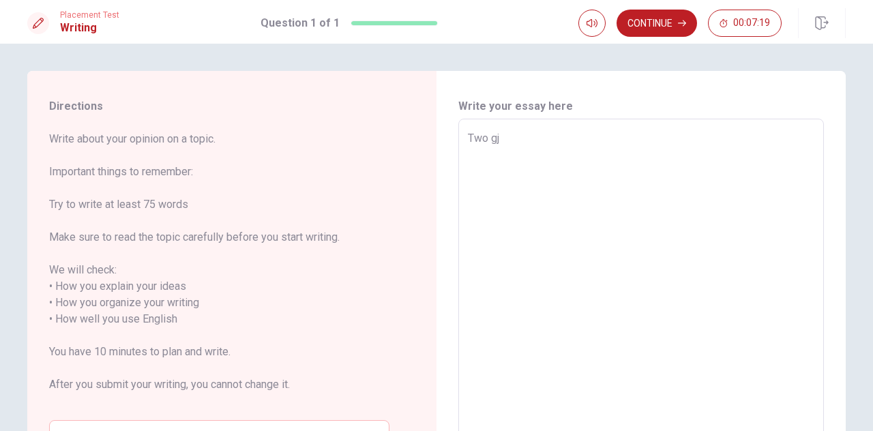
type textarea "Two g"
type textarea "x"
type textarea "Two"
type textarea "x"
type textarea "Two g"
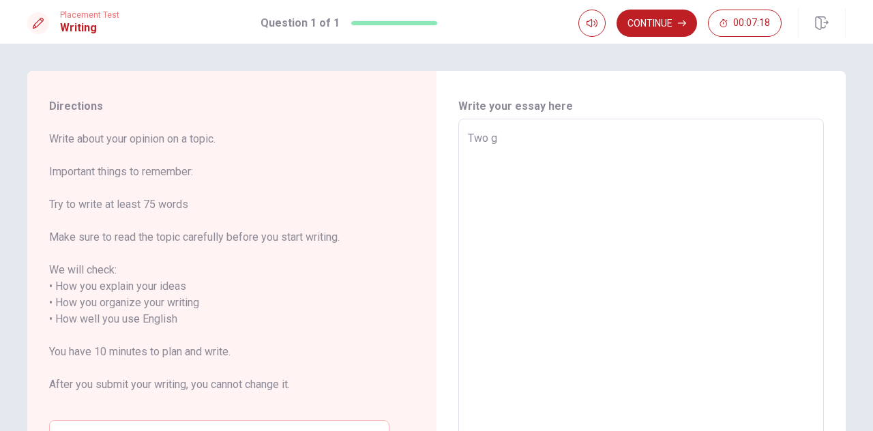
type textarea "x"
type textarea "Two gk"
type textarea "x"
type textarea "Two gkj"
type textarea "x"
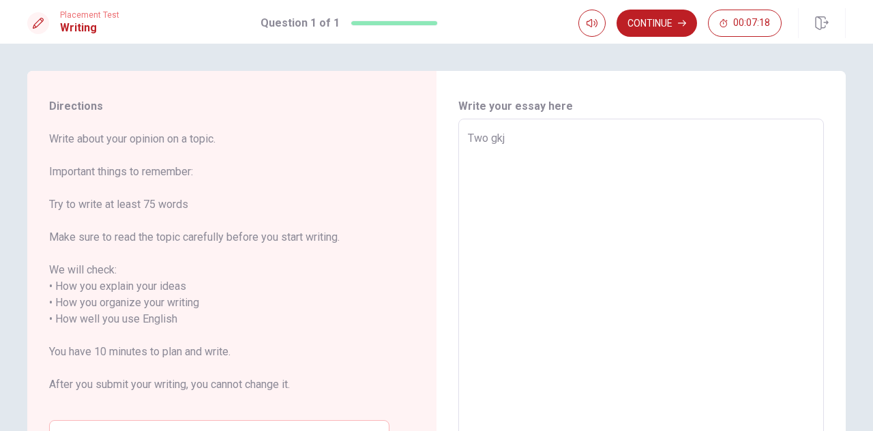
type textarea "Two gkjg"
type textarea "x"
type textarea "Two gkj"
type textarea "x"
type textarea "Two gk"
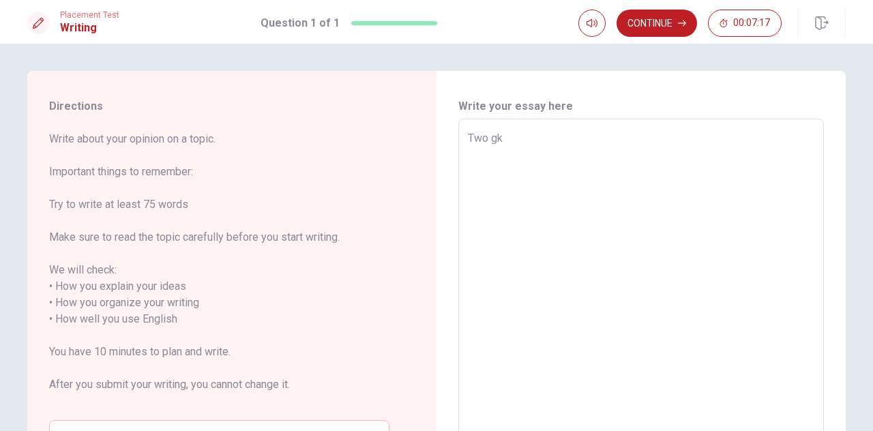
type textarea "x"
type textarea "Two g"
type textarea "x"
type textarea "Two gy"
type textarea "x"
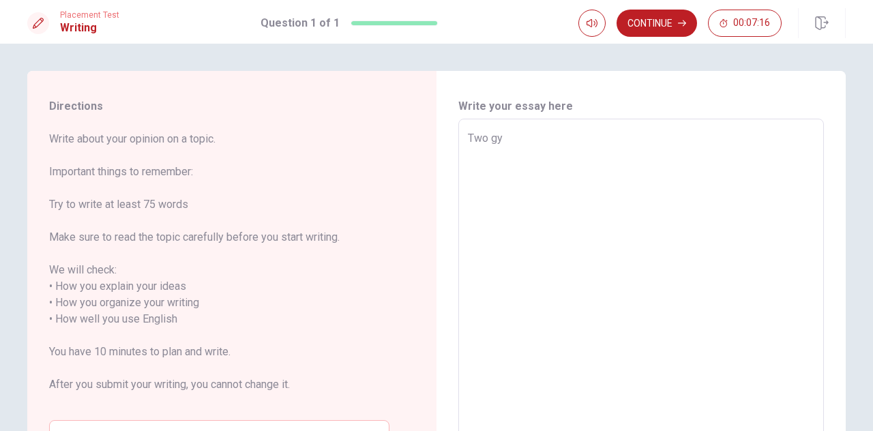
type textarea "Two gye"
type textarea "x"
type textarea "Two gyea"
type textarea "x"
type textarea "Two gyear"
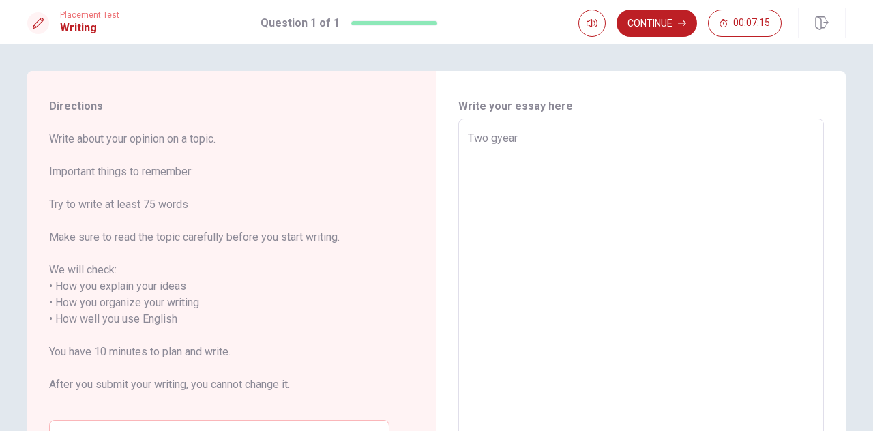
type textarea "x"
type textarea "Two gyear"
type textarea "x"
type textarea "Two gyear"
type textarea "x"
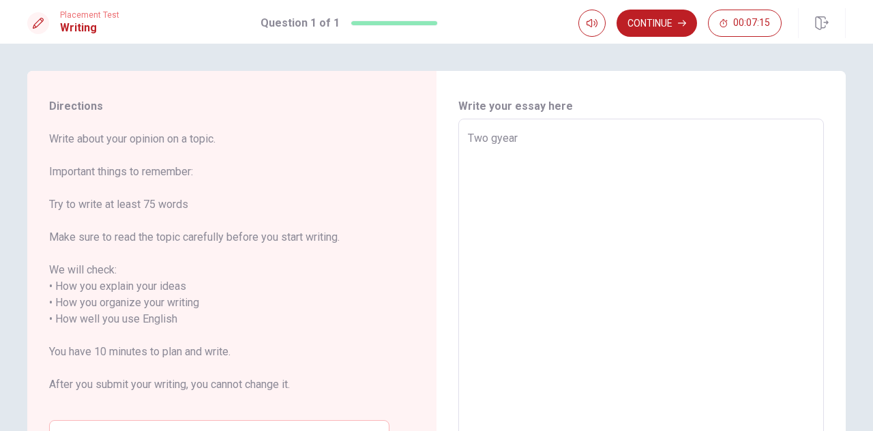
type textarea "Two gyea"
type textarea "x"
type textarea "Two gye"
type textarea "x"
type textarea "Two gy"
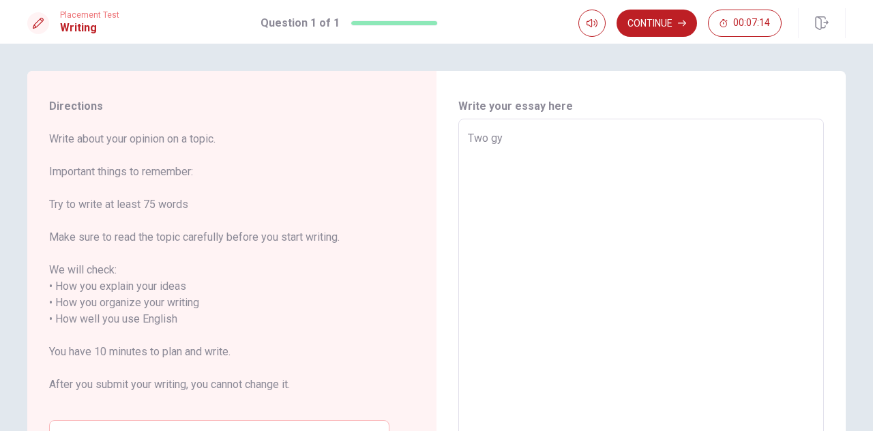
type textarea "x"
type textarea "Two g"
type textarea "x"
type textarea "Two"
type textarea "x"
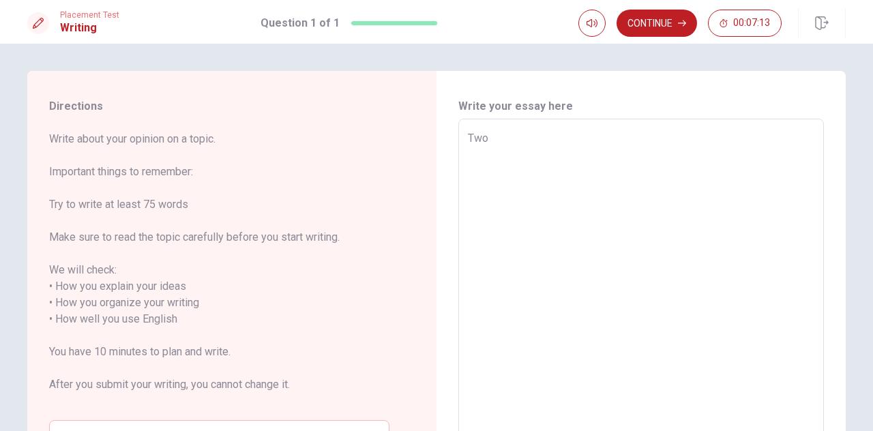
type textarea "Two y"
type textarea "x"
type textarea "Two ye"
type textarea "x"
type textarea "Two yea"
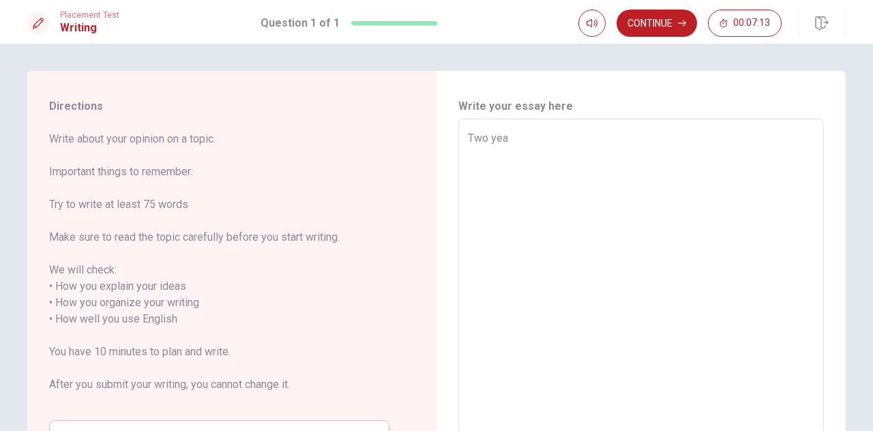
type textarea "x"
type textarea "Two year"
type textarea "x"
type textarea "Two years"
type textarea "x"
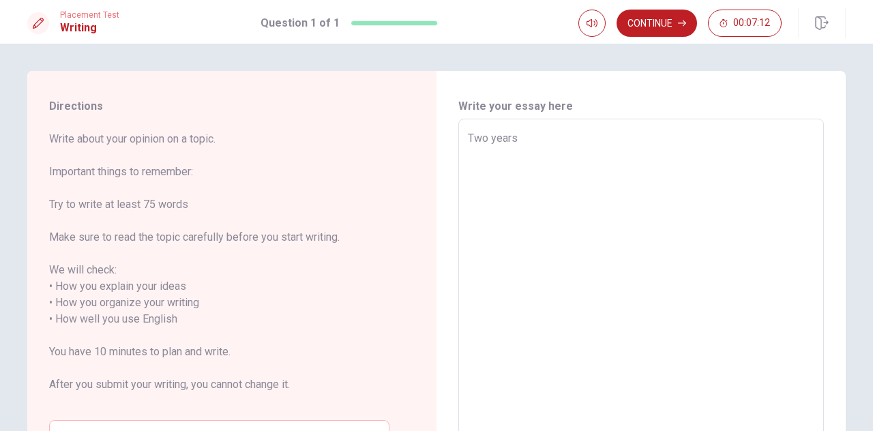
type textarea "Two years"
type textarea "x"
type textarea "Two years j"
type textarea "x"
type textarea "Two years jh"
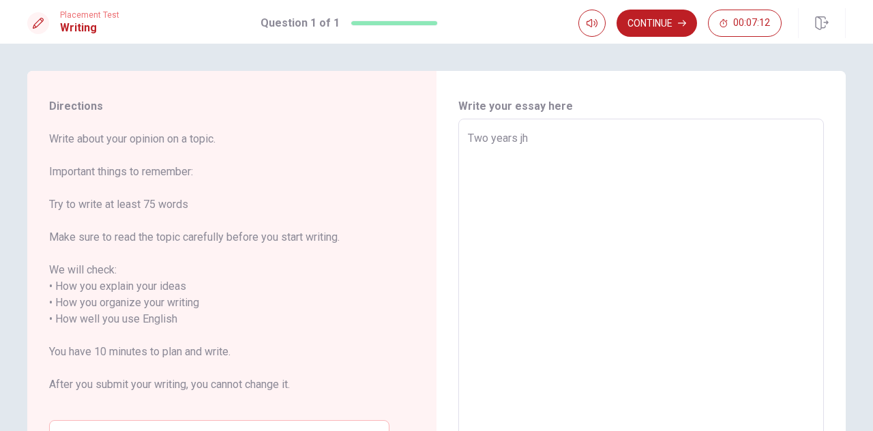
type textarea "x"
type textarea "Two years jhg"
type textarea "x"
type textarea "Two years jh"
type textarea "x"
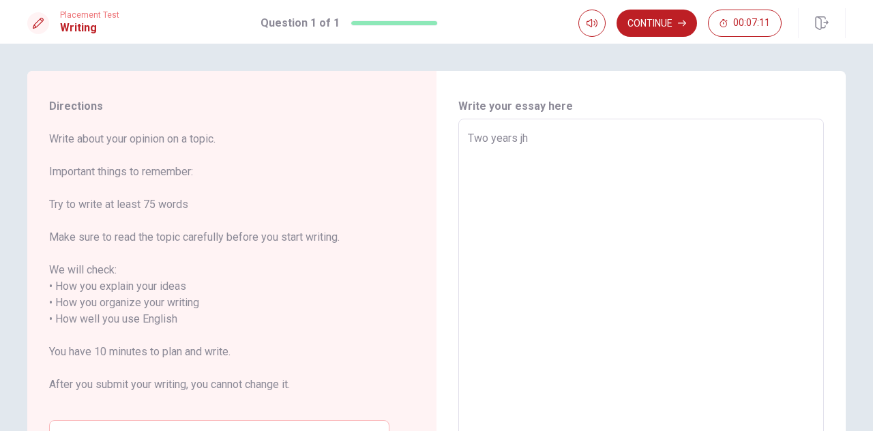
type textarea "Two years j"
type textarea "x"
type textarea "Two years"
type textarea "x"
type textarea "Two years a"
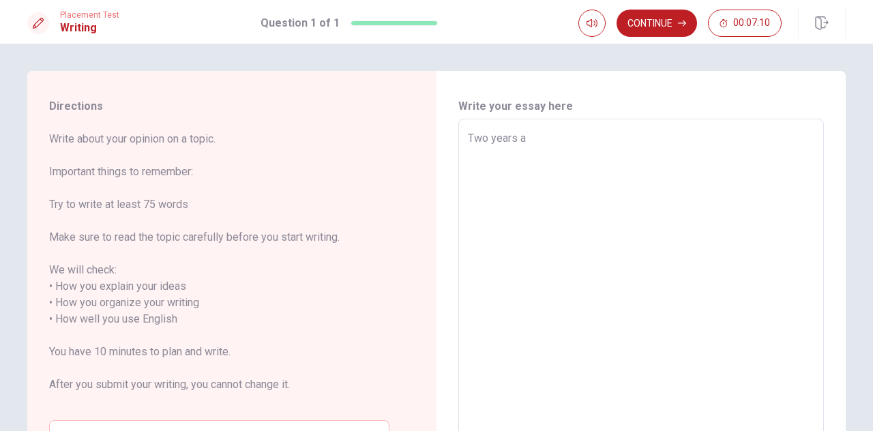
type textarea "x"
type textarea "Two years ag"
type textarea "x"
type textarea "[DATE]"
type textarea "x"
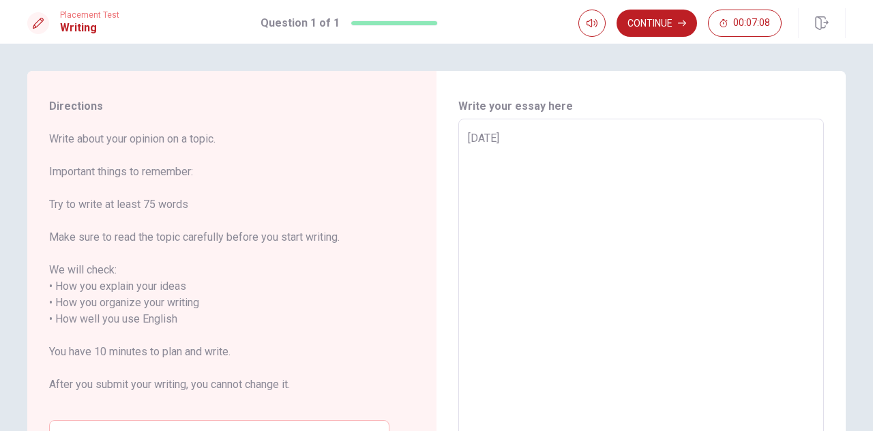
type textarea "[DATE],"
type textarea "x"
type textarea "[DATE],"
type textarea "x"
type textarea "[DATE], k"
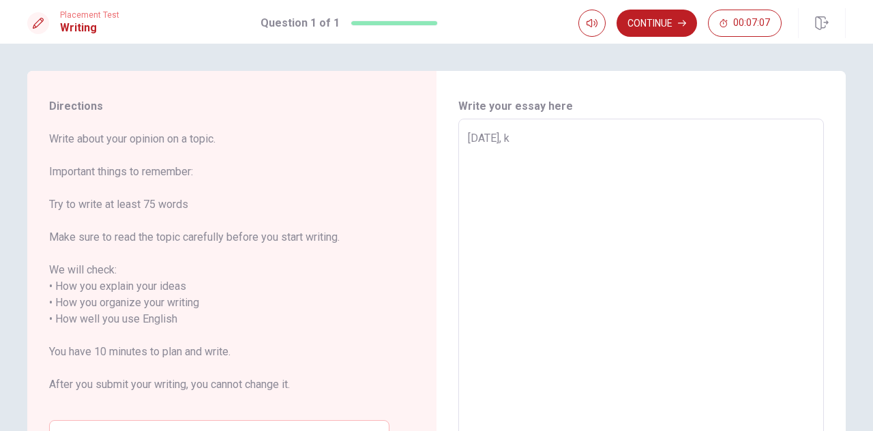
type textarea "x"
type textarea "[DATE], kk"
type textarea "x"
type textarea "[DATE], kkj"
type textarea "x"
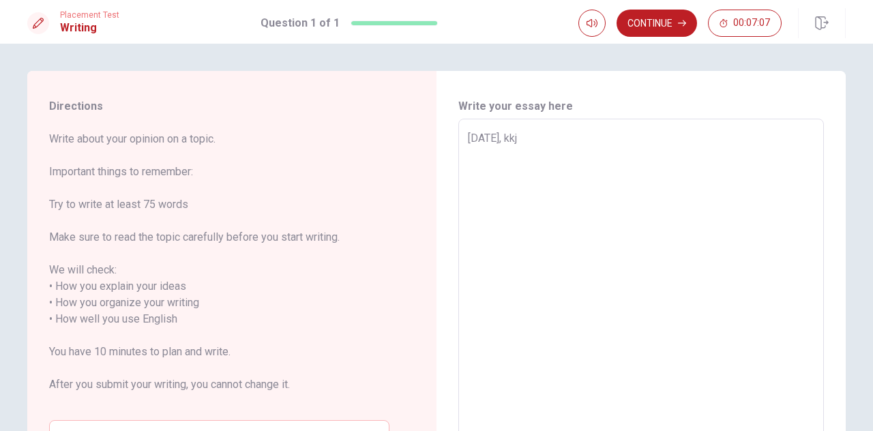
type textarea "[DATE], kkjg"
type textarea "x"
type textarea "[DATE], kkj"
type textarea "x"
type textarea "[DATE], kk"
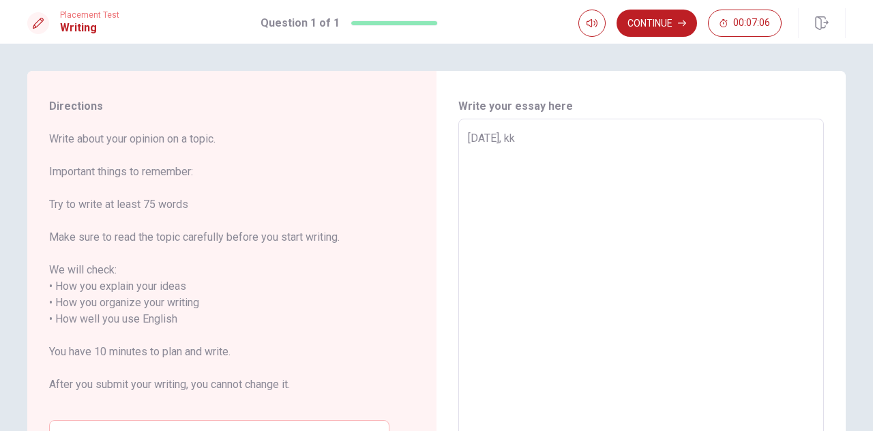
type textarea "x"
type textarea "[DATE], k"
type textarea "x"
type textarea "[DATE],"
type textarea "x"
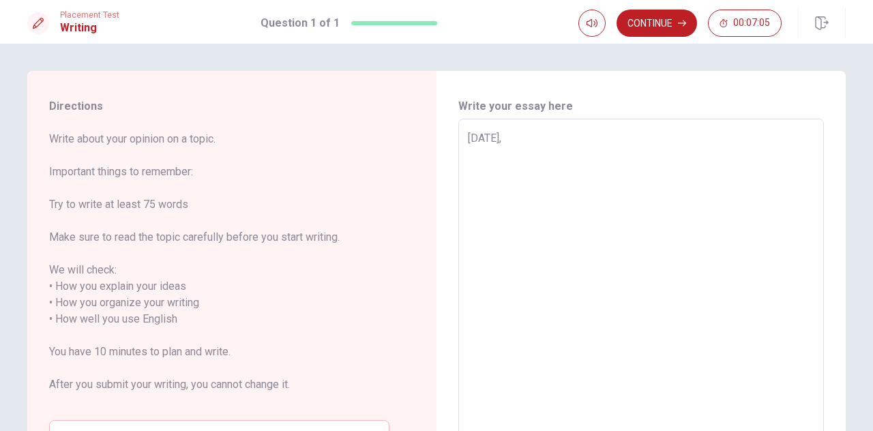
type textarea "[DATE], n"
type textarea "x"
type textarea "[DATE],"
type textarea "x"
type textarea "[DATE], m"
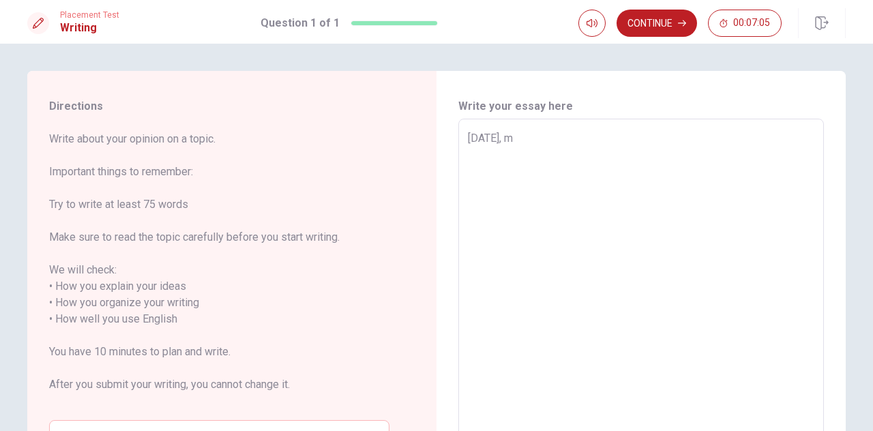
type textarea "x"
type textarea "[DATE], my"
type textarea "x"
type textarea "[DATE], my"
type textarea "x"
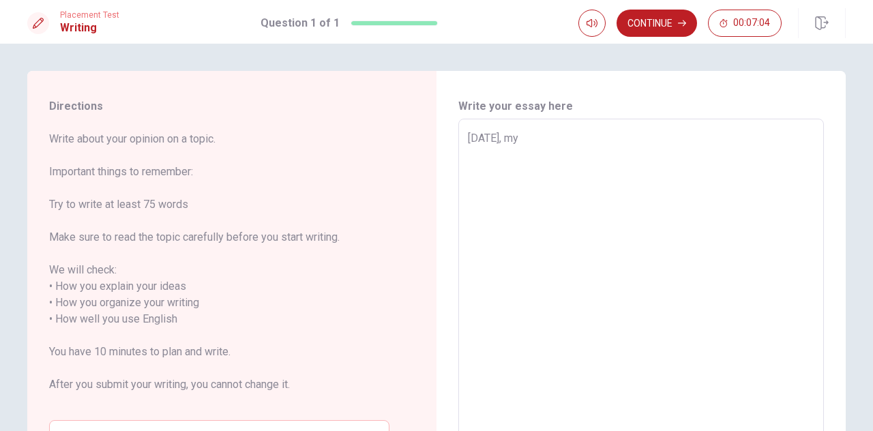
type textarea "[DATE], my"
type textarea "x"
type textarea "[DATE], my"
type textarea "x"
type textarea "[DATE], my b"
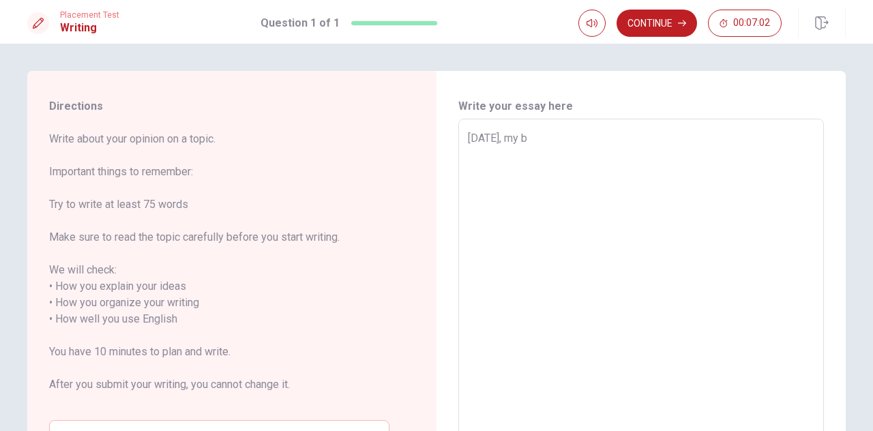
type textarea "x"
type textarea "[DATE], my be"
type textarea "x"
type textarea "[DATE], my bes"
type textarea "x"
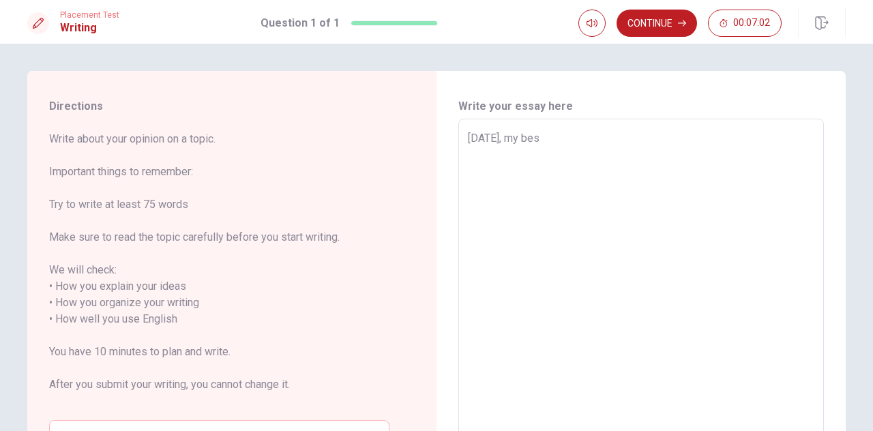
type textarea "[DATE], my best"
type textarea "x"
type textarea "[DATE], my best"
type textarea "x"
type textarea "[DATE], my best j"
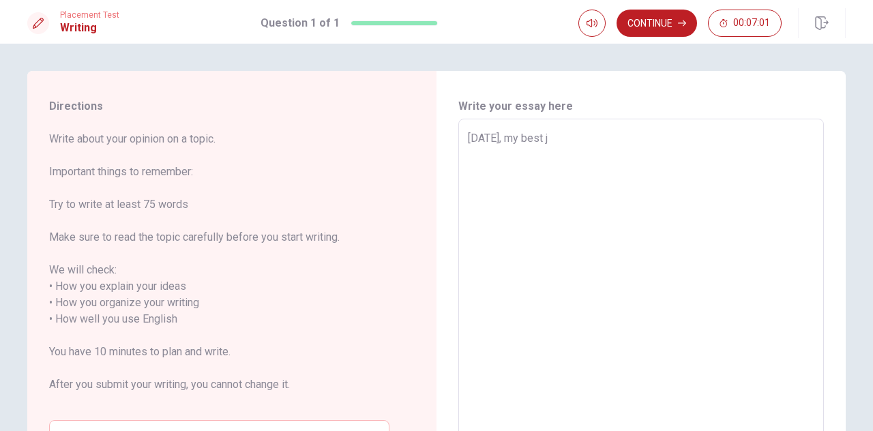
type textarea "x"
type textarea "[DATE], my best jh"
type textarea "x"
type textarea "[DATE], my best jhg"
type textarea "x"
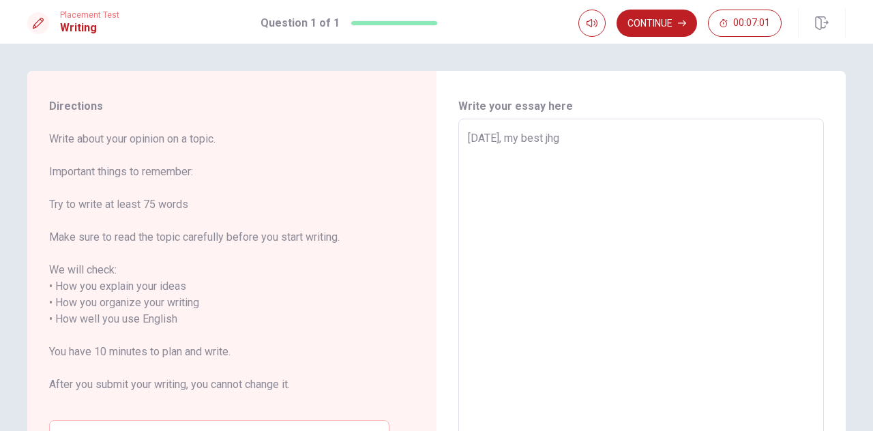
type textarea "[DATE], my best jh"
type textarea "x"
type textarea "[DATE], my best j"
type textarea "x"
type textarea "[DATE], my best"
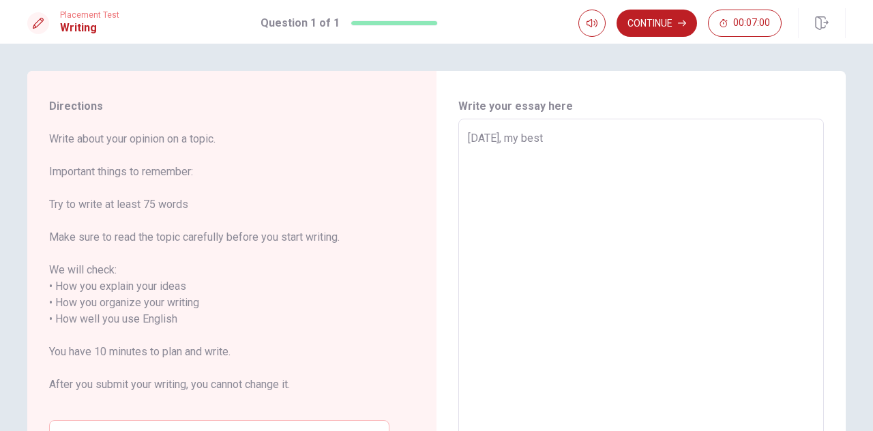
type textarea "x"
click at [678, 138] on textarea "[DATE], my best friend was studying her Ph.D" at bounding box center [641, 311] width 347 height 362
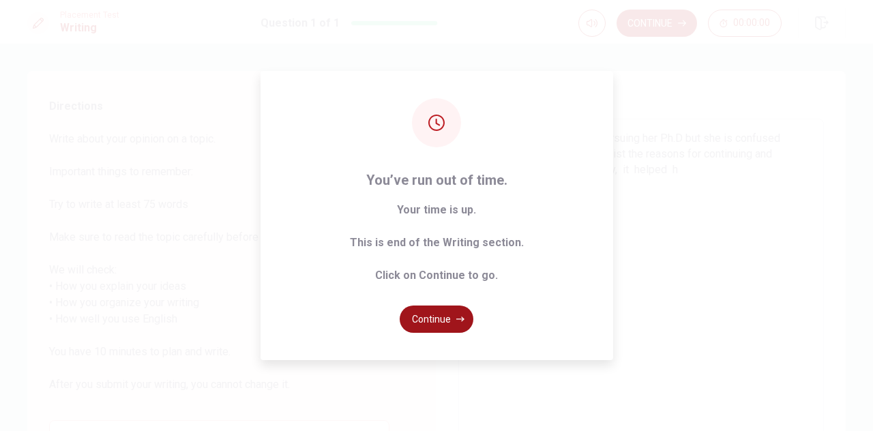
click at [443, 326] on button "Continue" at bounding box center [437, 319] width 74 height 27
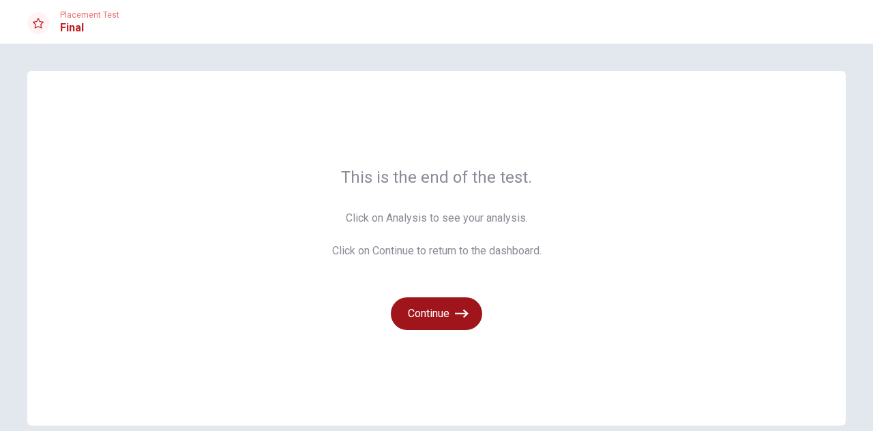
click at [446, 320] on button "Continue" at bounding box center [436, 314] width 91 height 33
